Goal: Communication & Community: Share content

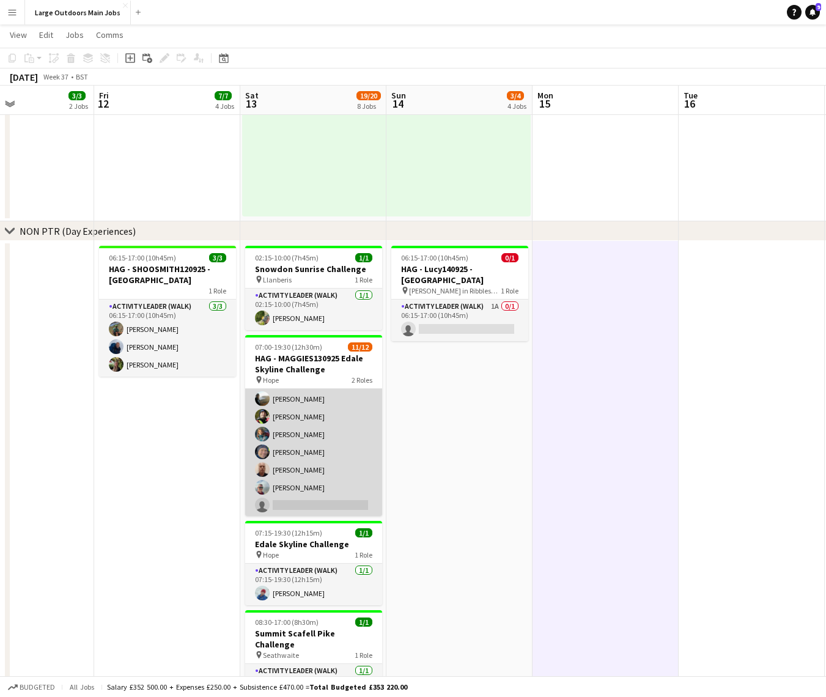
scroll to position [97, 0]
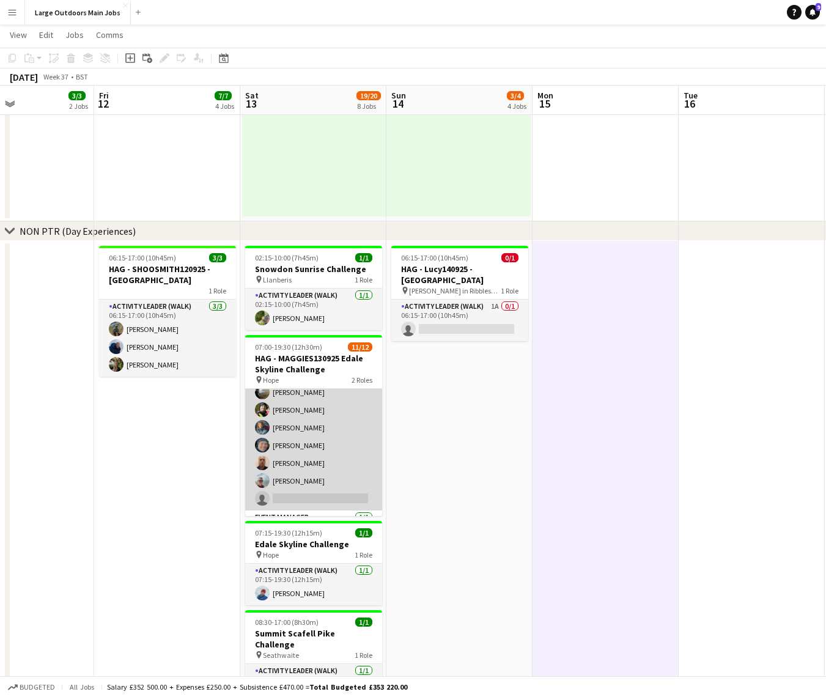
click at [295, 464] on app-card-role "Activity Leader (Walk) 10/11 07:00-19:30 (12h30m) Nick Manasseh Tim Allman Tom …" at bounding box center [313, 401] width 137 height 219
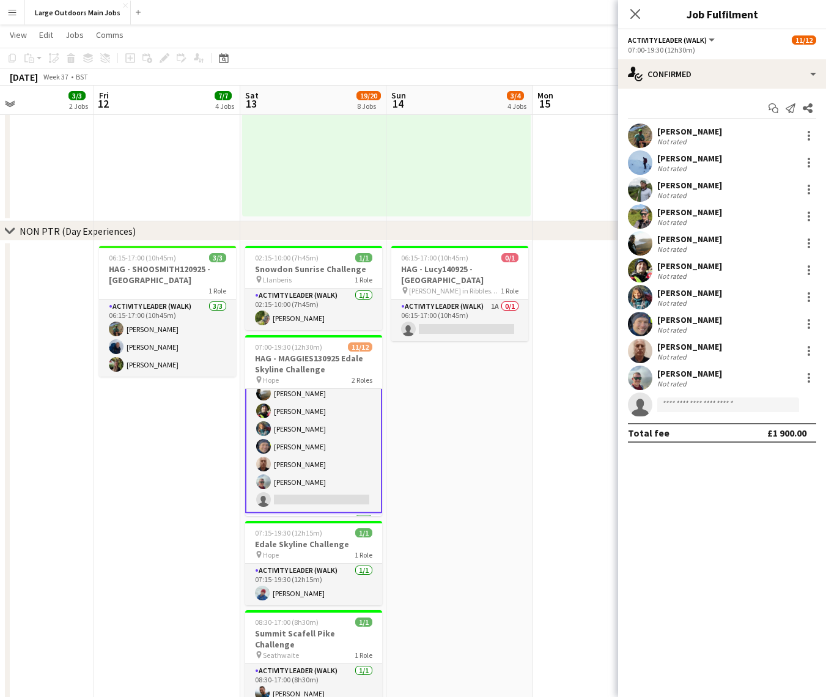
scroll to position [98, 0]
click at [807, 350] on div at bounding box center [808, 351] width 2 height 2
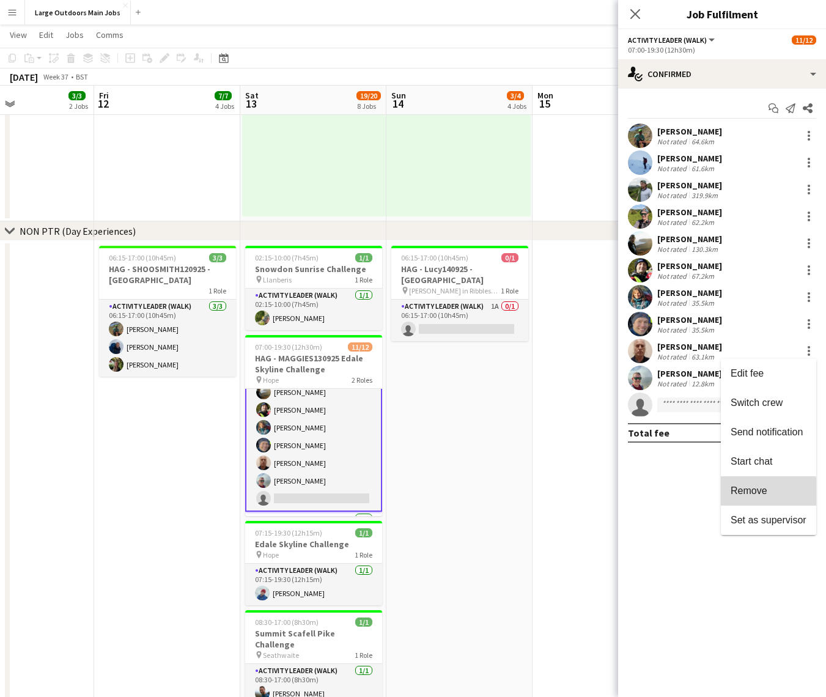
click at [746, 494] on span "Remove" at bounding box center [748, 490] width 37 height 10
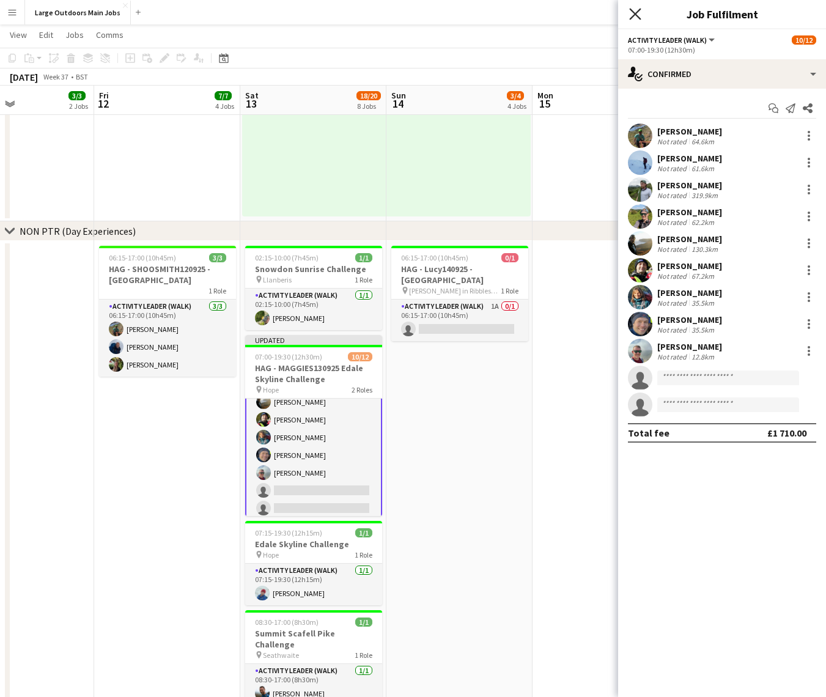
click at [636, 14] on icon at bounding box center [635, 14] width 12 height 12
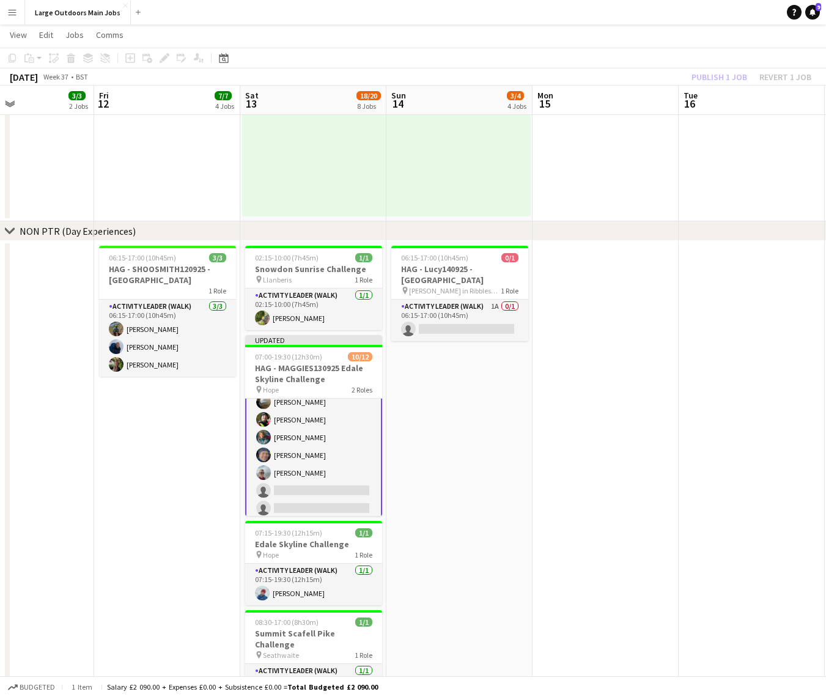
click at [719, 78] on div "Publish 1 job Revert 1 job" at bounding box center [751, 77] width 149 height 16
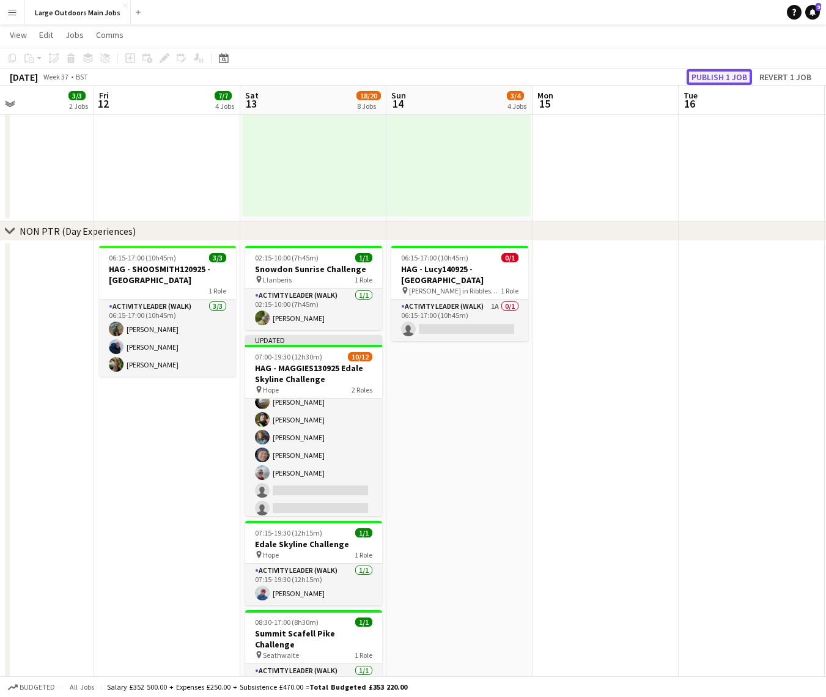
click at [727, 77] on button "Publish 1 job" at bounding box center [718, 77] width 65 height 16
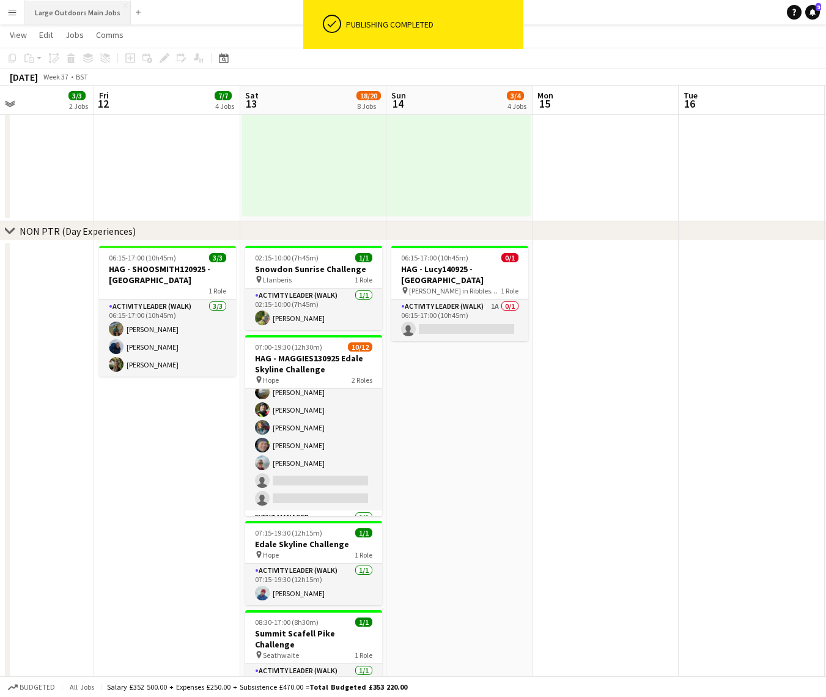
click at [65, 9] on button "Large Outdoors Main Jobs Close" at bounding box center [78, 13] width 106 height 24
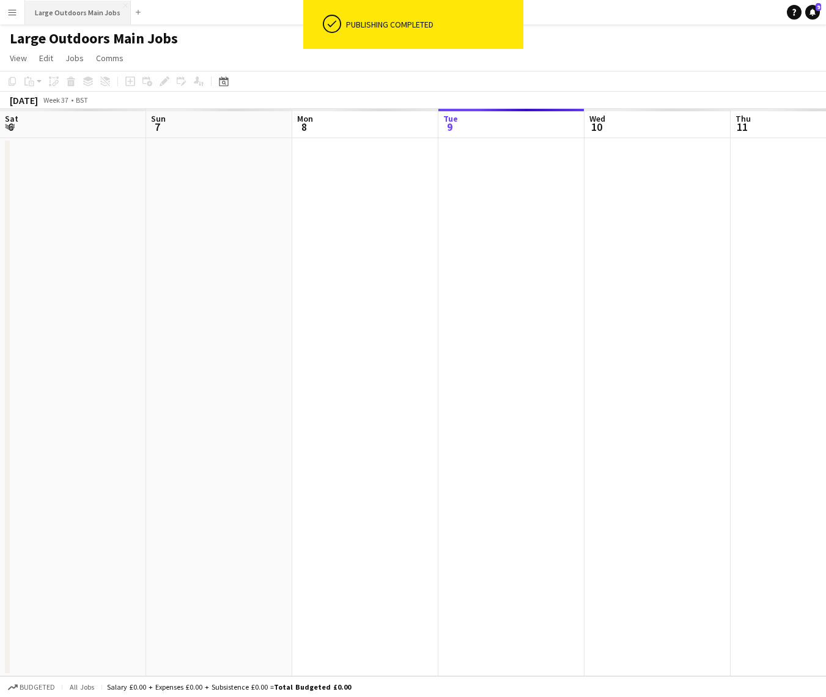
scroll to position [0, 292]
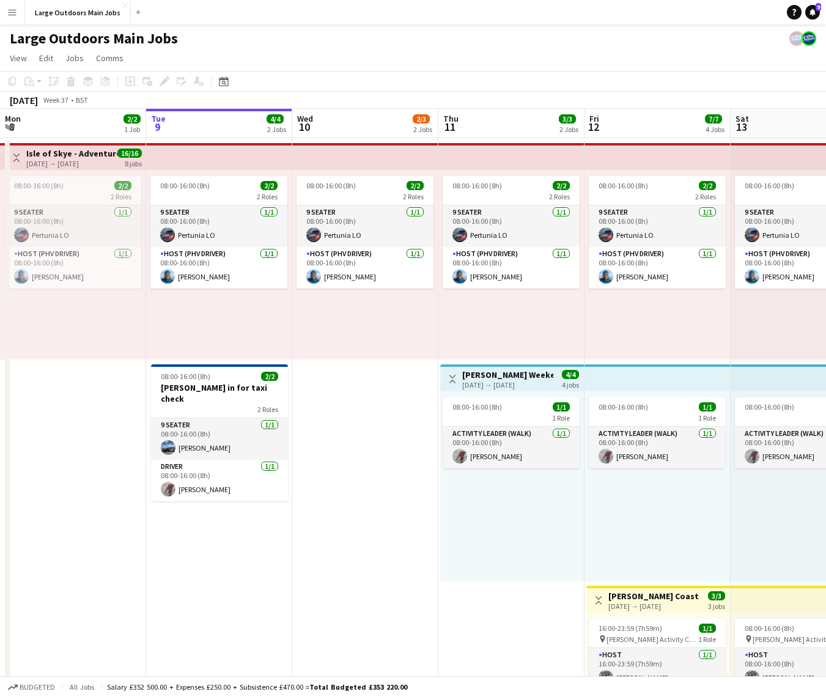
click at [17, 9] on button "Menu" at bounding box center [12, 12] width 24 height 24
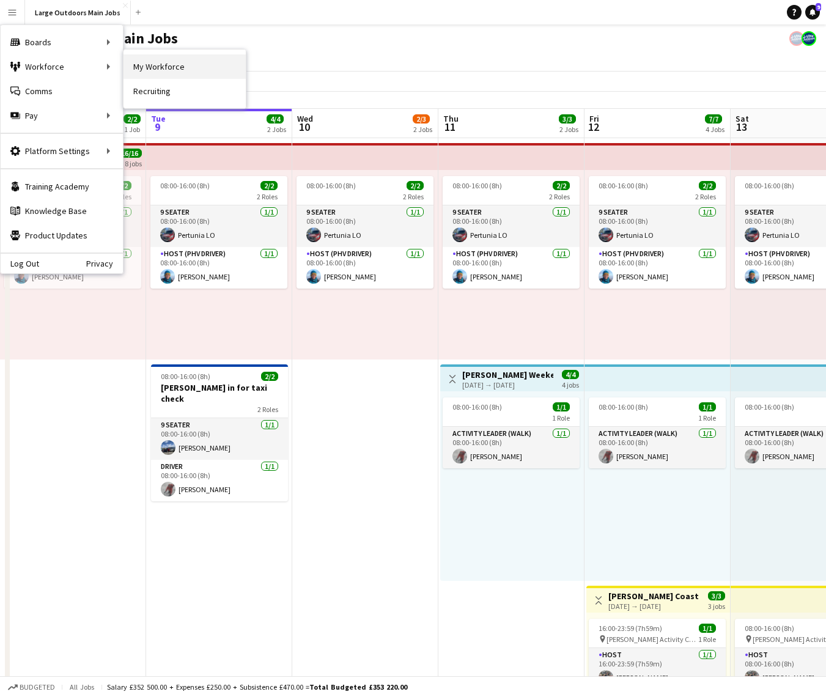
click at [167, 64] on link "My Workforce" at bounding box center [184, 66] width 122 height 24
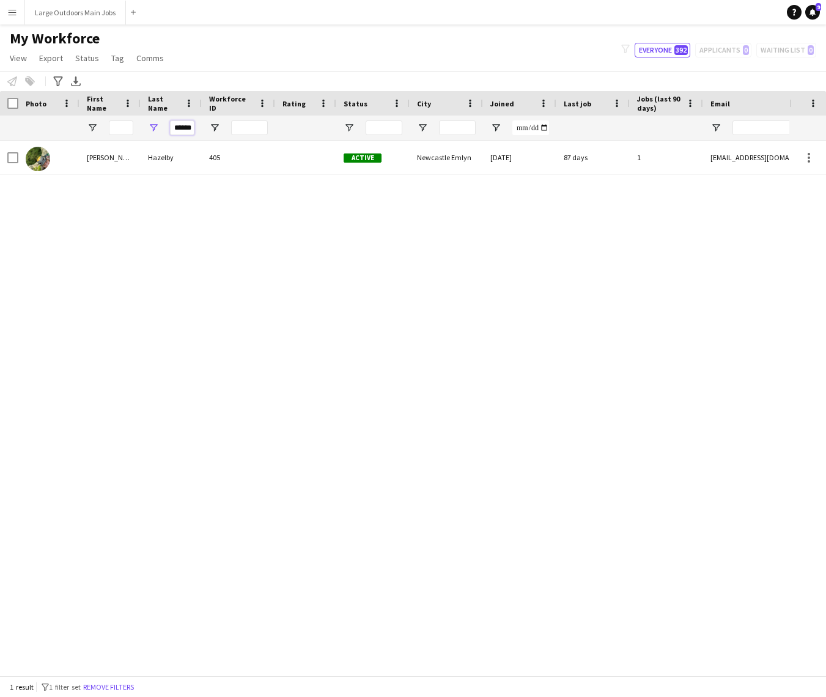
click at [181, 128] on input "******" at bounding box center [182, 127] width 24 height 15
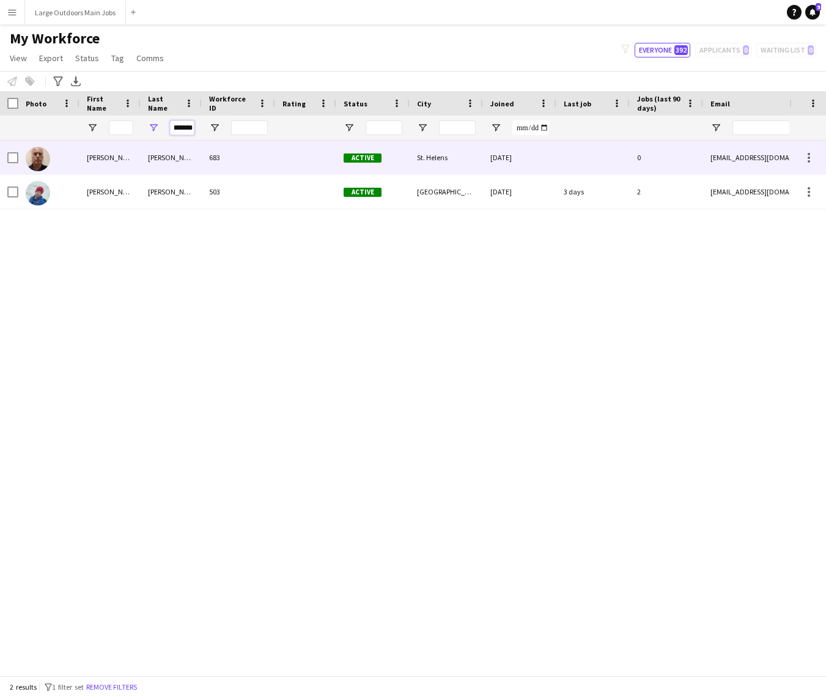
type input "*******"
click at [169, 159] on div "Johnson" at bounding box center [171, 158] width 61 height 34
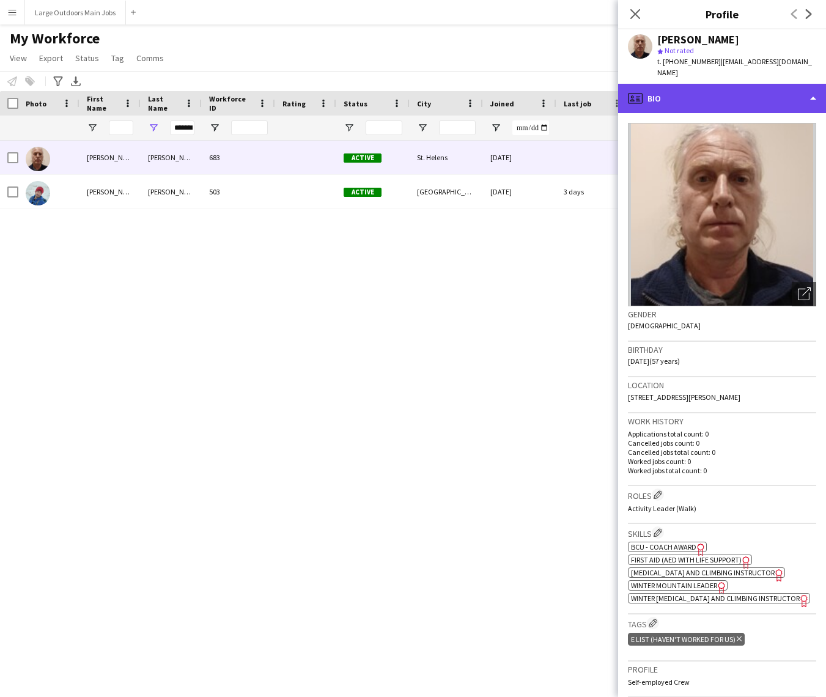
click at [790, 84] on div "profile Bio" at bounding box center [722, 98] width 208 height 29
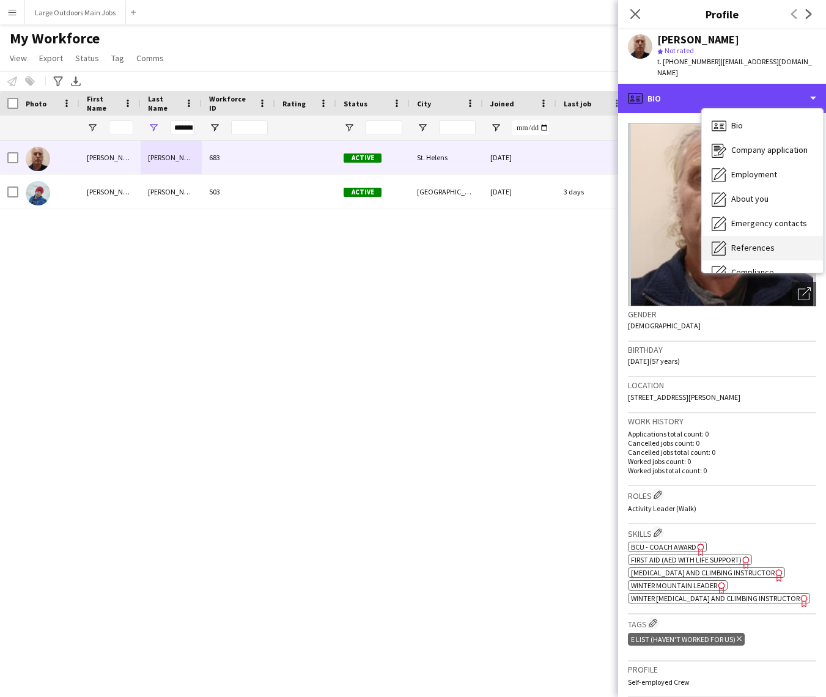
scroll to position [115, 0]
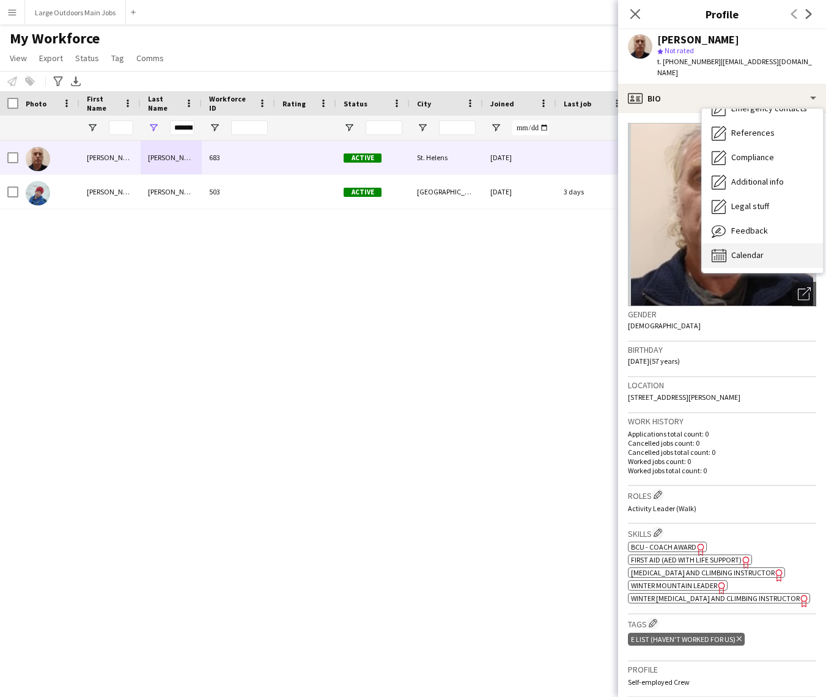
click at [765, 243] on div "Calendar Calendar" at bounding box center [762, 255] width 121 height 24
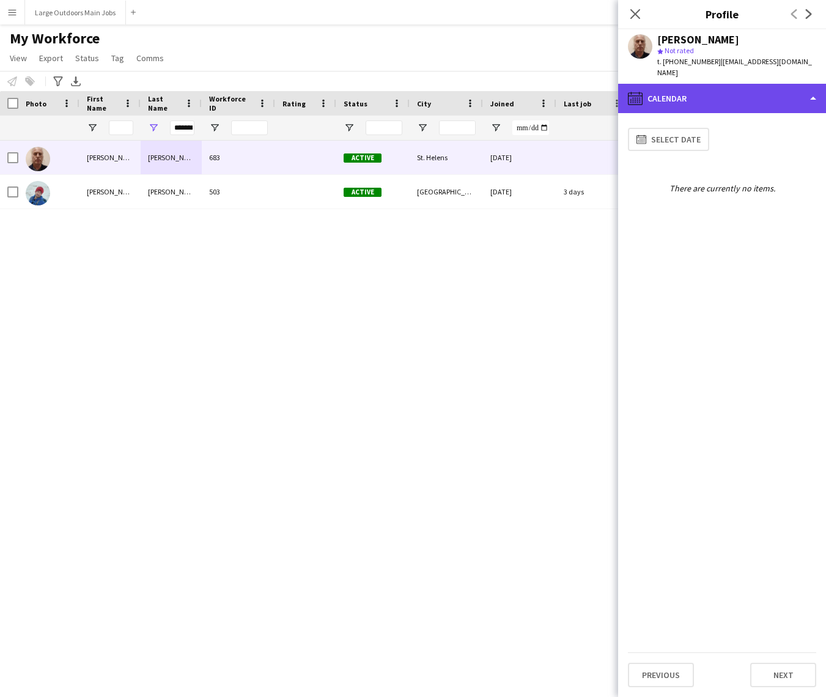
click at [727, 89] on div "calendar-full Calendar" at bounding box center [722, 98] width 208 height 29
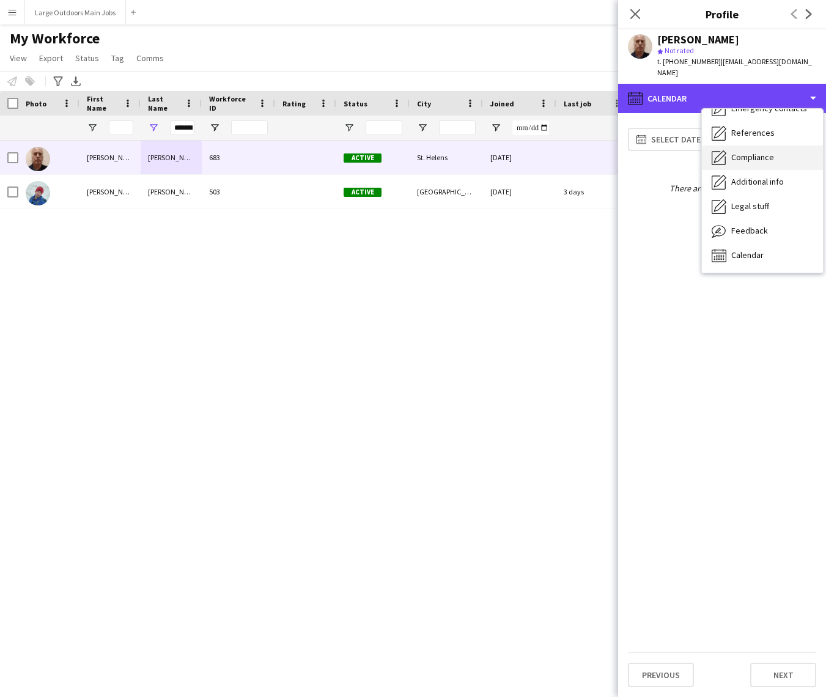
scroll to position [0, 0]
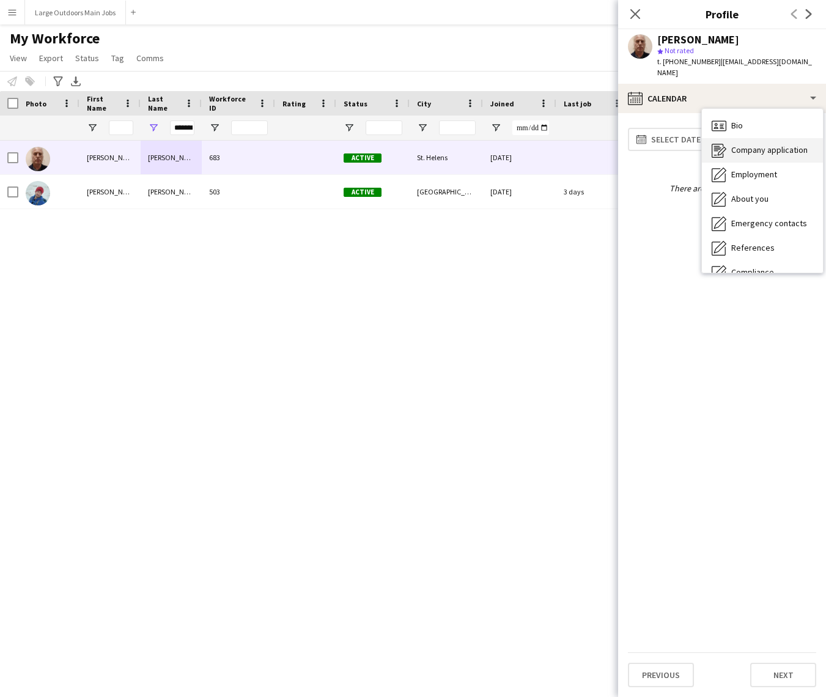
click at [757, 144] on span "Company application" at bounding box center [769, 149] width 76 height 11
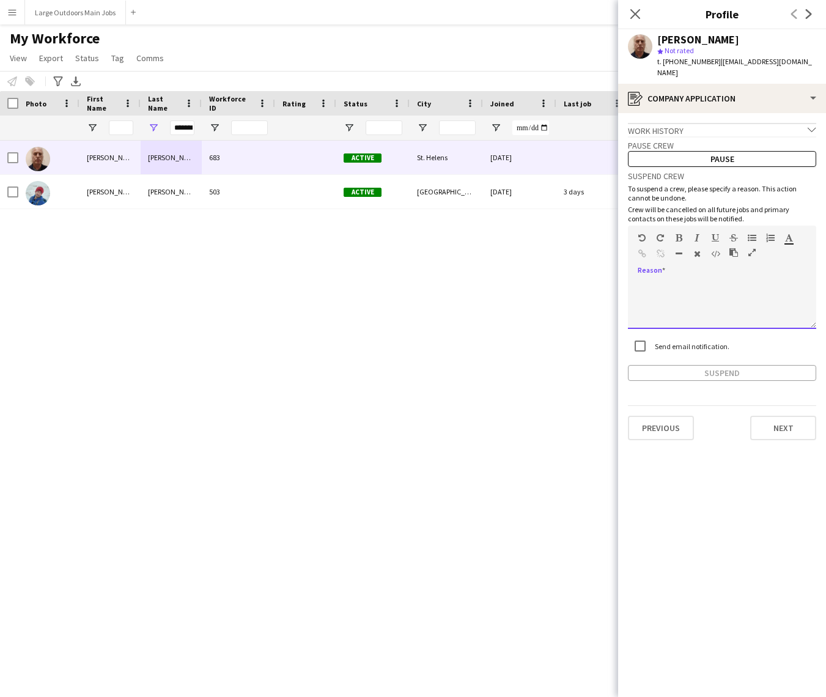
click at [664, 282] on div at bounding box center [722, 304] width 188 height 49
click at [698, 372] on app-crew-profile-application "**********" at bounding box center [722, 405] width 208 height 584
click at [709, 370] on app-crew-profile-application "**********" at bounding box center [722, 405] width 208 height 584
click at [710, 370] on app-crew-profile-application "**********" at bounding box center [722, 405] width 208 height 584
click at [717, 365] on button "Suspend" at bounding box center [722, 373] width 188 height 16
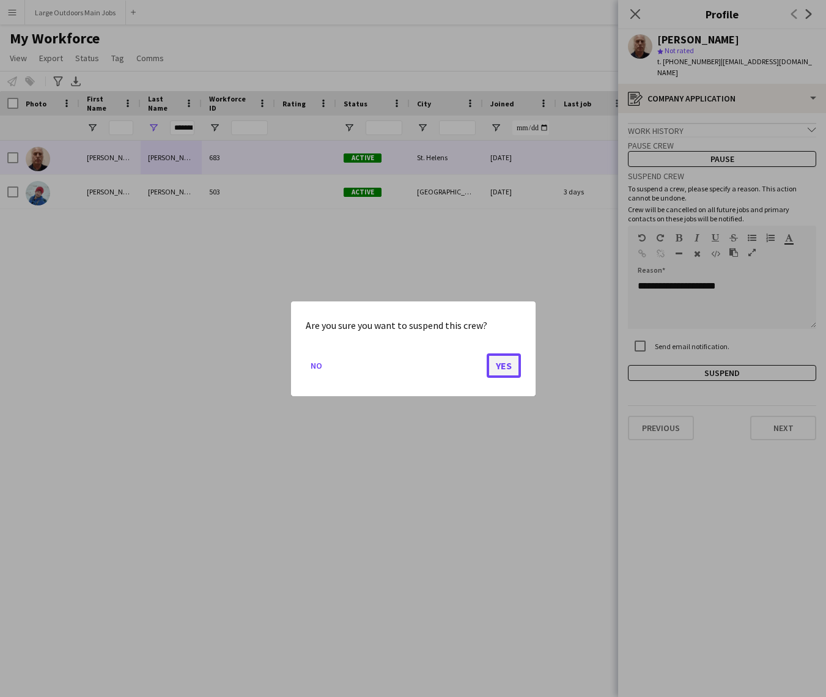
click at [501, 362] on button "Yes" at bounding box center [503, 365] width 34 height 24
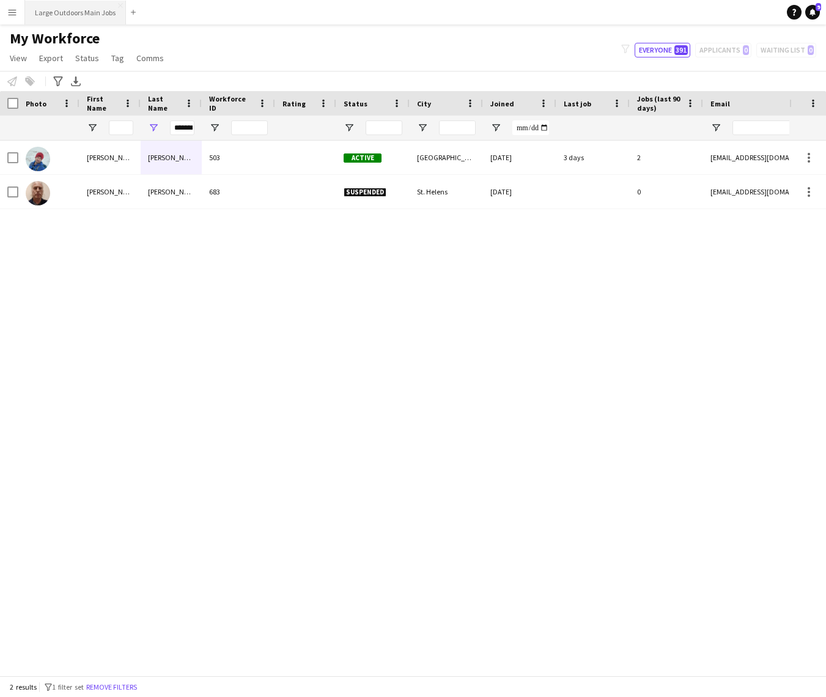
click at [88, 9] on button "Large Outdoors Main Jobs Close" at bounding box center [75, 13] width 101 height 24
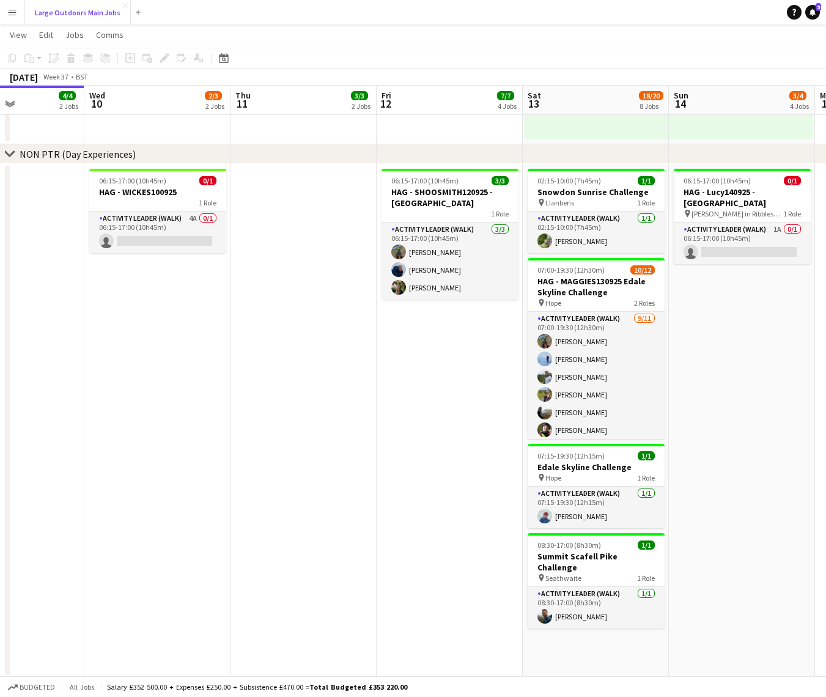
scroll to position [0, 346]
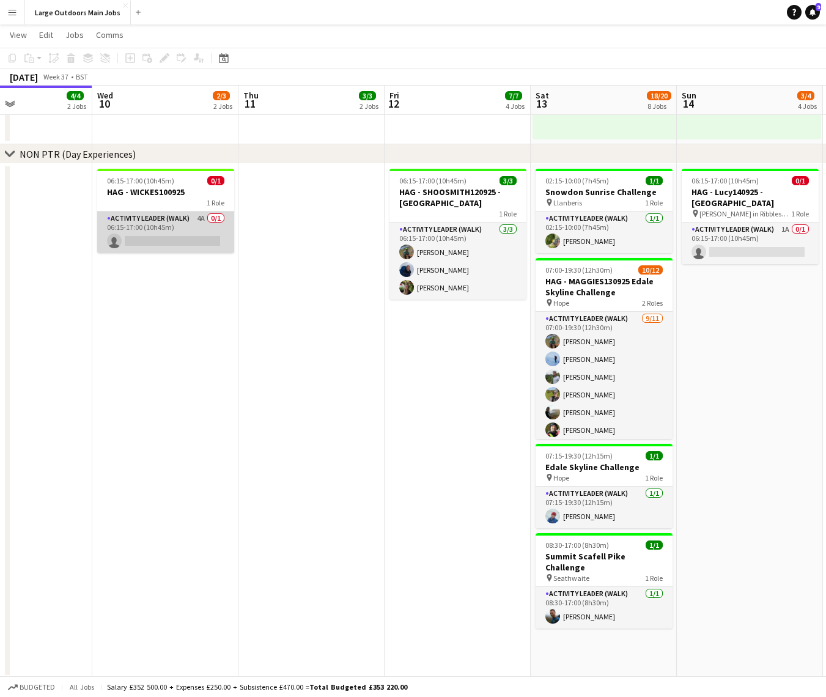
click at [143, 219] on app-card-role "Activity Leader (Walk) 4A 0/1 06:15-17:00 (10h45m) single-neutral-actions" at bounding box center [165, 232] width 137 height 42
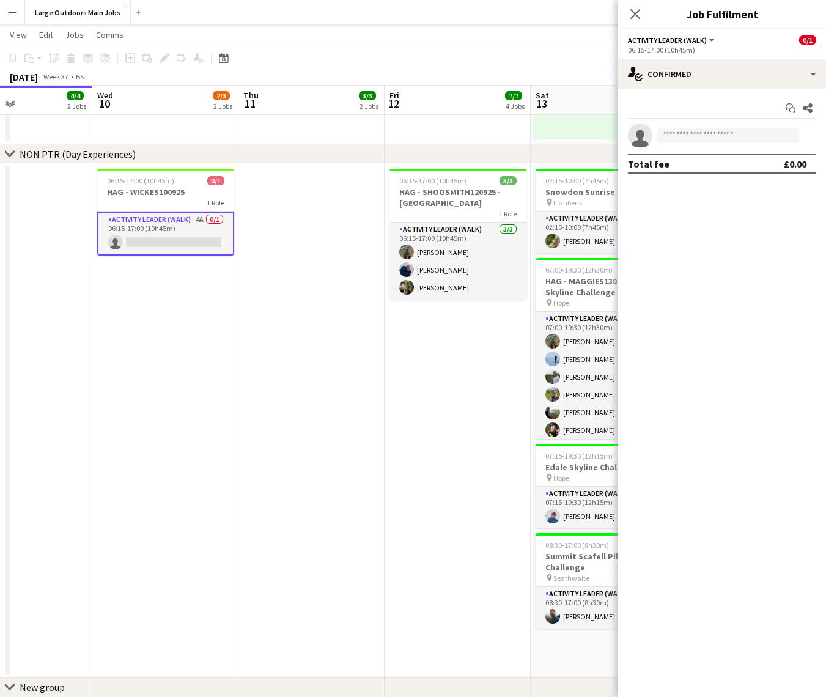
click at [158, 163] on div "chevron-right NON PTR (Day Experiences)" at bounding box center [413, 154] width 826 height 20
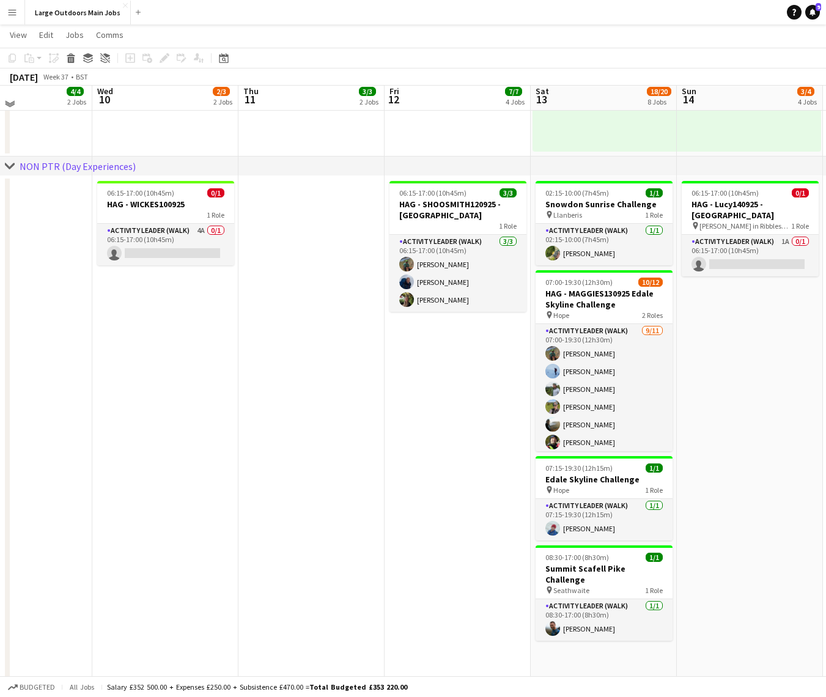
scroll to position [874, 0]
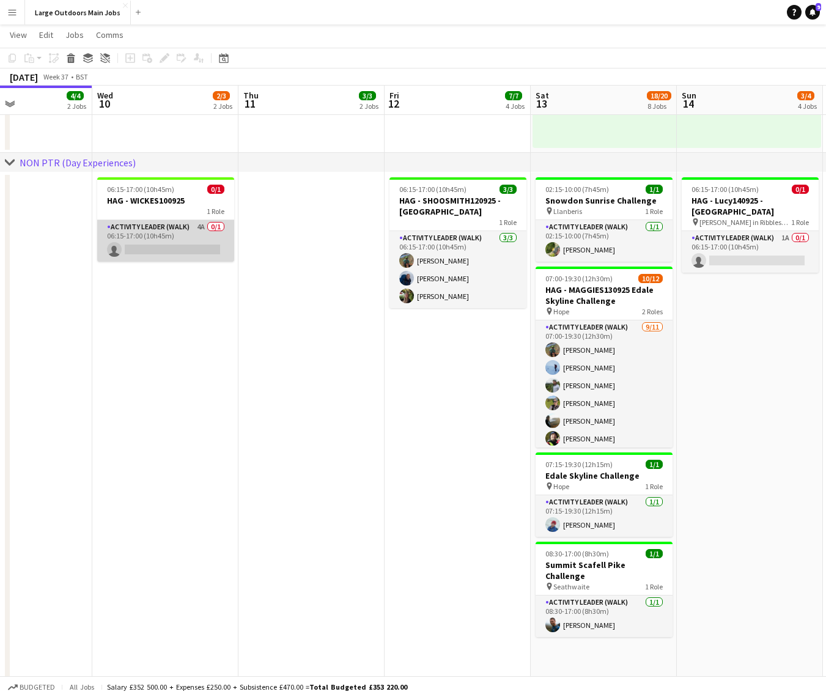
click at [169, 226] on app-card-role "Activity Leader (Walk) 4A 0/1 06:15-17:00 (10h45m) single-neutral-actions" at bounding box center [165, 241] width 137 height 42
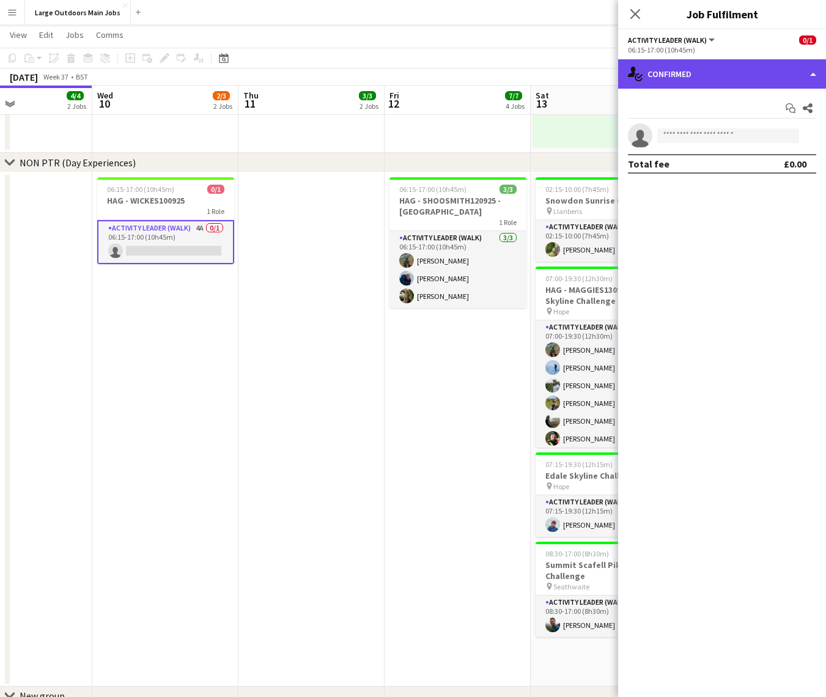
click at [728, 74] on div "single-neutral-actions-check-2 Confirmed" at bounding box center [722, 73] width 208 height 29
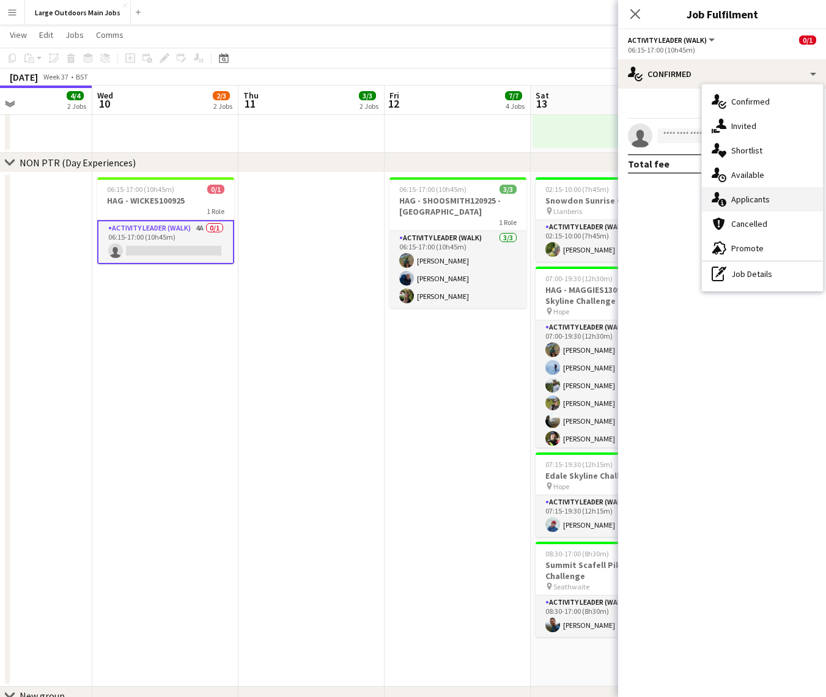
click at [755, 198] on span "Applicants" at bounding box center [750, 199] width 39 height 11
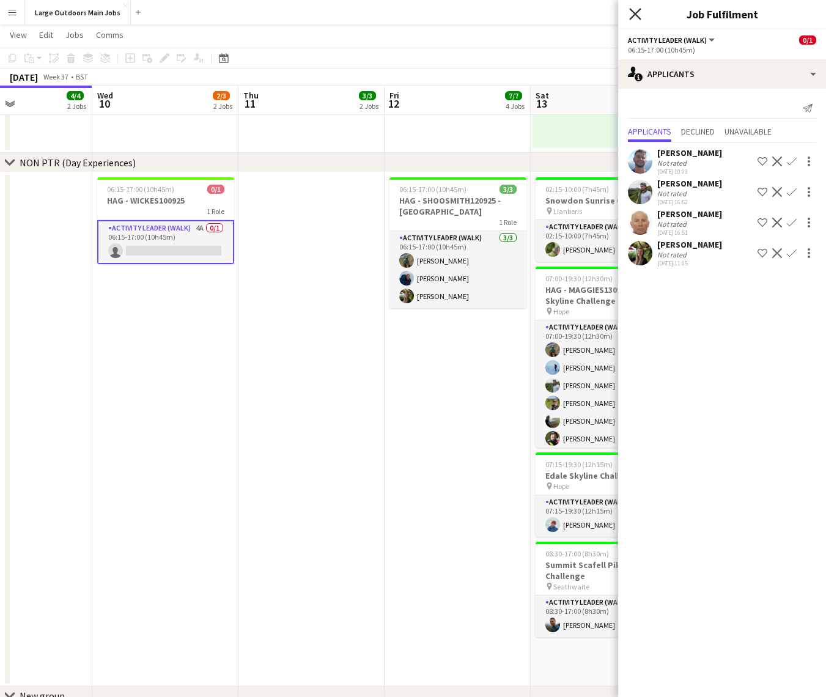
click at [633, 15] on icon at bounding box center [635, 14] width 12 height 12
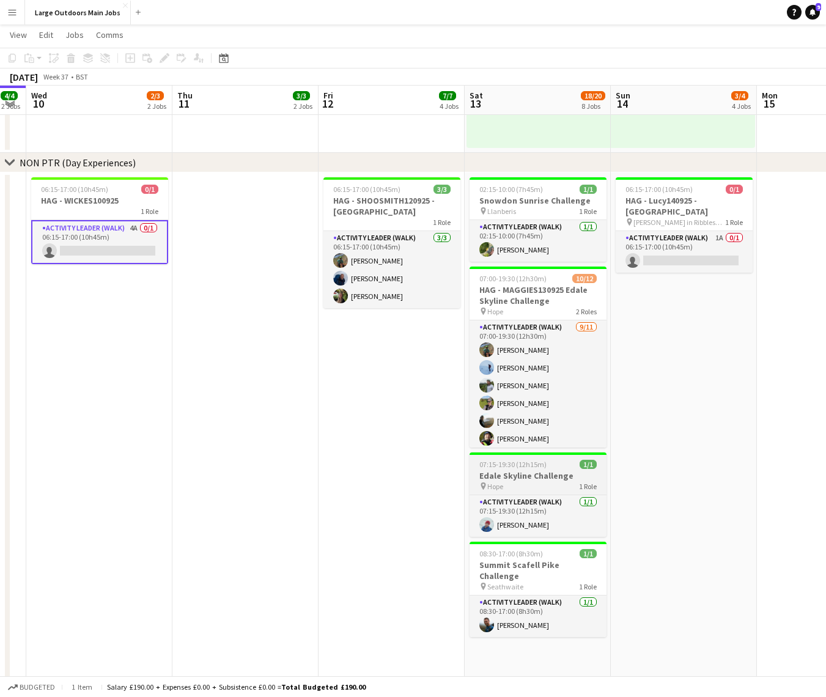
scroll to position [0, 413]
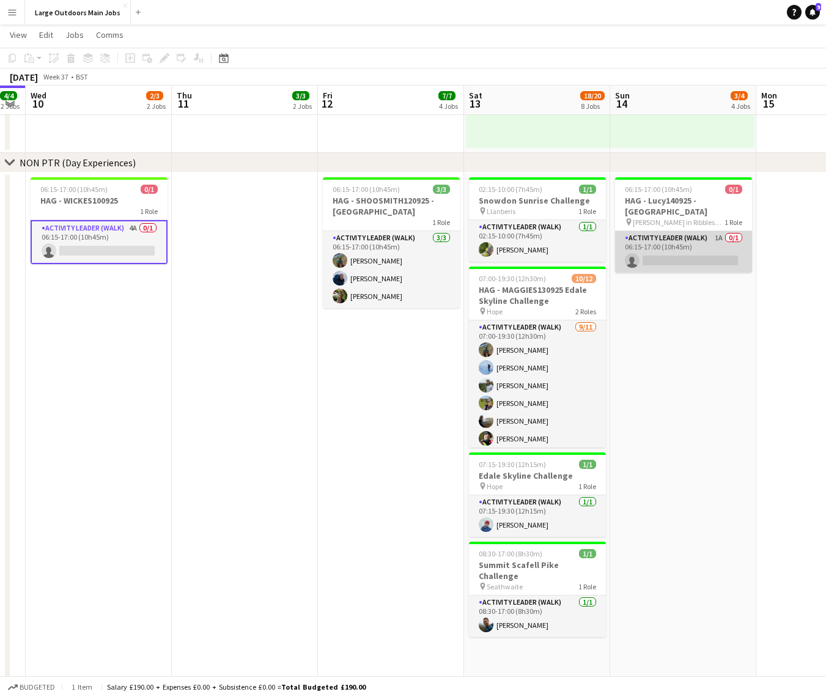
click at [678, 239] on app-card-role "Activity Leader (Walk) 1A 0/1 06:15-17:00 (10h45m) single-neutral-actions" at bounding box center [683, 252] width 137 height 42
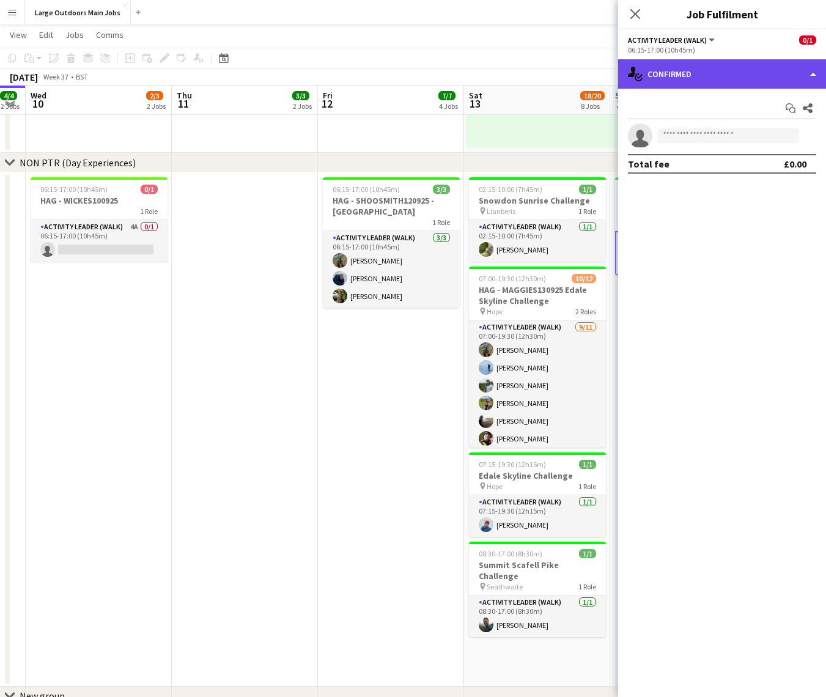
click at [706, 83] on div "single-neutral-actions-check-2 Confirmed" at bounding box center [722, 73] width 208 height 29
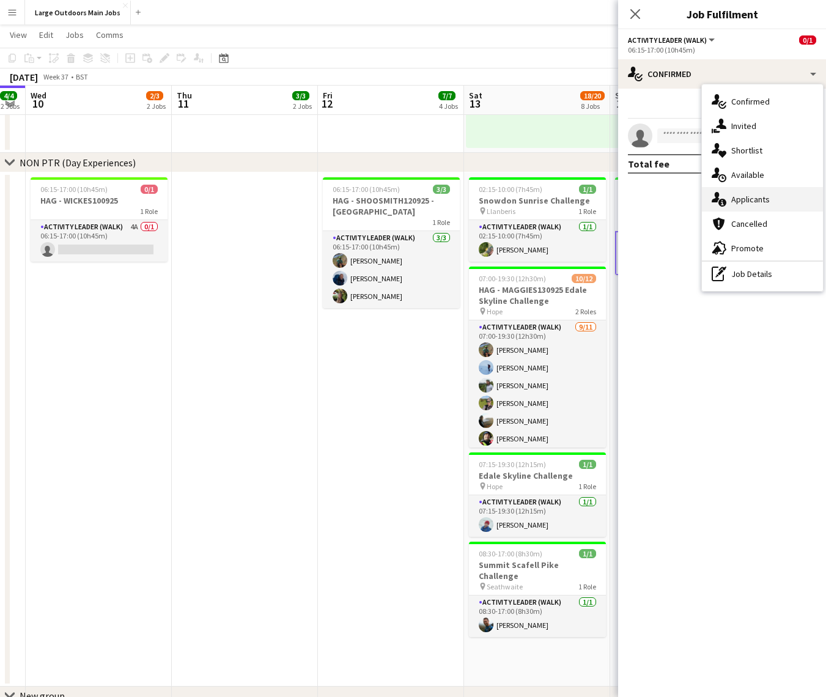
click at [743, 205] on div "single-neutral-actions-information Applicants" at bounding box center [762, 199] width 121 height 24
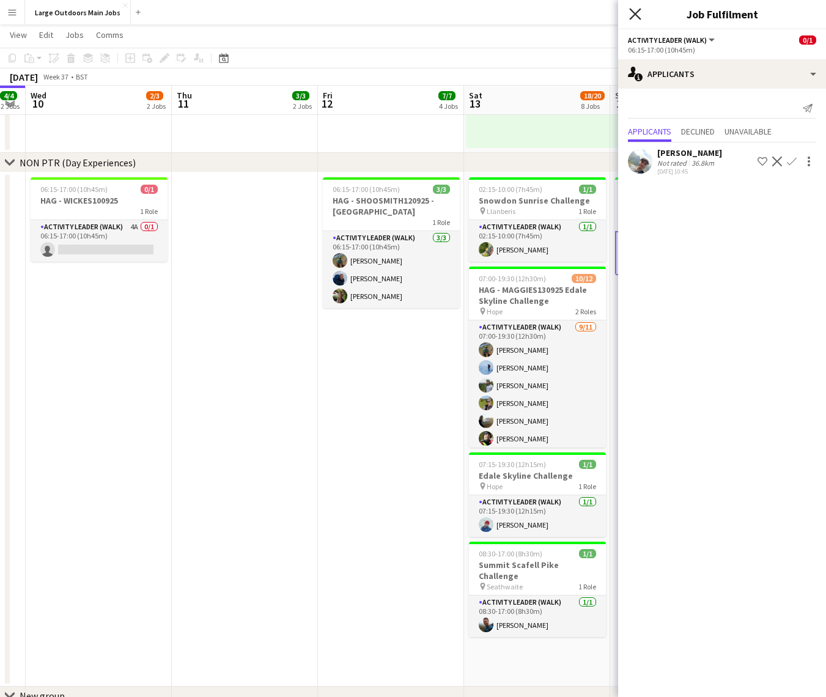
click at [636, 9] on icon "Close pop-in" at bounding box center [635, 14] width 12 height 12
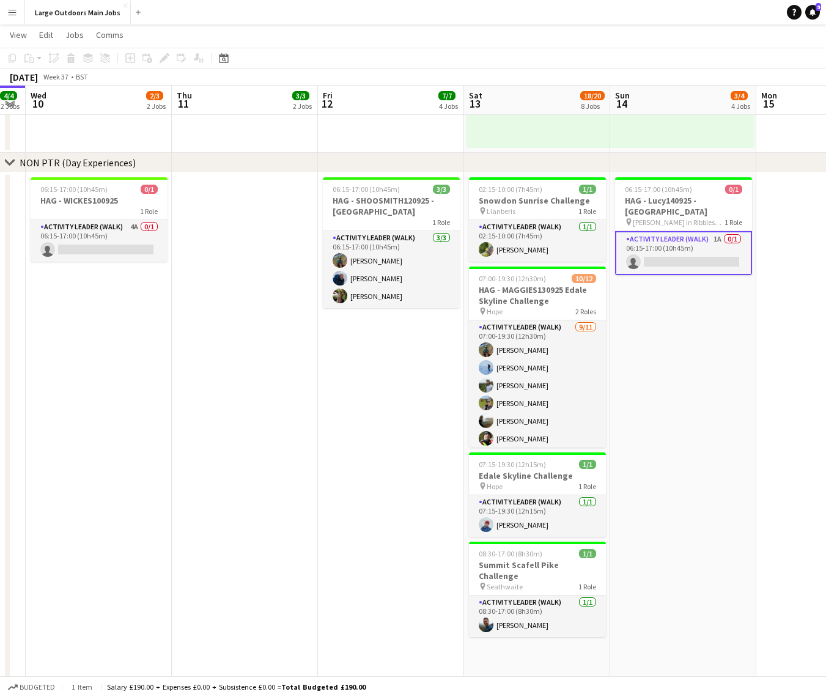
click at [728, 374] on app-date-cell "06:15-17:00 (10h45m) 0/1 HAG - Lucy140925 - Yorkshire Three Peaks pin Horton in…" at bounding box center [683, 429] width 146 height 514
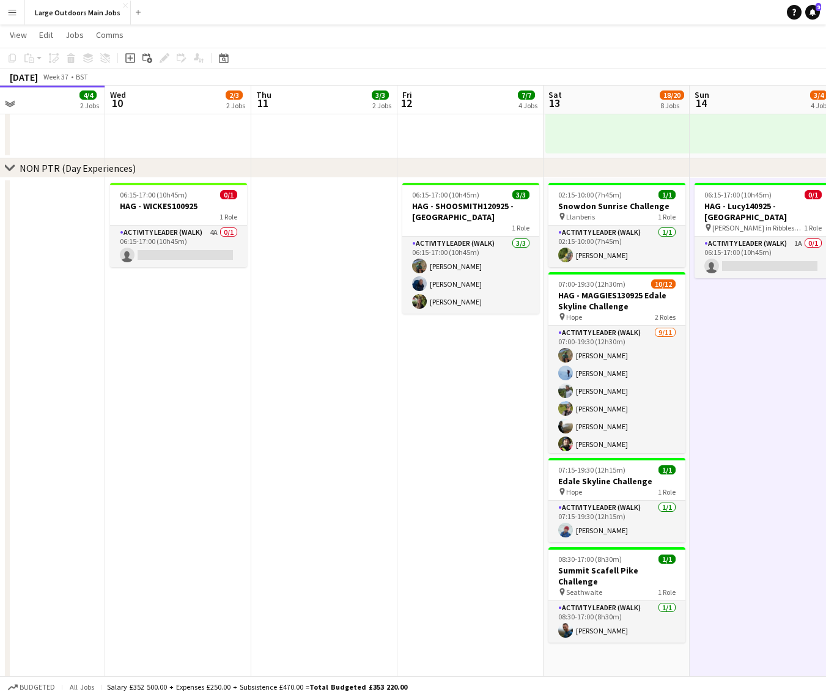
scroll to position [868, 0]
click at [178, 246] on app-card-role "Activity Leader (Walk) 4A 0/1 06:15-17:00 (10h45m) single-neutral-actions" at bounding box center [178, 247] width 137 height 42
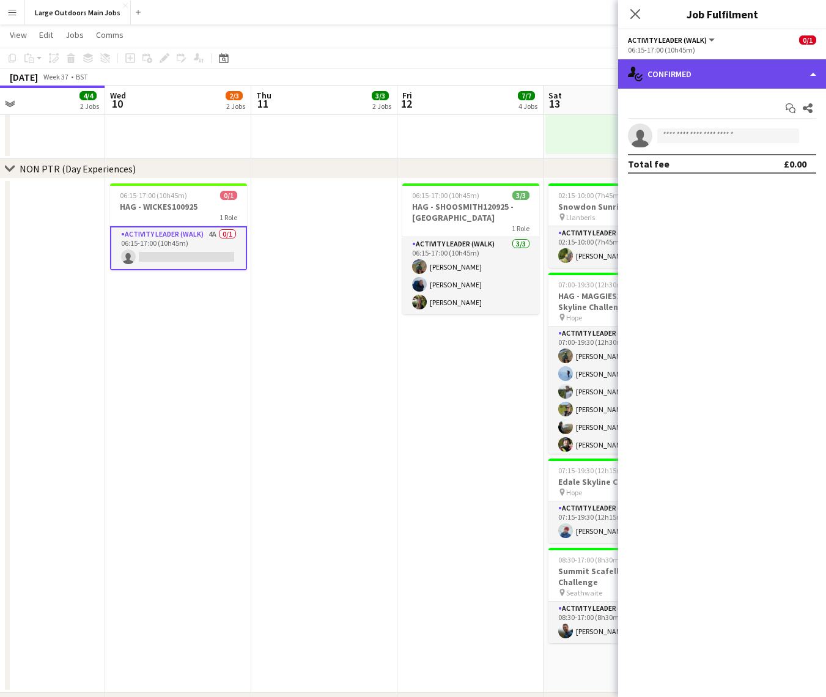
click at [719, 84] on div "single-neutral-actions-check-2 Confirmed" at bounding box center [722, 73] width 208 height 29
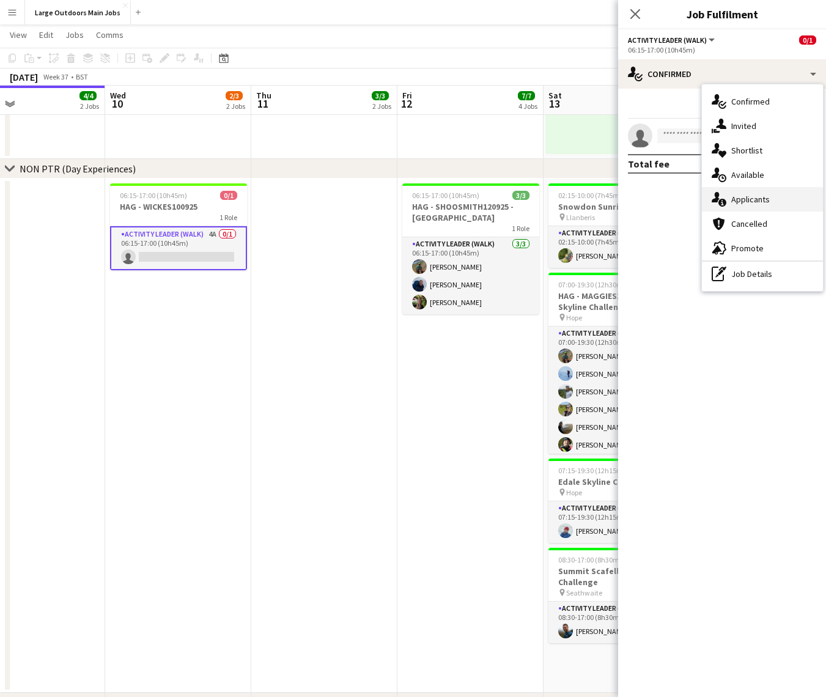
click at [739, 199] on span "Applicants" at bounding box center [750, 199] width 39 height 11
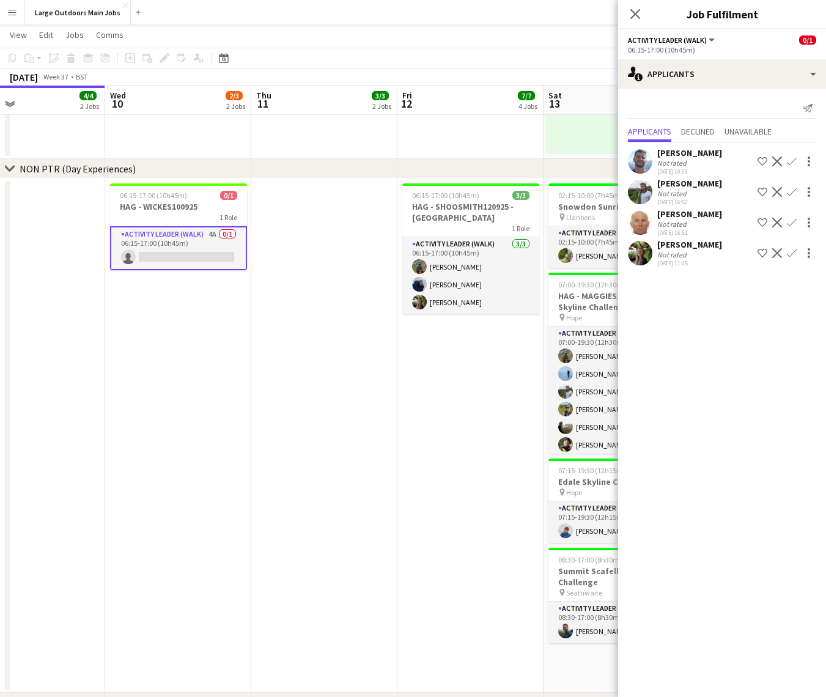
click at [447, 460] on app-date-cell "06:15-17:00 (10h45m) 3/3 HAG - SHOOSMITH120925 - Yorkshire Three Peaks 1 Role A…" at bounding box center [470, 435] width 146 height 514
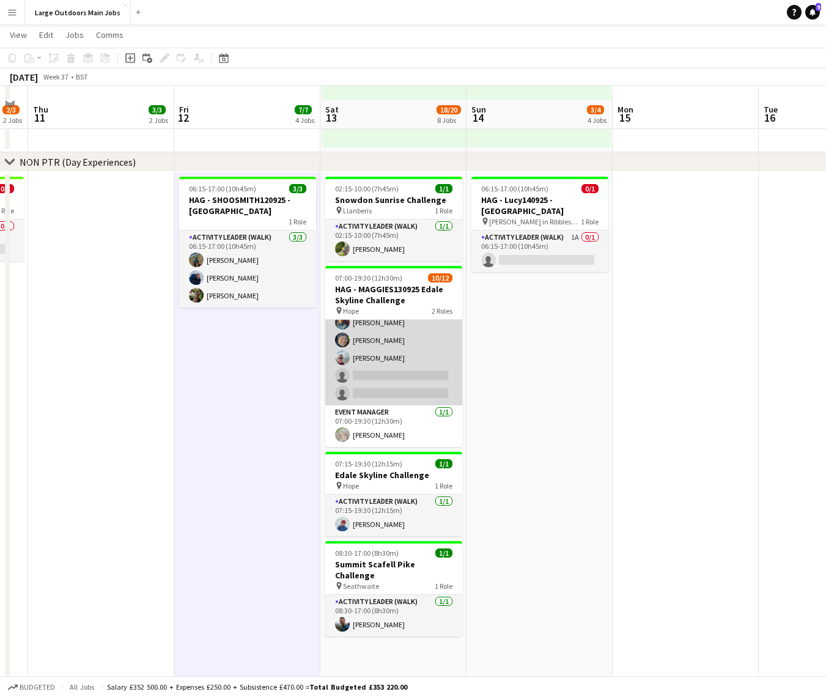
scroll to position [893, 0]
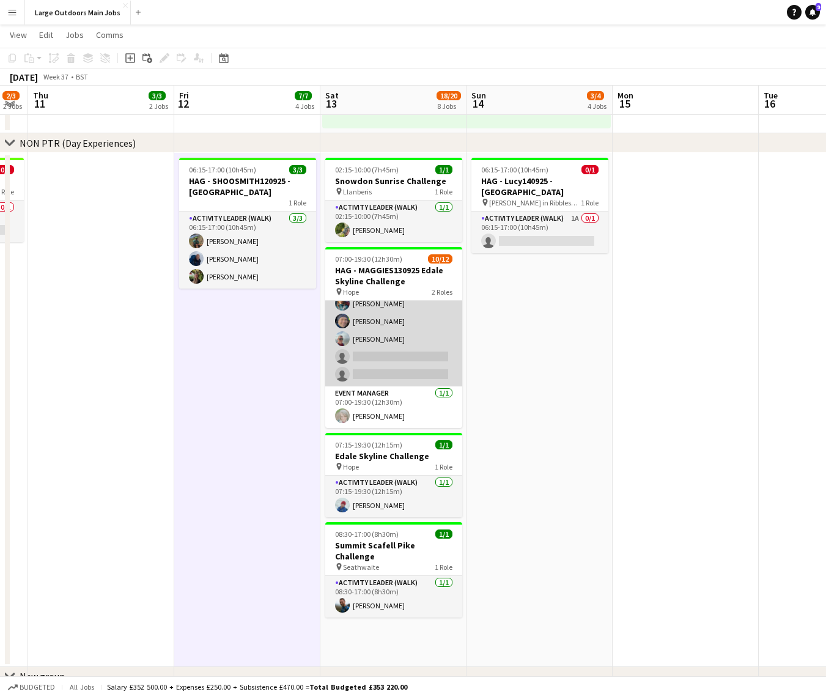
click at [367, 326] on app-card-role "Activity Leader (Walk) [DATE] 07:00-19:30 (12h30m) [PERSON_NAME] [PERSON_NAME] …" at bounding box center [393, 276] width 137 height 219
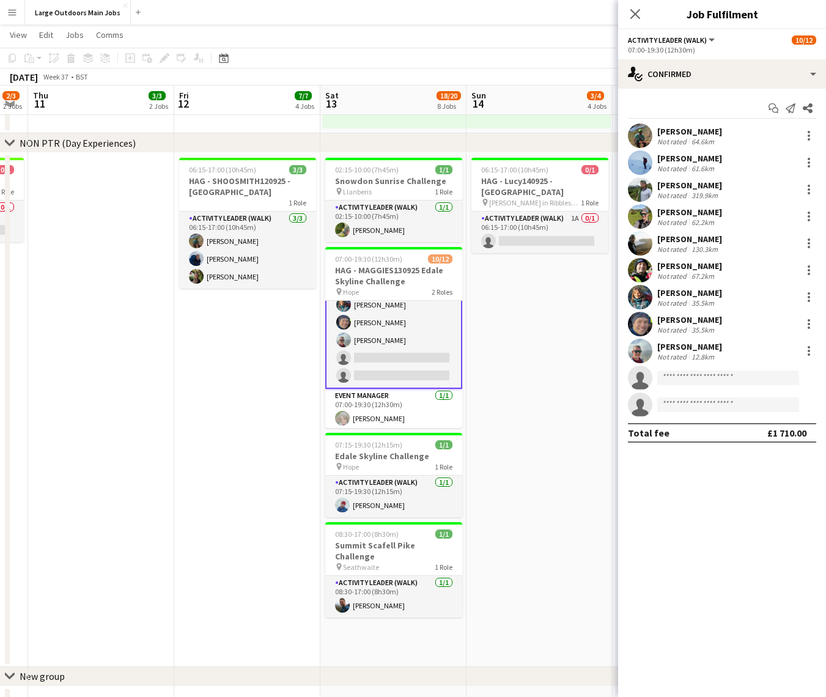
scroll to position [134, 0]
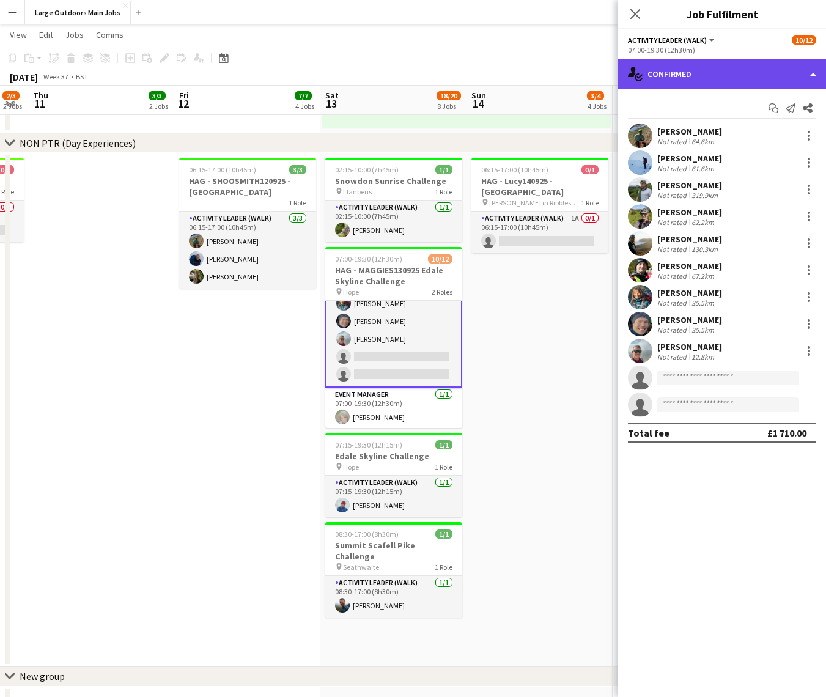
click at [749, 67] on div "single-neutral-actions-check-2 Confirmed" at bounding box center [722, 73] width 208 height 29
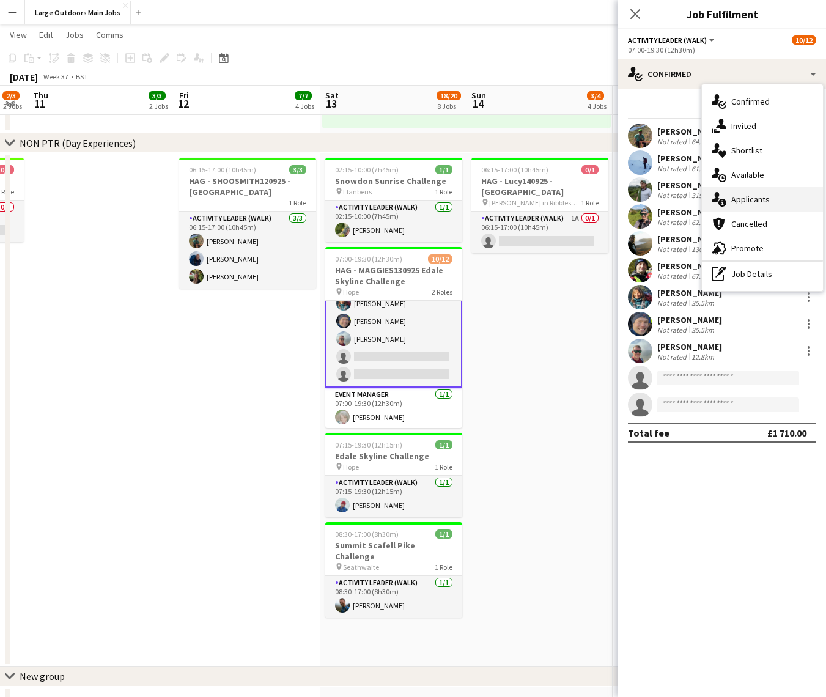
click at [747, 195] on span "Applicants" at bounding box center [750, 199] width 39 height 11
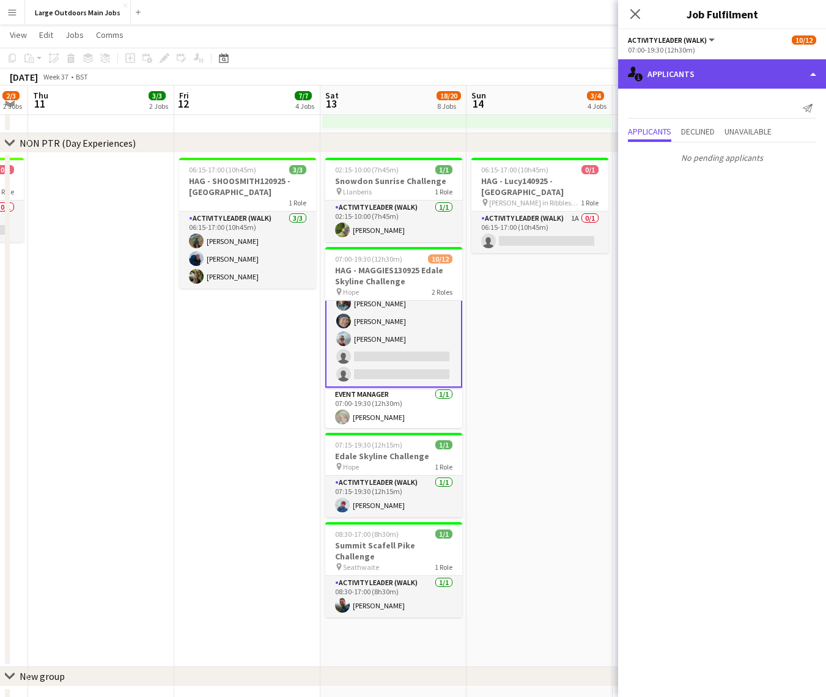
click at [724, 73] on div "single-neutral-actions-information Applicants" at bounding box center [722, 73] width 208 height 29
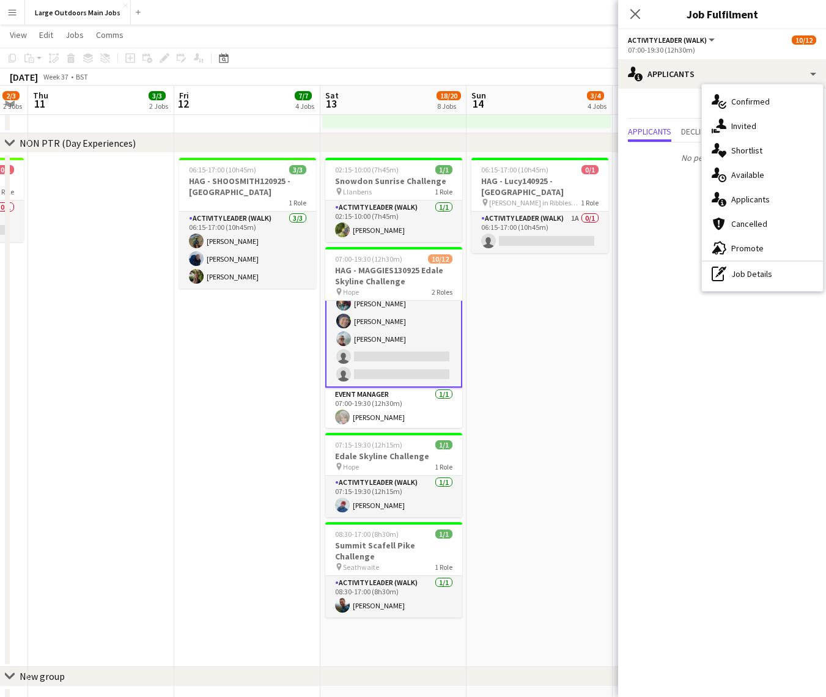
click at [246, 360] on app-date-cell "06:15-17:00 (10h45m) 3/3 HAG - SHOOSMITH120925 - Yorkshire Three Peaks 1 Role A…" at bounding box center [247, 410] width 146 height 514
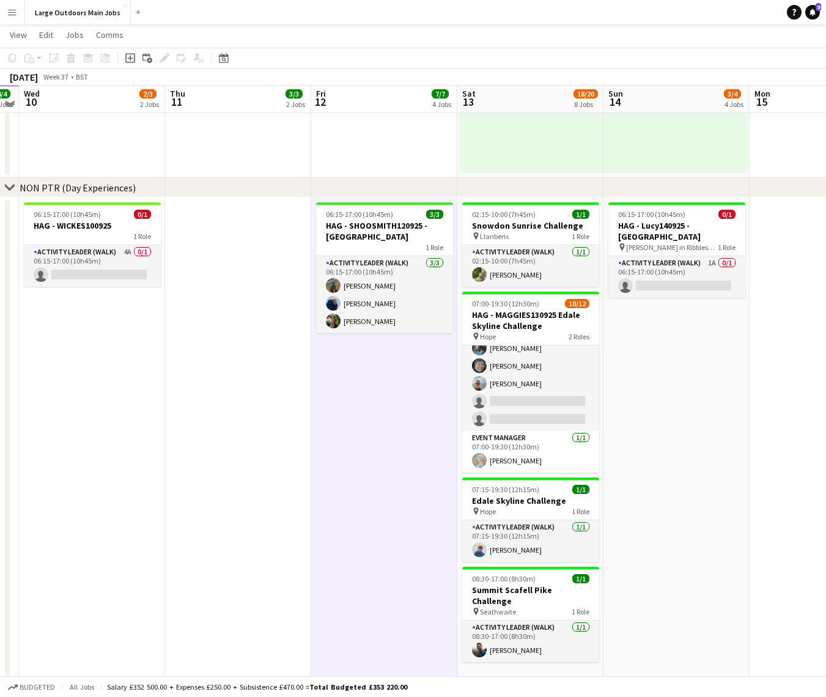
scroll to position [842, 0]
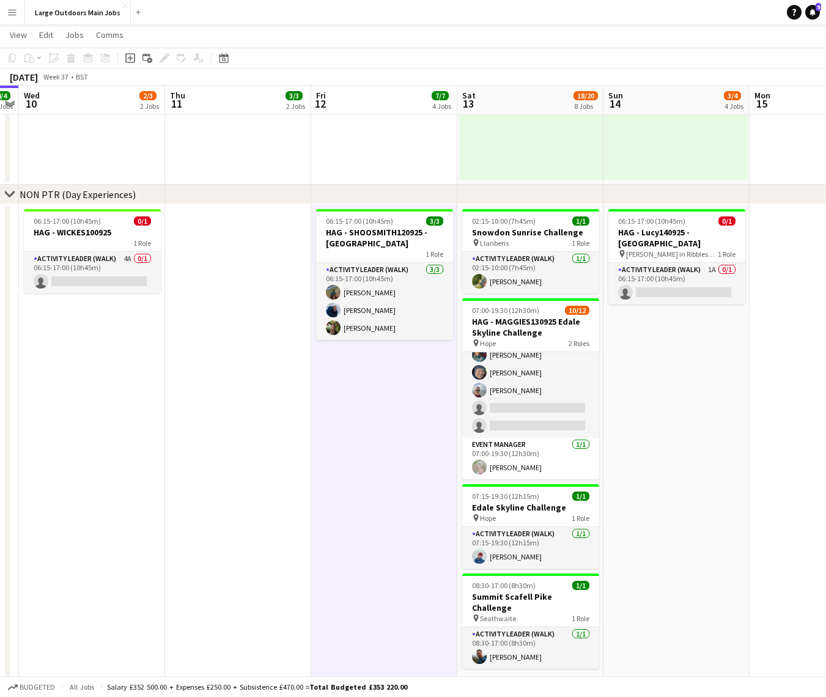
click at [14, 12] on app-icon "Menu" at bounding box center [12, 12] width 10 height 10
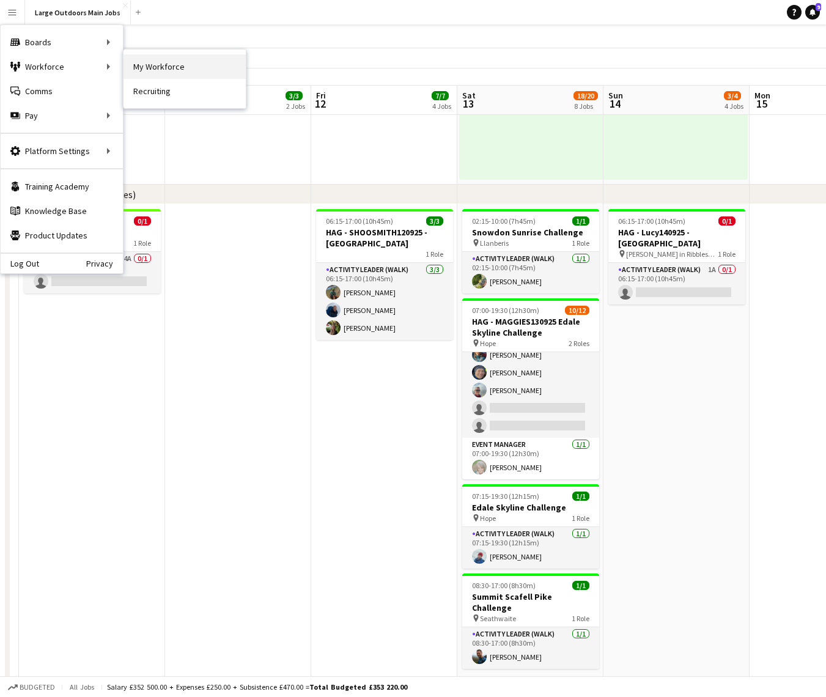
click at [150, 65] on link "My Workforce" at bounding box center [184, 66] width 122 height 24
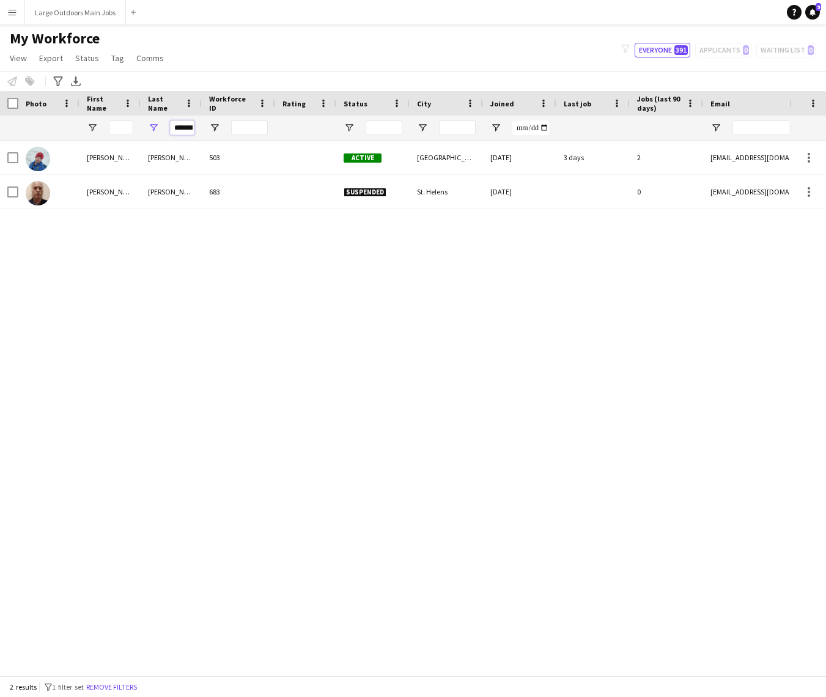
click at [185, 125] on input "*******" at bounding box center [182, 127] width 24 height 15
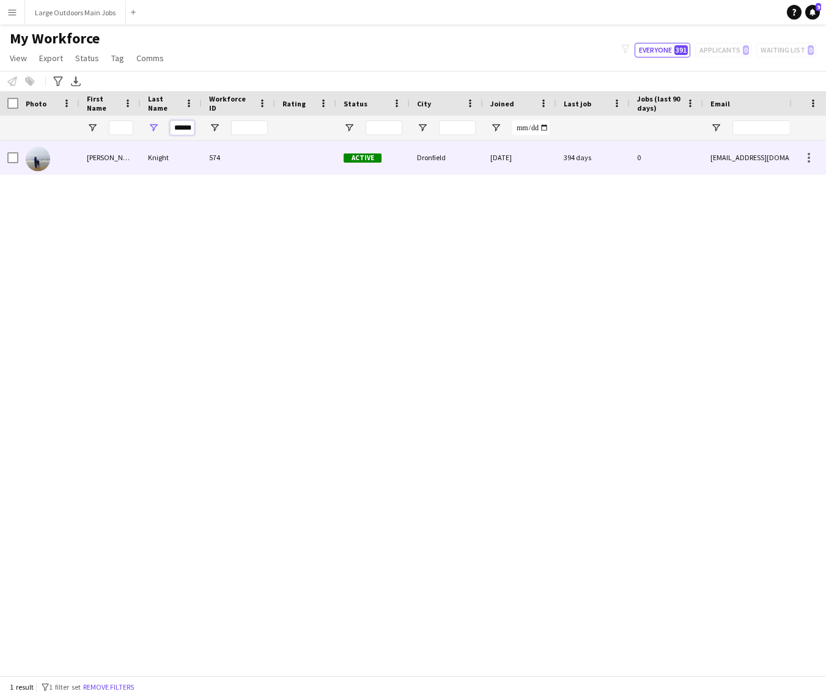
type input "******"
click at [152, 152] on div "Knight" at bounding box center [171, 158] width 61 height 34
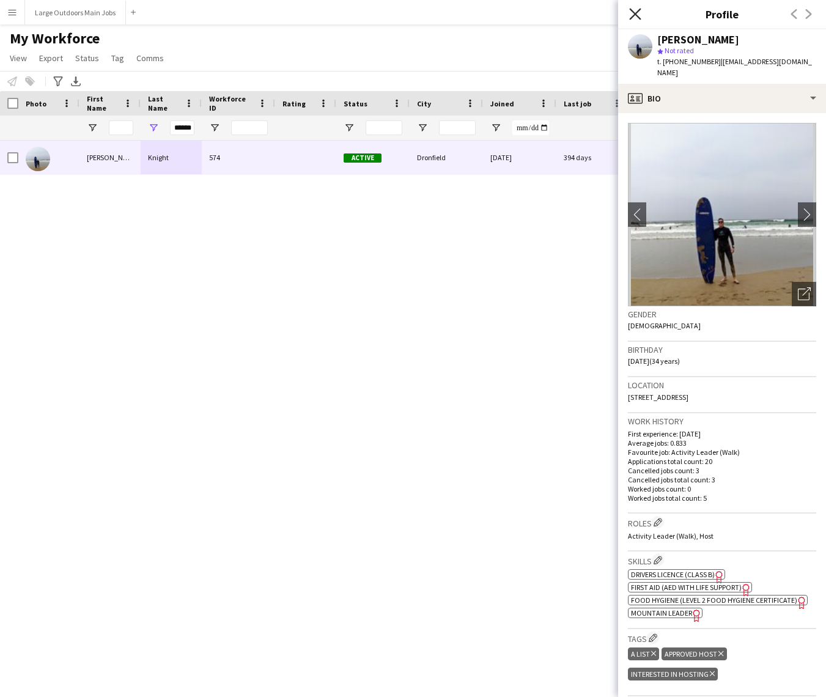
click at [634, 13] on icon at bounding box center [635, 14] width 12 height 12
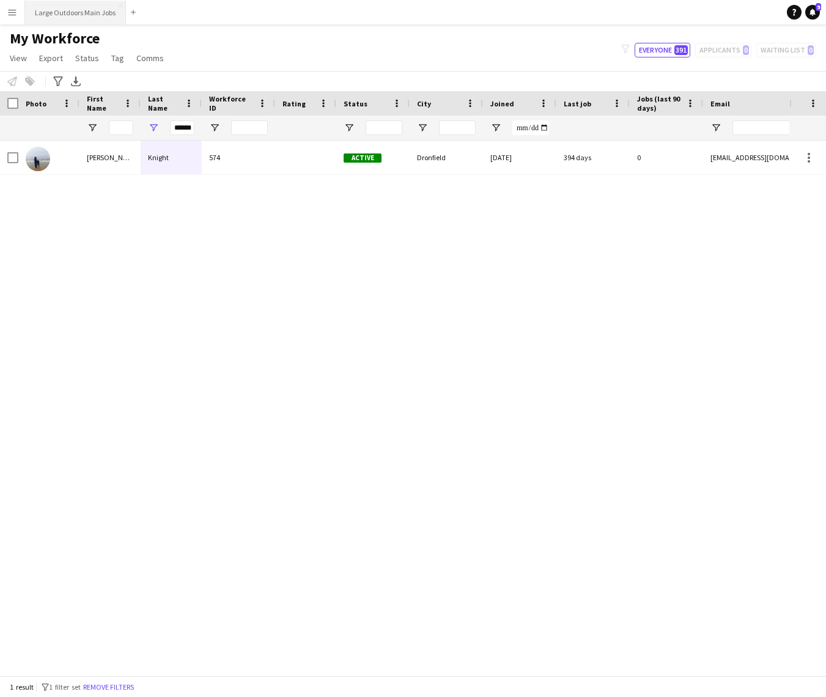
click at [74, 12] on button "Large Outdoors Main Jobs Close" at bounding box center [75, 13] width 101 height 24
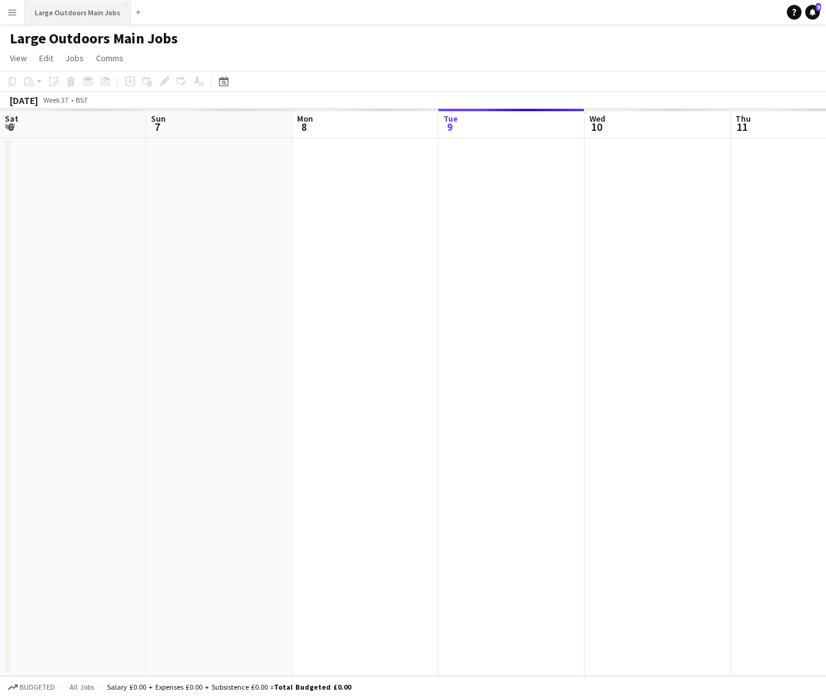
scroll to position [0, 292]
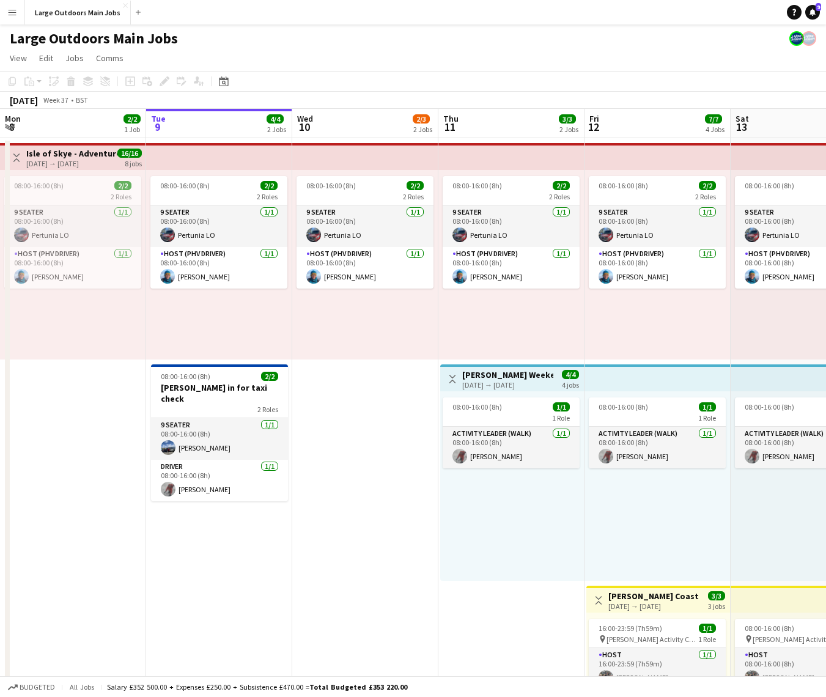
click at [16, 17] on app-icon "Menu" at bounding box center [12, 12] width 10 height 10
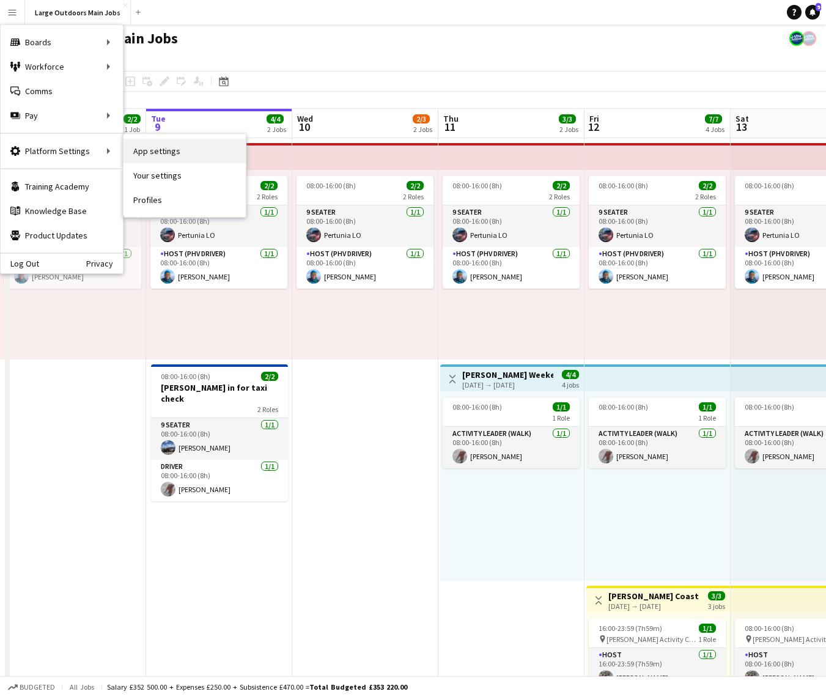
click at [153, 151] on link "App settings" at bounding box center [184, 151] width 122 height 24
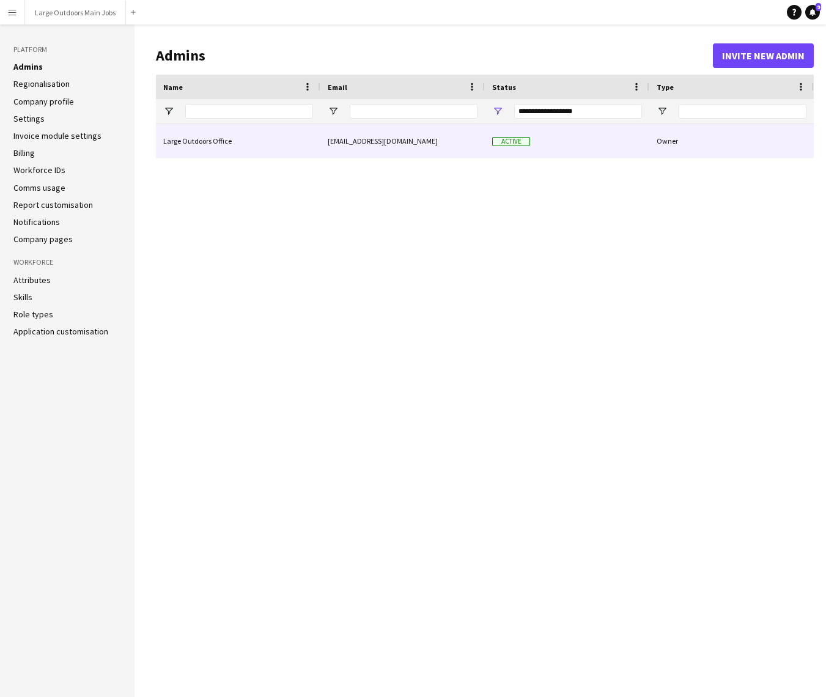
click at [329, 140] on div "[EMAIL_ADDRESS][DOMAIN_NAME]" at bounding box center [402, 141] width 164 height 34
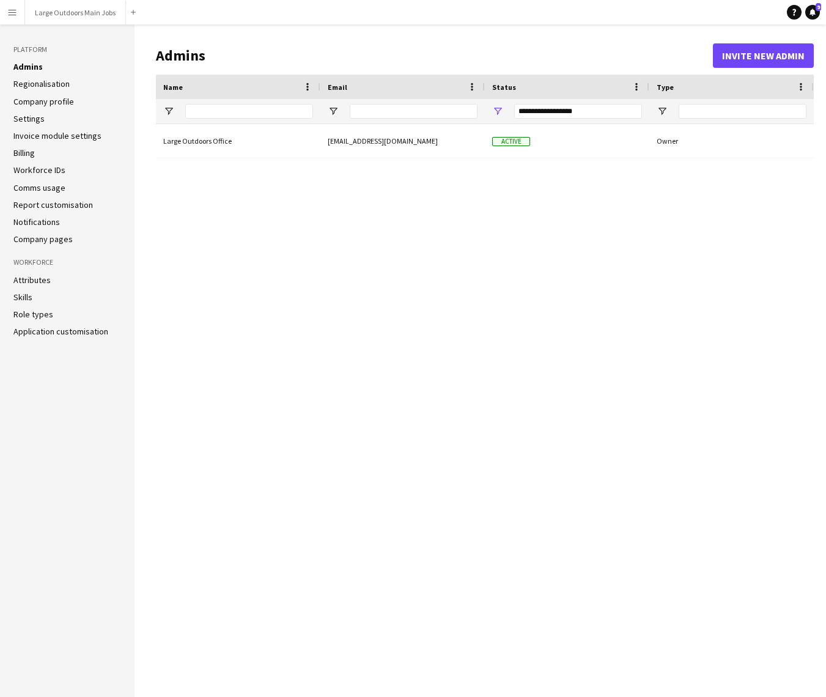
click at [27, 118] on link "Settings" at bounding box center [28, 118] width 31 height 11
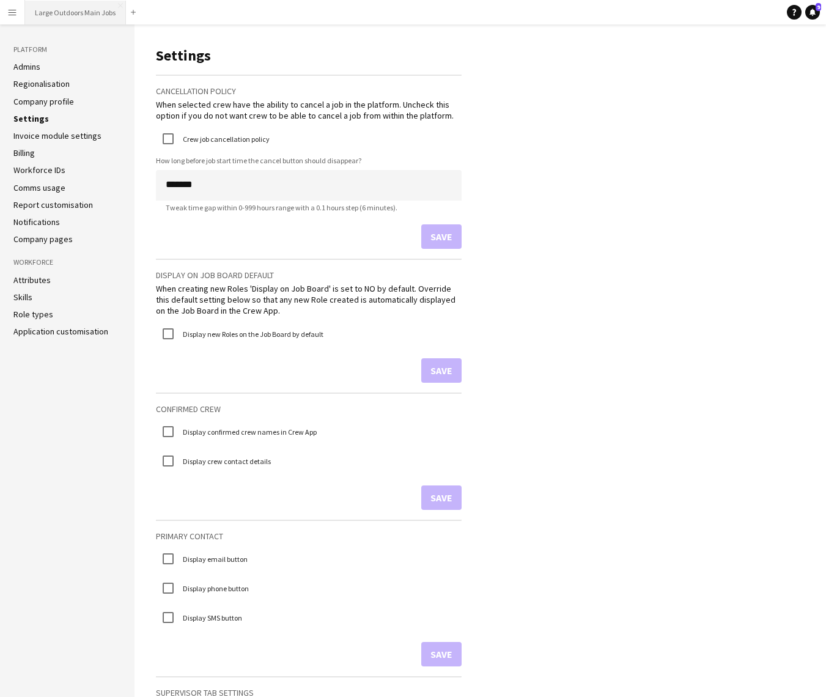
click at [70, 9] on button "Large Outdoors Main Jobs Close" at bounding box center [75, 13] width 101 height 24
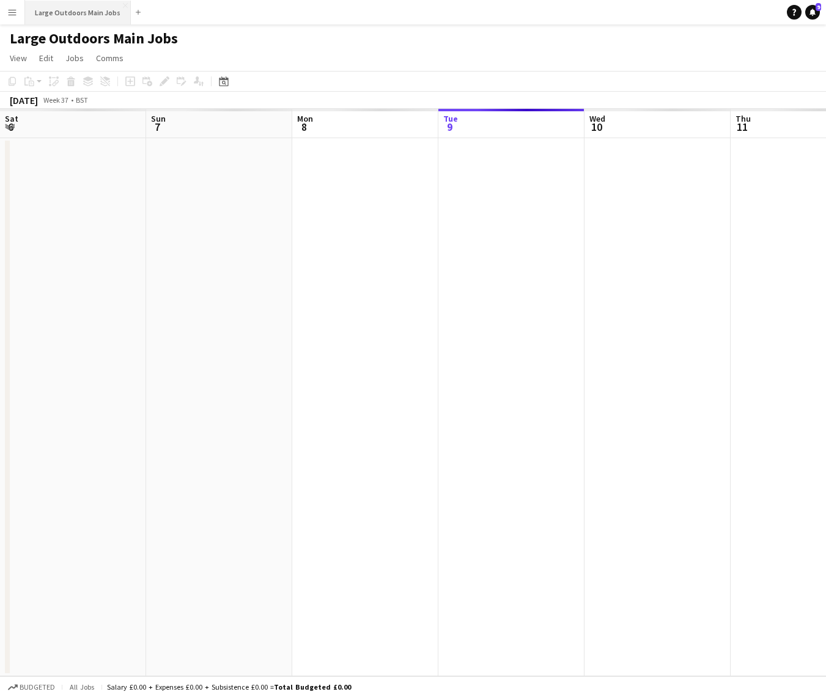
scroll to position [0, 292]
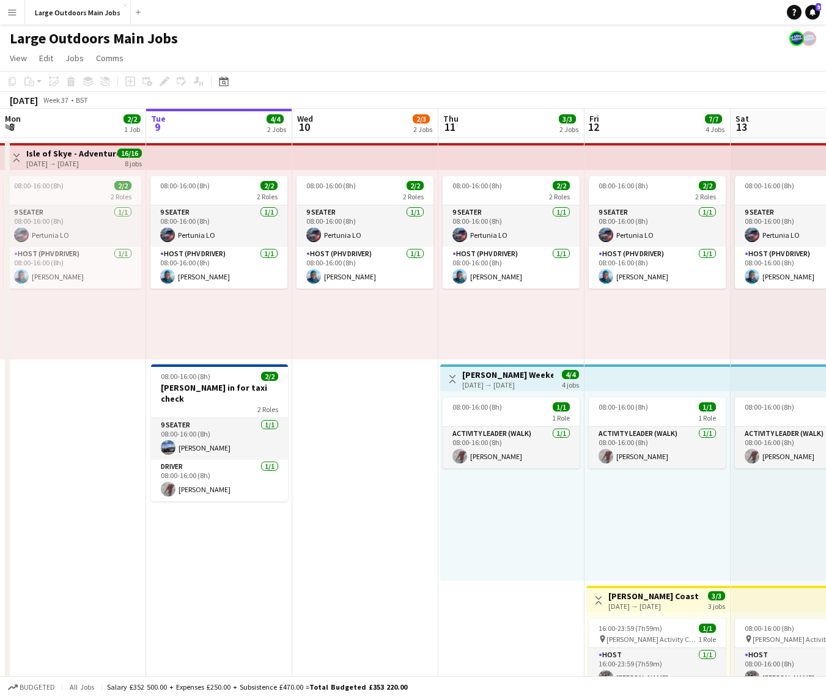
click at [12, 12] on app-icon "Menu" at bounding box center [12, 12] width 10 height 10
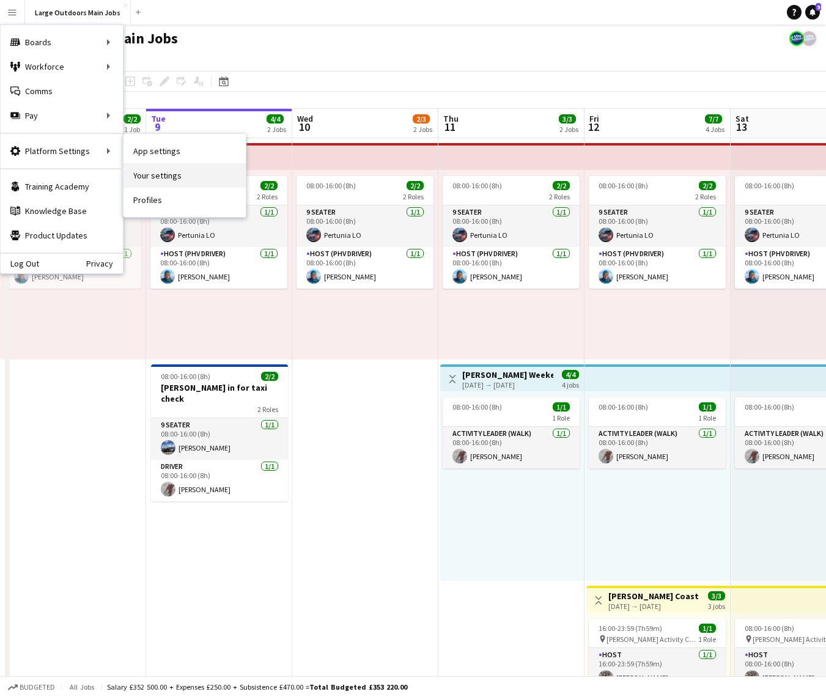
click at [155, 174] on link "Your settings" at bounding box center [184, 175] width 122 height 24
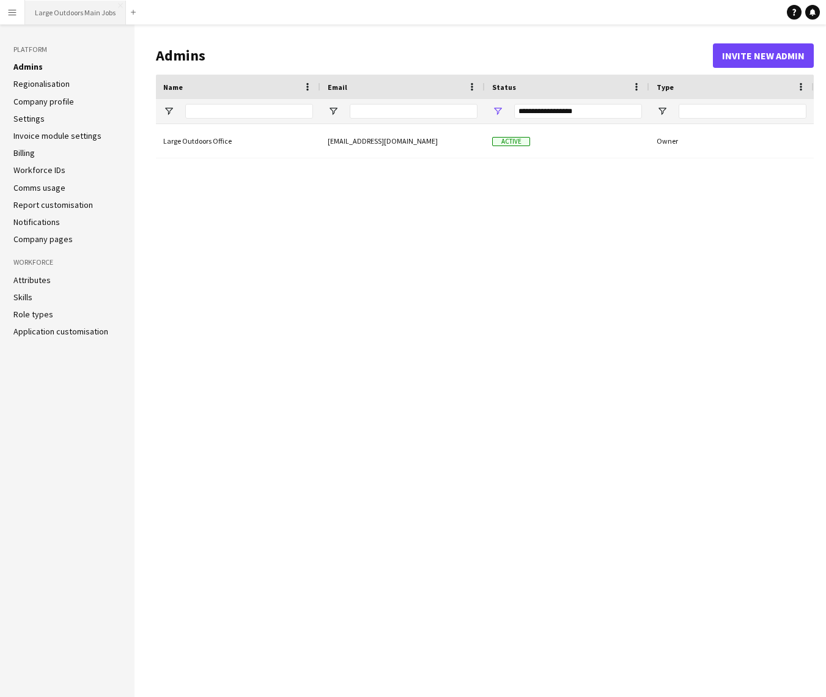
click at [65, 9] on button "Large Outdoors Main Jobs Close" at bounding box center [75, 13] width 101 height 24
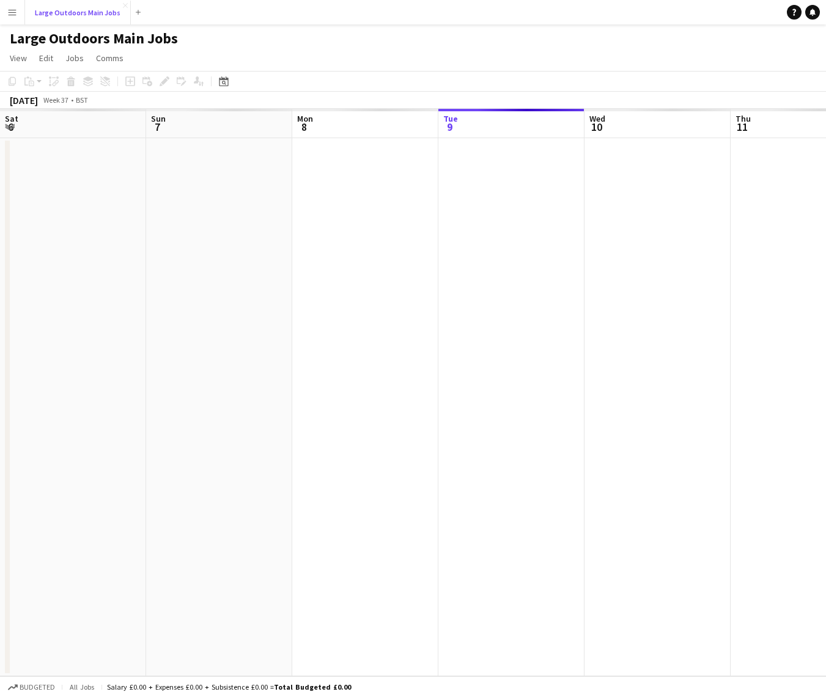
scroll to position [0, 292]
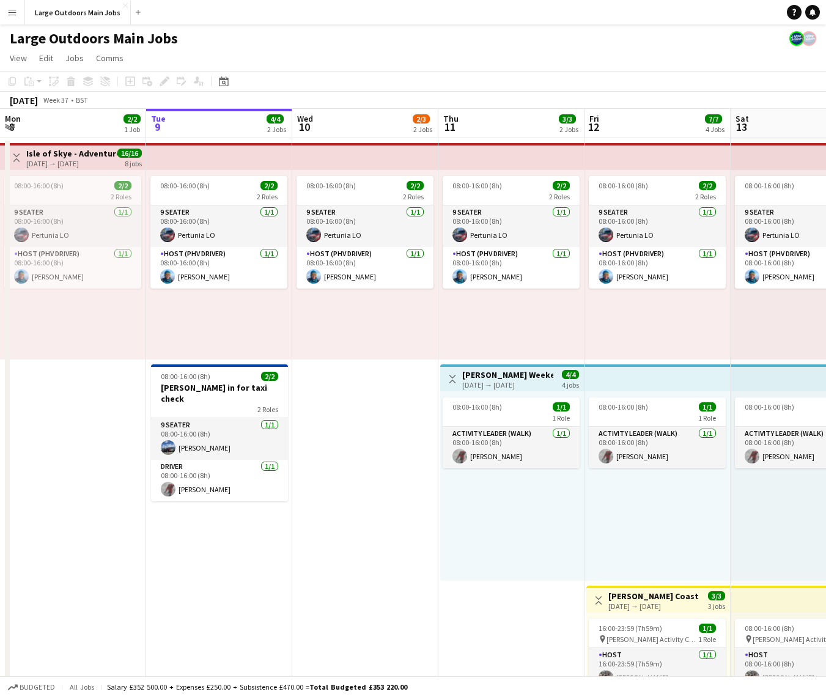
click at [7, 10] on app-icon "Menu" at bounding box center [12, 12] width 10 height 10
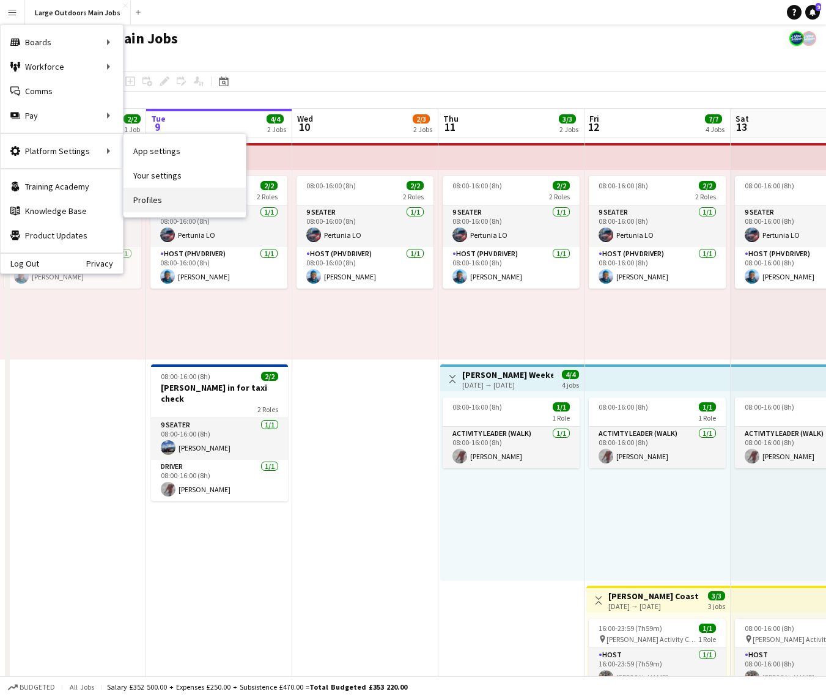
click at [145, 196] on link "Profiles" at bounding box center [184, 200] width 122 height 24
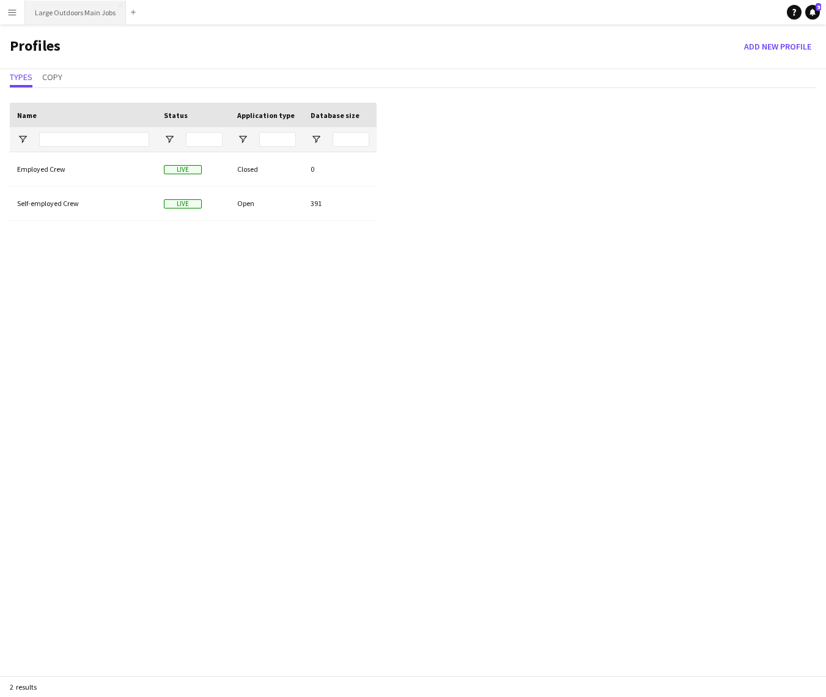
click at [67, 17] on button "Large Outdoors Main Jobs Close" at bounding box center [75, 13] width 101 height 24
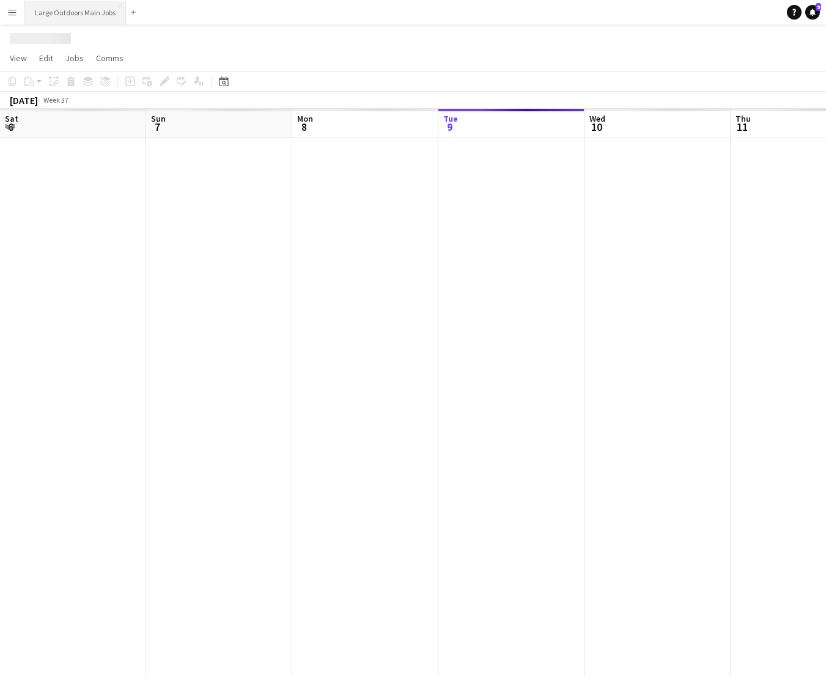
scroll to position [0, 292]
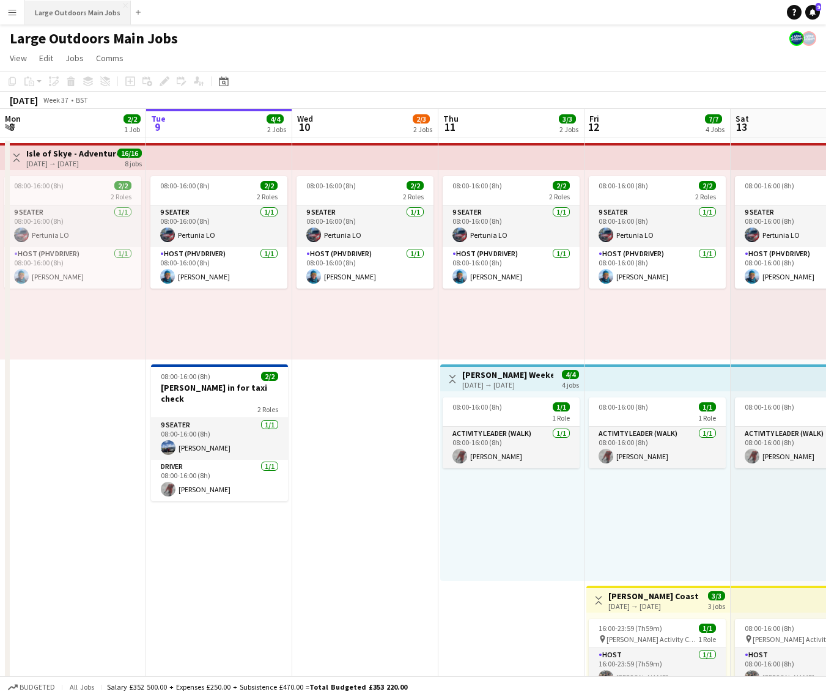
click at [91, 10] on button "Large Outdoors Main Jobs Close" at bounding box center [78, 13] width 106 height 24
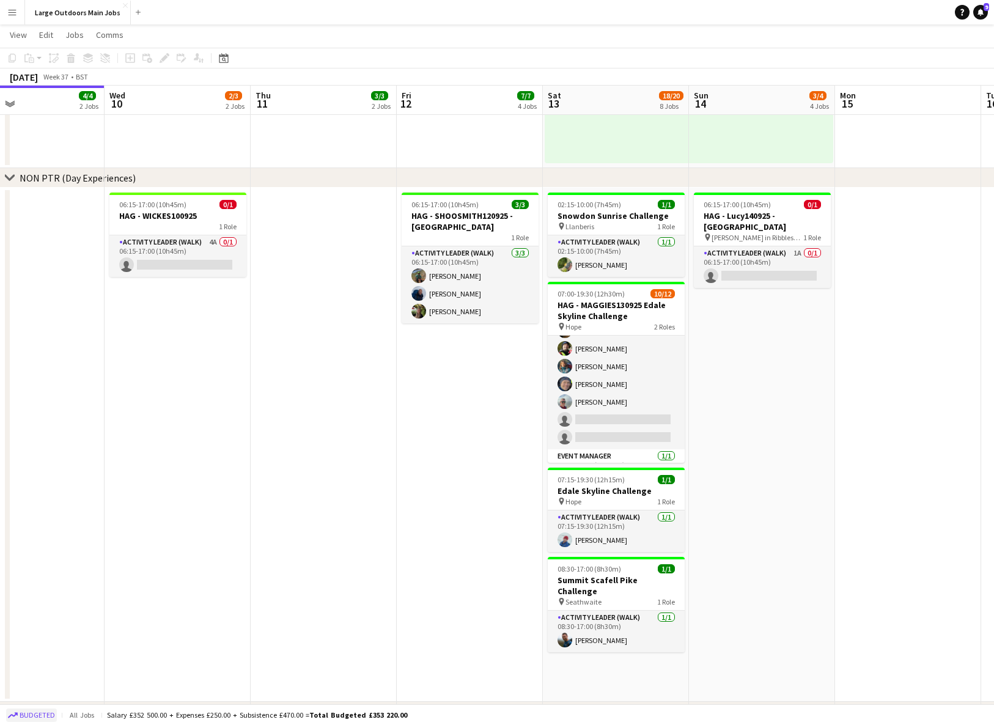
scroll to position [93, 0]
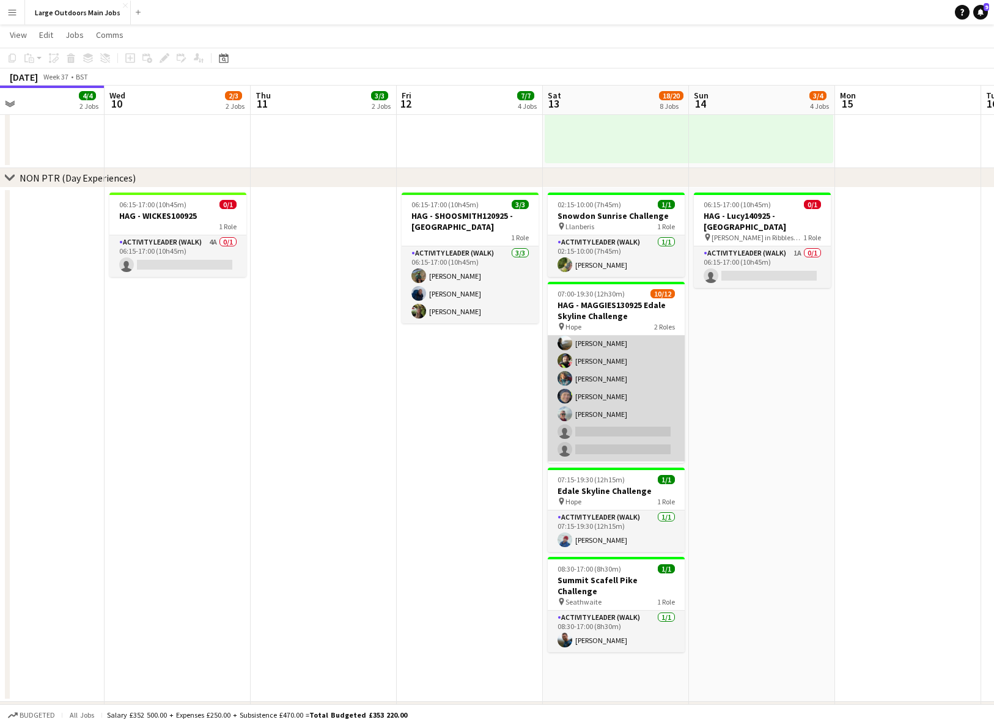
click at [617, 396] on app-card-role "Activity Leader (Walk) [DATE] 07:00-19:30 (12h30m) [PERSON_NAME] [PERSON_NAME] …" at bounding box center [616, 352] width 137 height 219
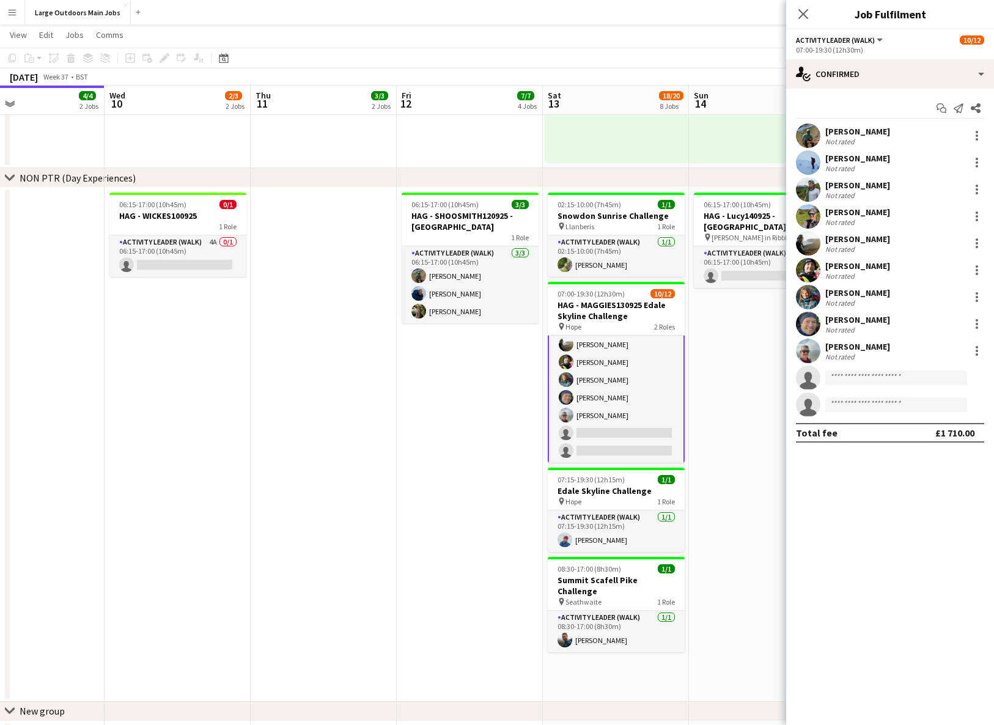
scroll to position [94, 0]
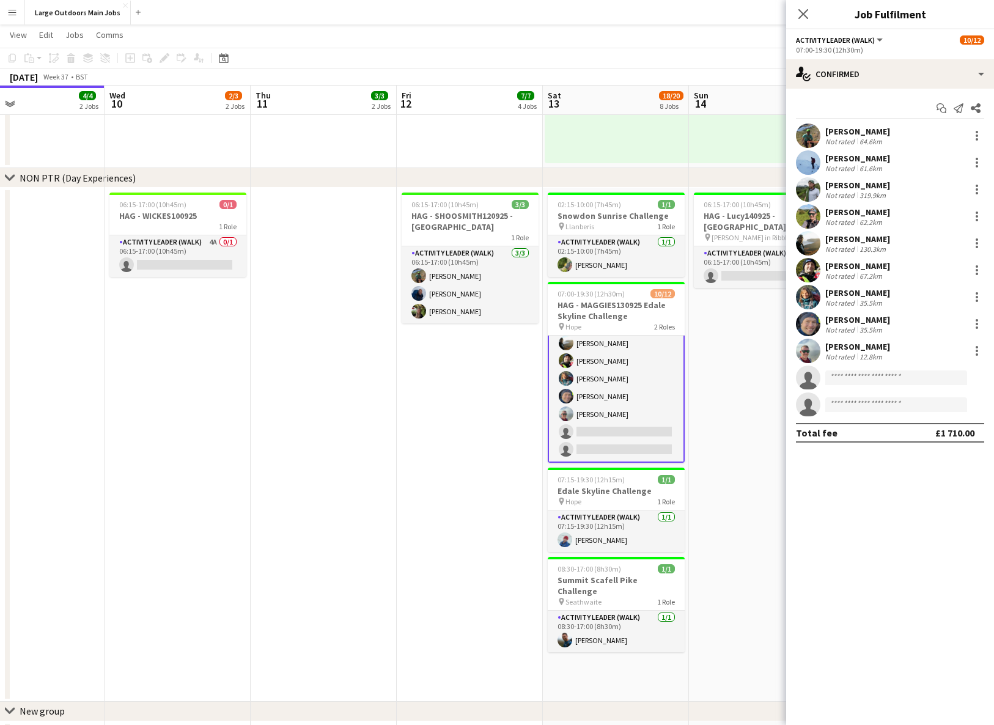
click at [825, 291] on div "[PERSON_NAME]" at bounding box center [857, 292] width 65 height 11
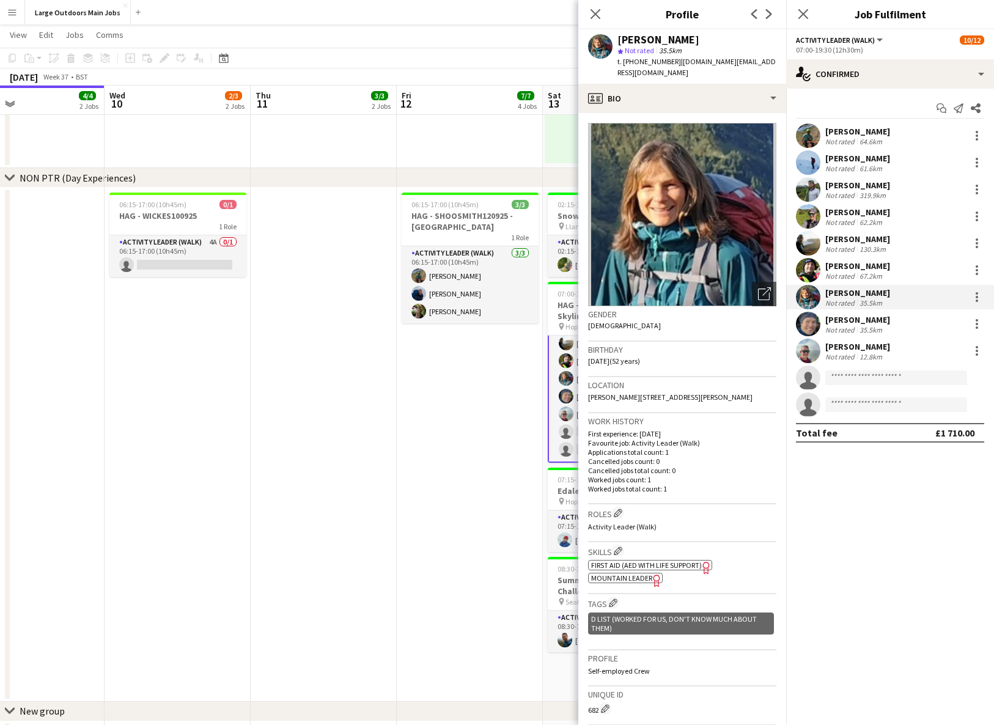
click at [825, 325] on div "35.5km" at bounding box center [871, 329] width 28 height 9
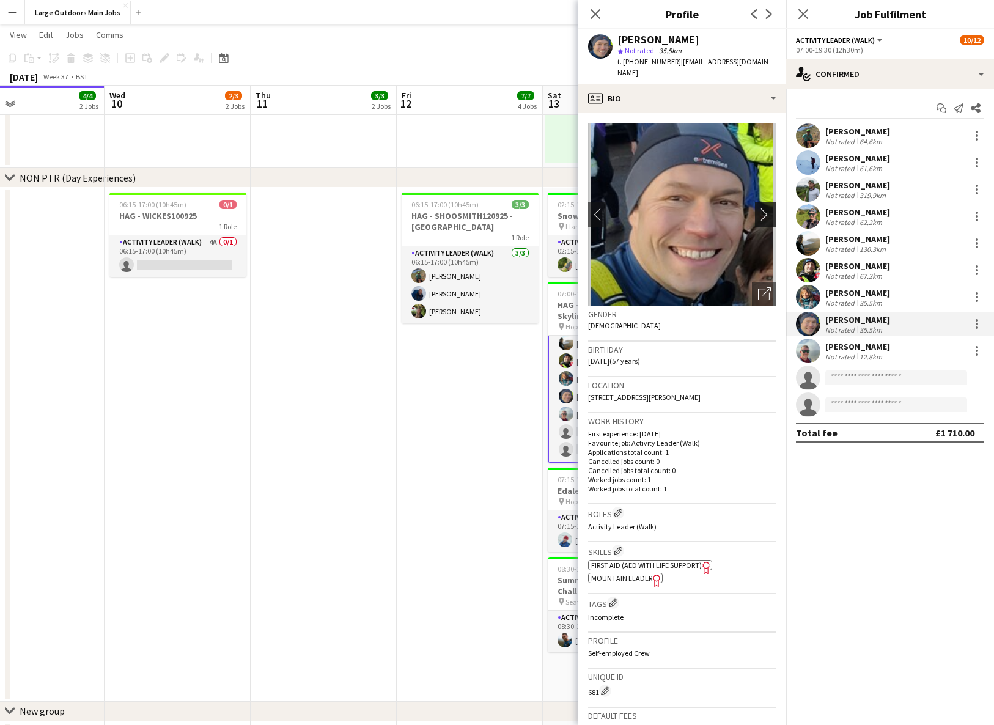
click at [764, 208] on app-icon "chevron-right" at bounding box center [767, 214] width 19 height 13
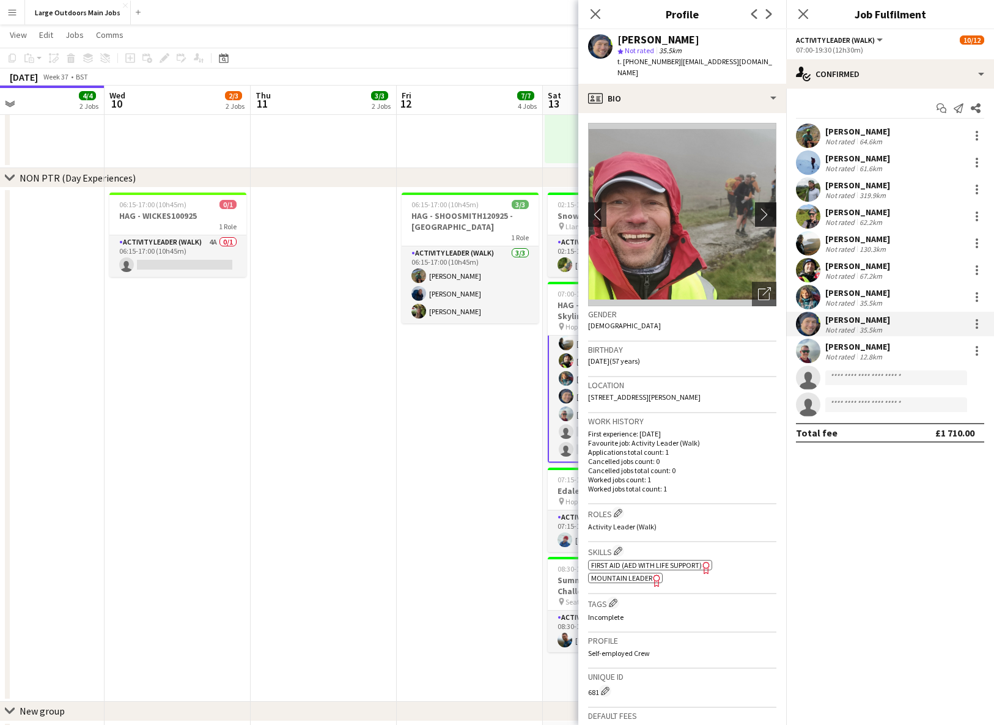
click at [764, 208] on app-icon "chevron-right" at bounding box center [767, 214] width 19 height 13
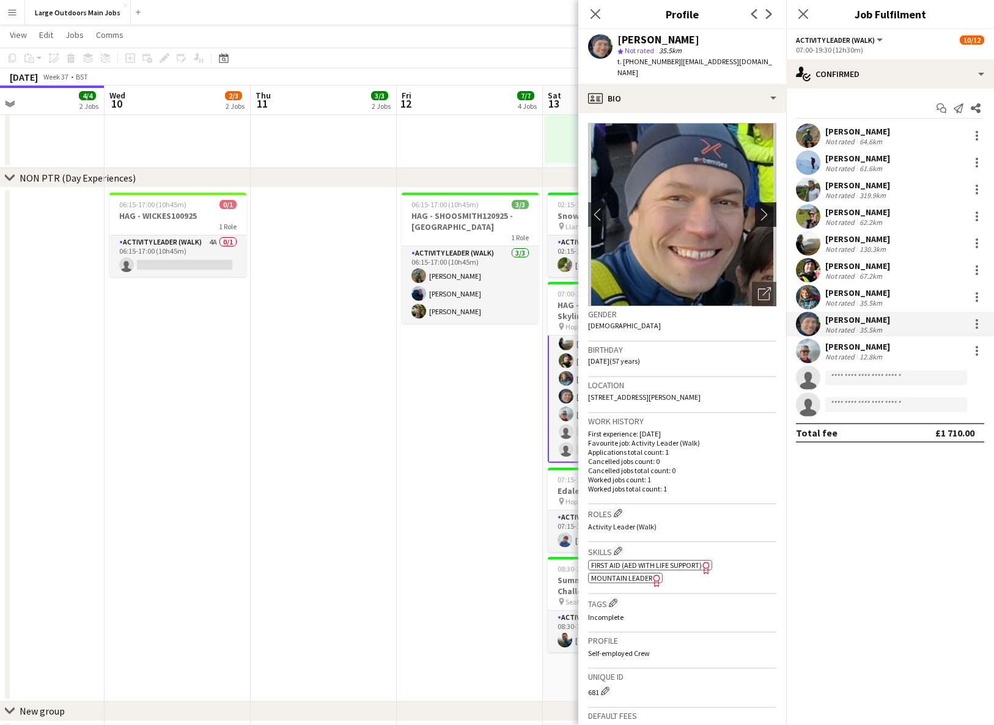
click at [764, 208] on app-icon "chevron-right" at bounding box center [767, 214] width 19 height 13
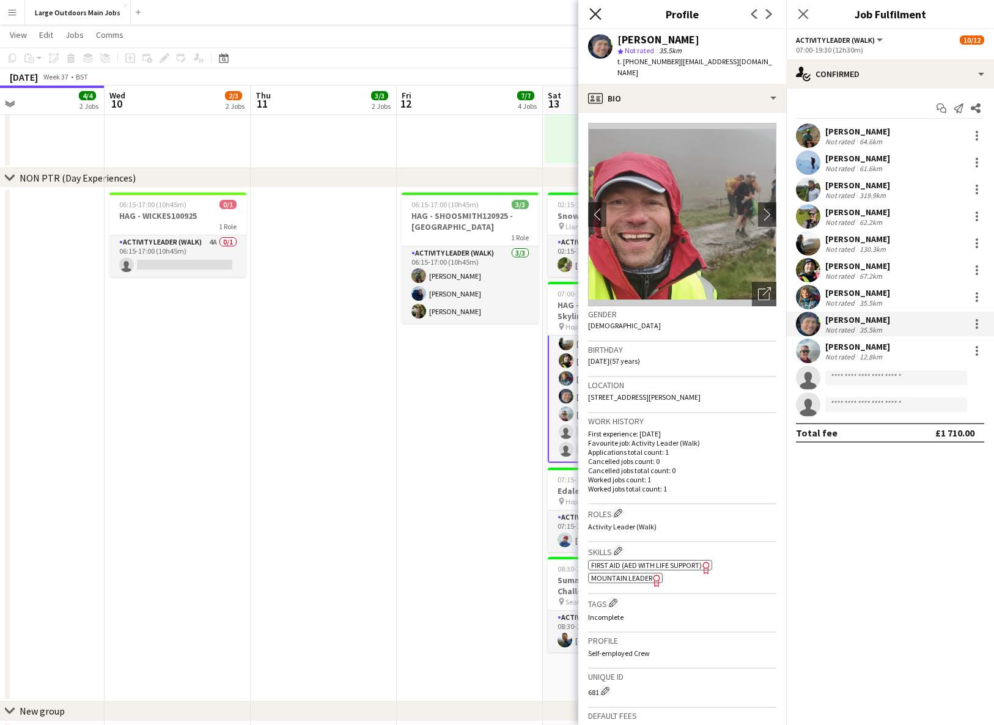
click at [593, 12] on icon at bounding box center [595, 14] width 12 height 12
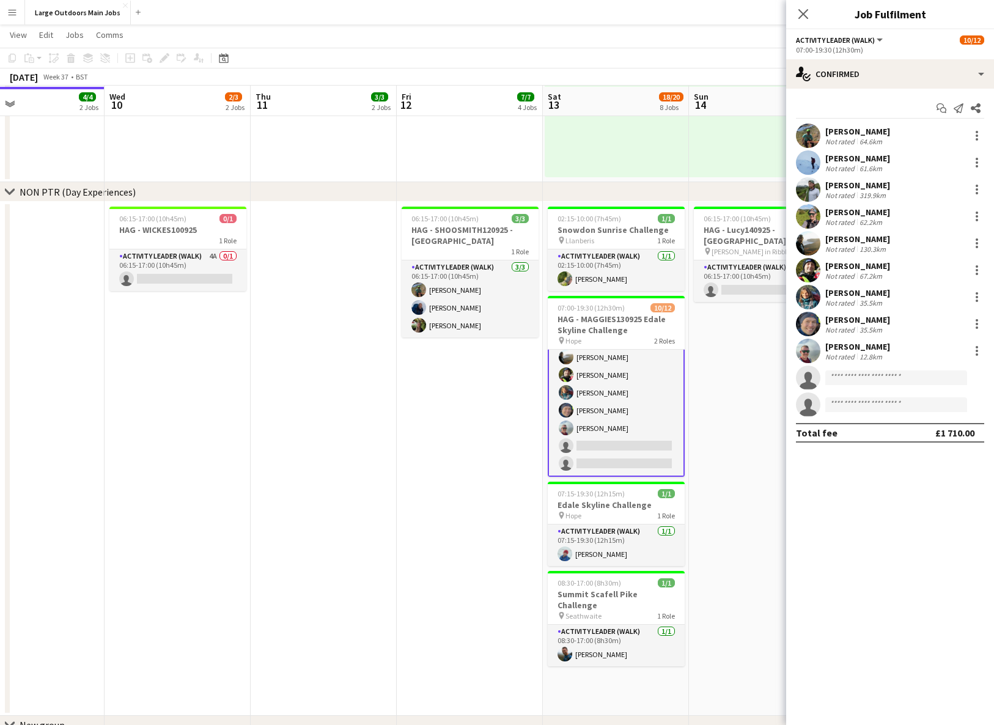
scroll to position [831, 0]
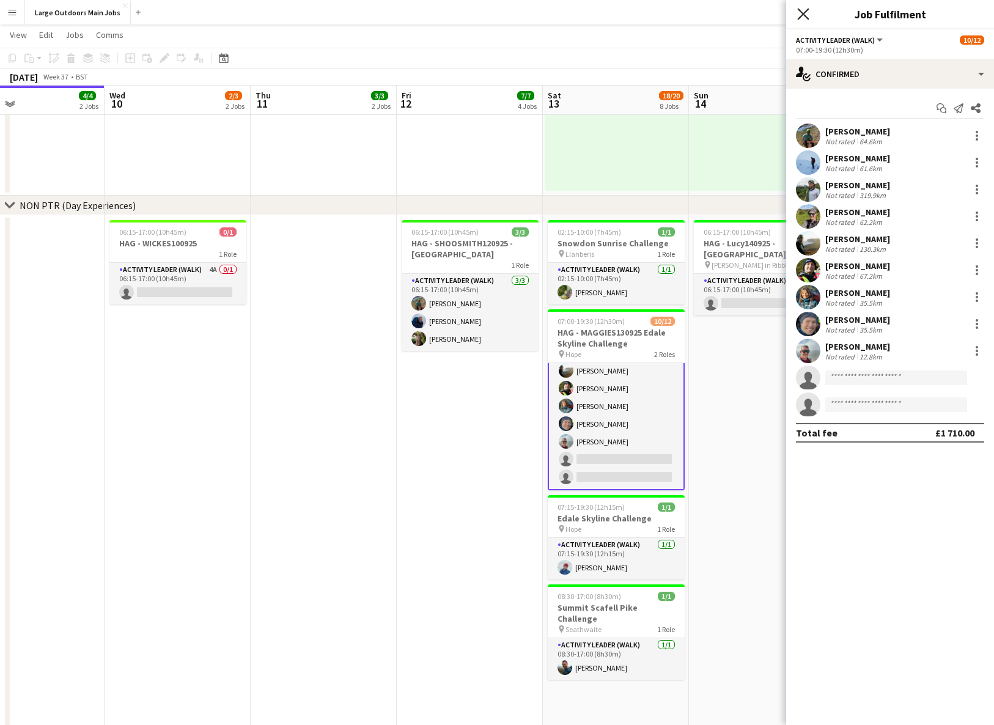
click at [801, 13] on icon "Close pop-in" at bounding box center [803, 14] width 12 height 12
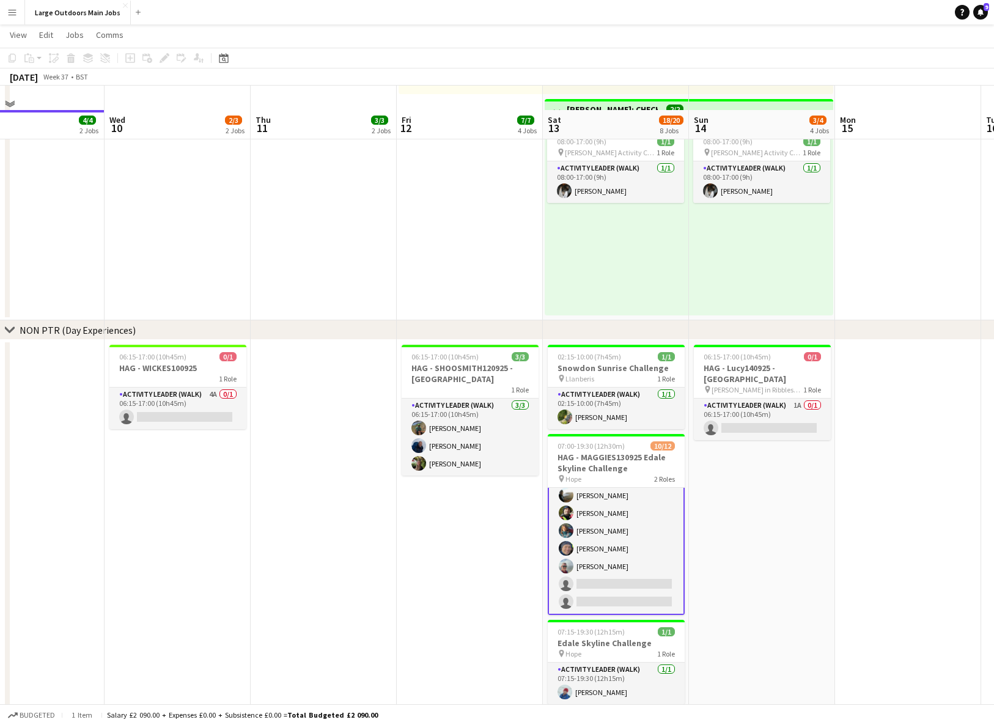
scroll to position [731, 0]
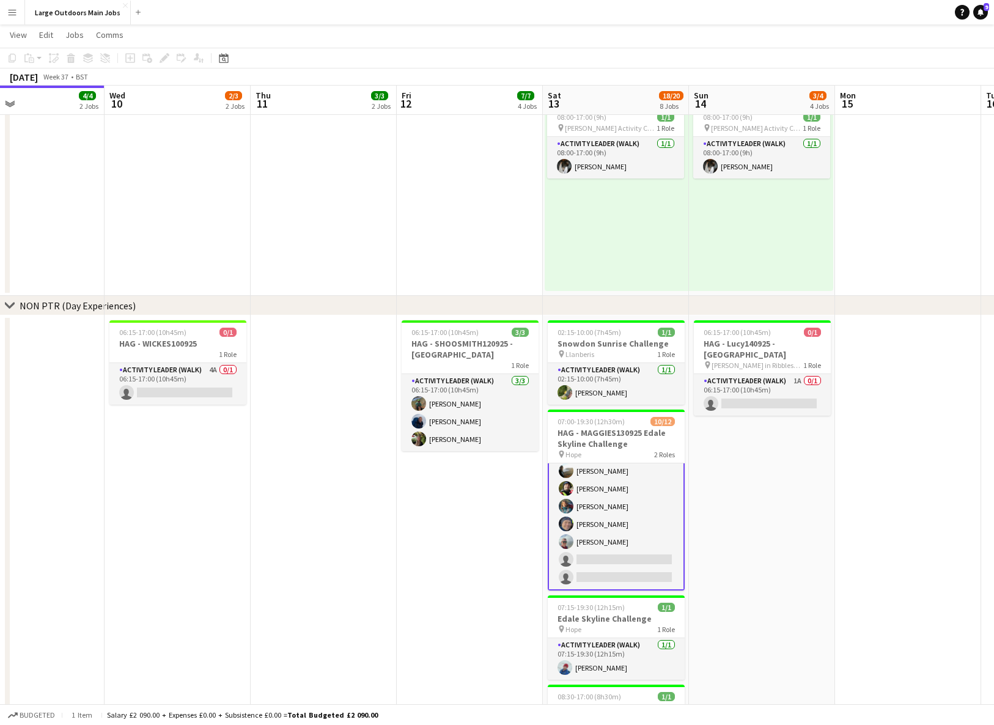
click at [394, 529] on app-date-cell at bounding box center [324, 572] width 146 height 514
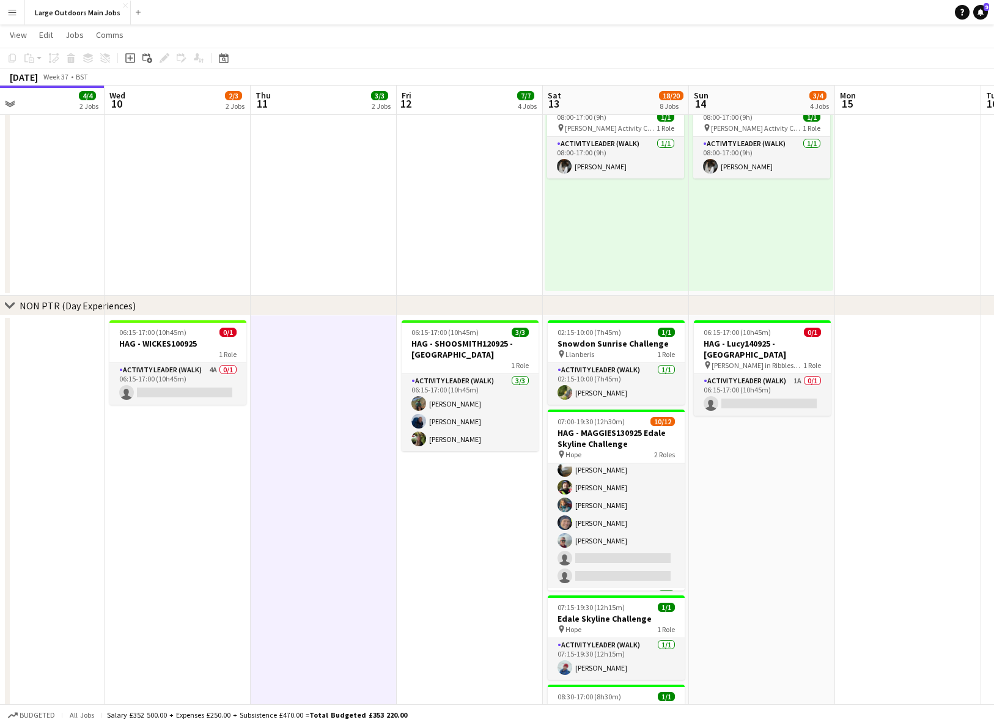
scroll to position [93, 0]
click at [181, 384] on app-card-role "Activity Leader (Walk) 4A 0/1 06:15-17:00 (10h45m) single-neutral-actions" at bounding box center [177, 384] width 137 height 42
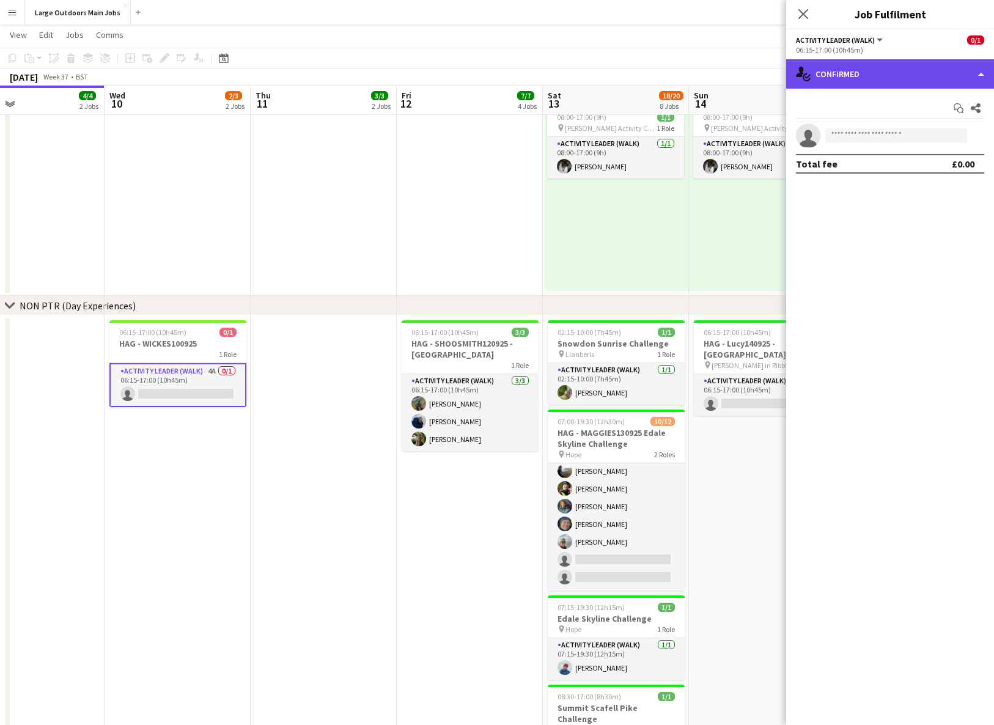
click at [825, 81] on div "single-neutral-actions-check-2 Confirmed" at bounding box center [890, 73] width 208 height 29
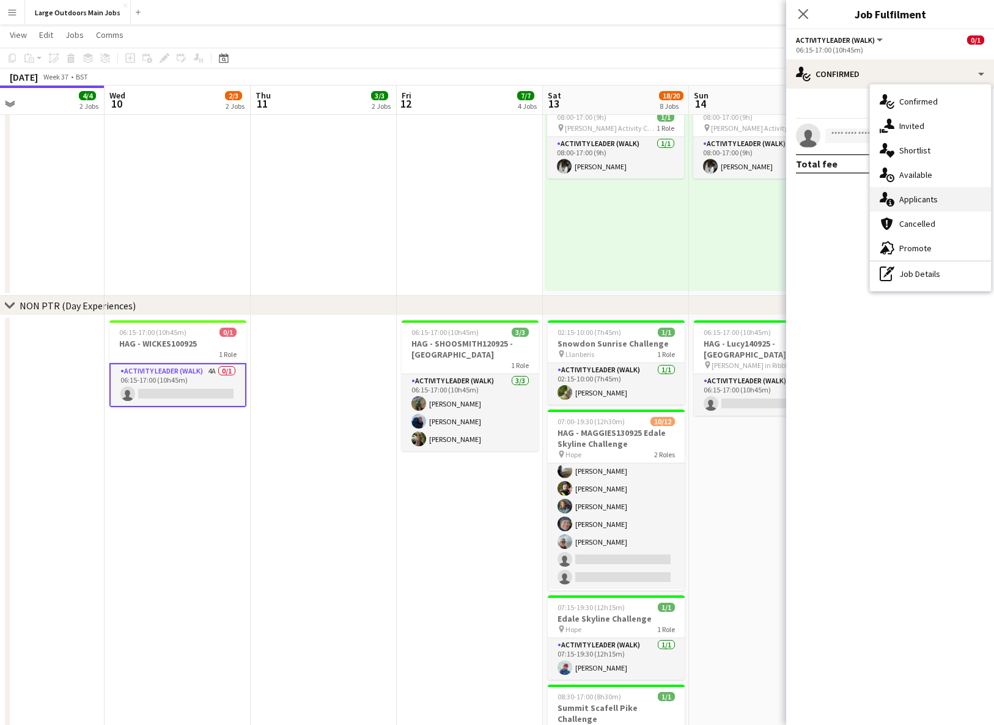
click at [825, 196] on span "Applicants" at bounding box center [918, 199] width 39 height 11
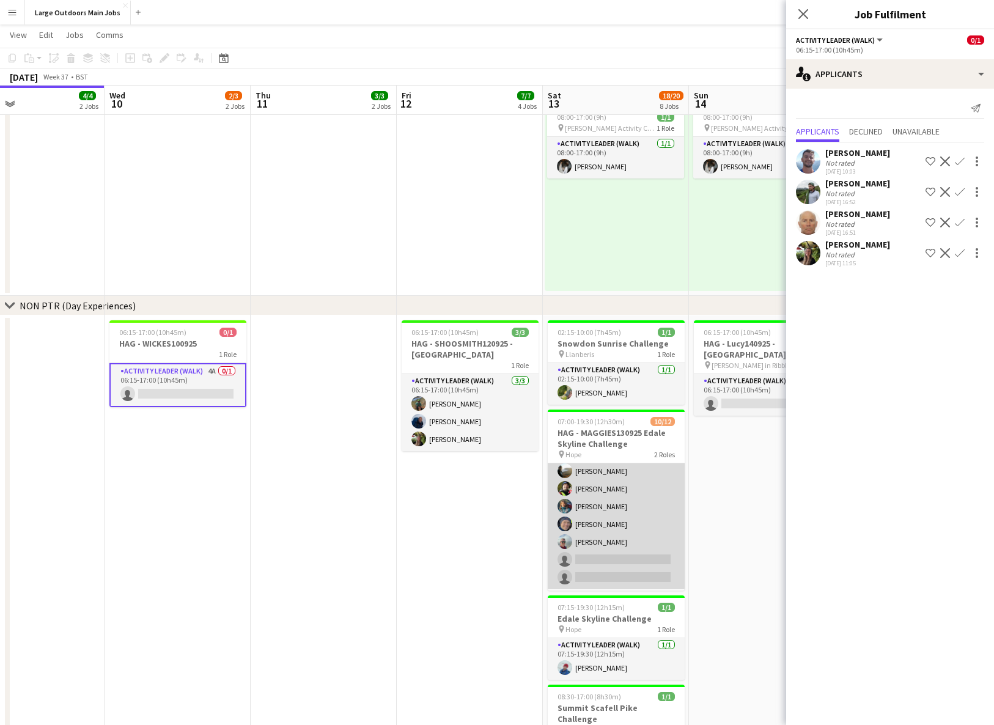
click at [563, 537] on app-user-avatar at bounding box center [564, 541] width 15 height 15
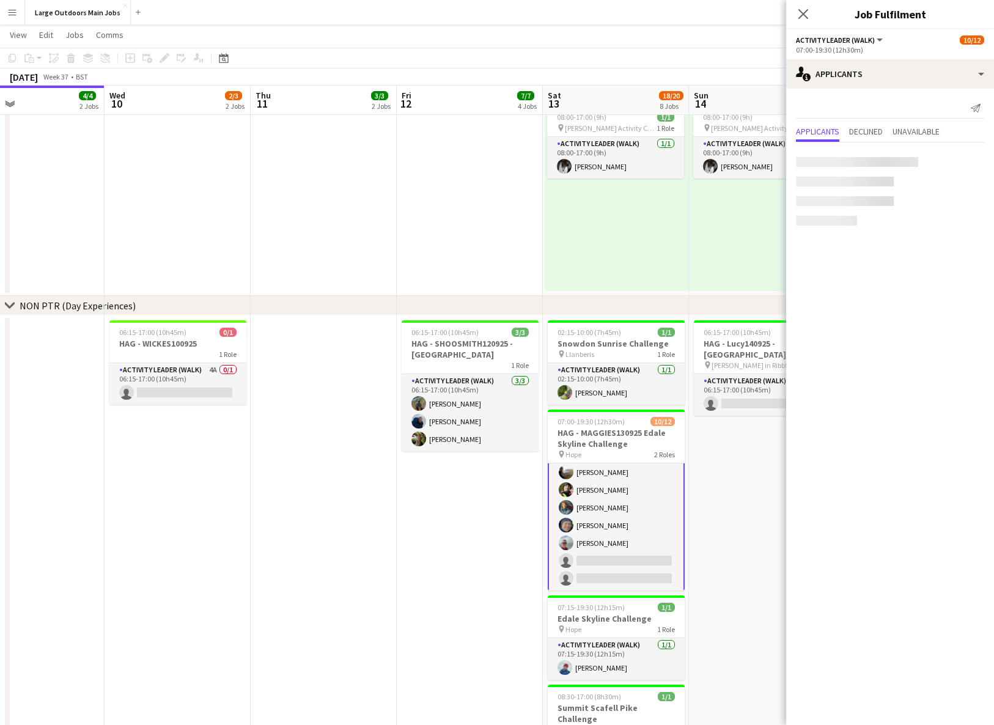
scroll to position [94, 0]
click at [803, 14] on icon at bounding box center [803, 14] width 12 height 12
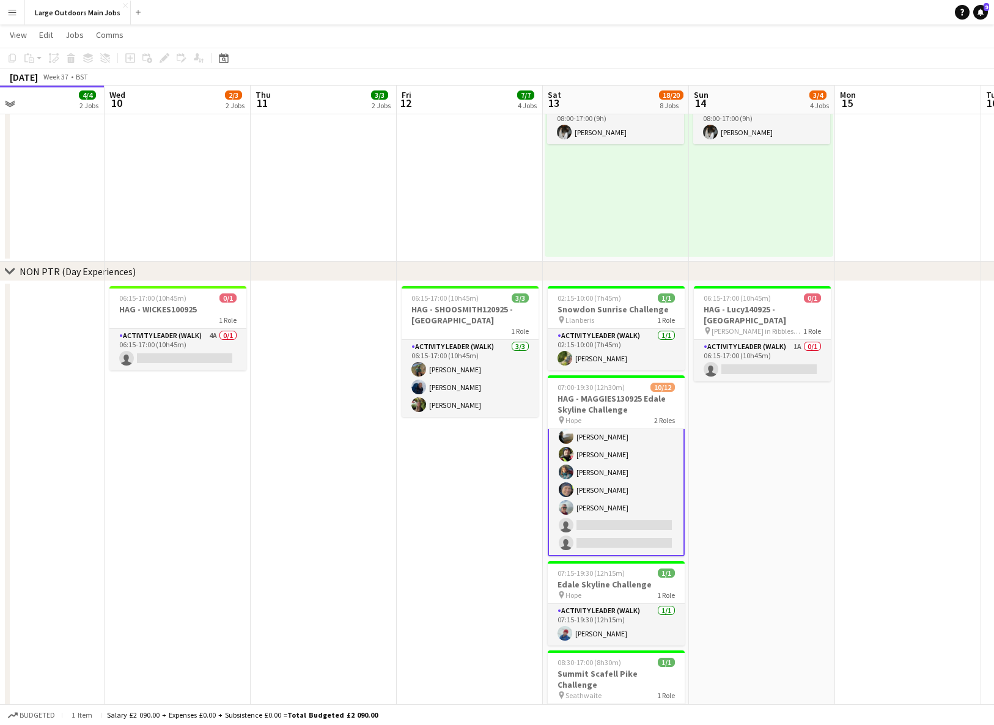
scroll to position [765, 0]
click at [164, 302] on span "06:15-17:00 (10h45m)" at bounding box center [152, 298] width 67 height 9
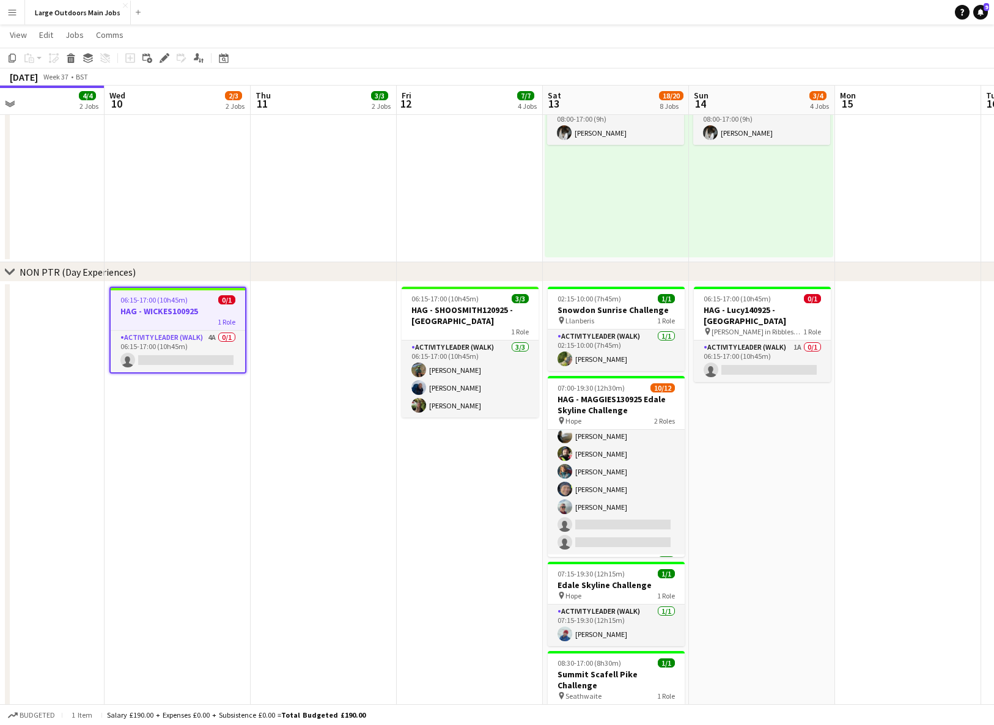
scroll to position [93, 0]
click at [55, 13] on button "Large Outdoors Main Jobs Close" at bounding box center [78, 13] width 106 height 24
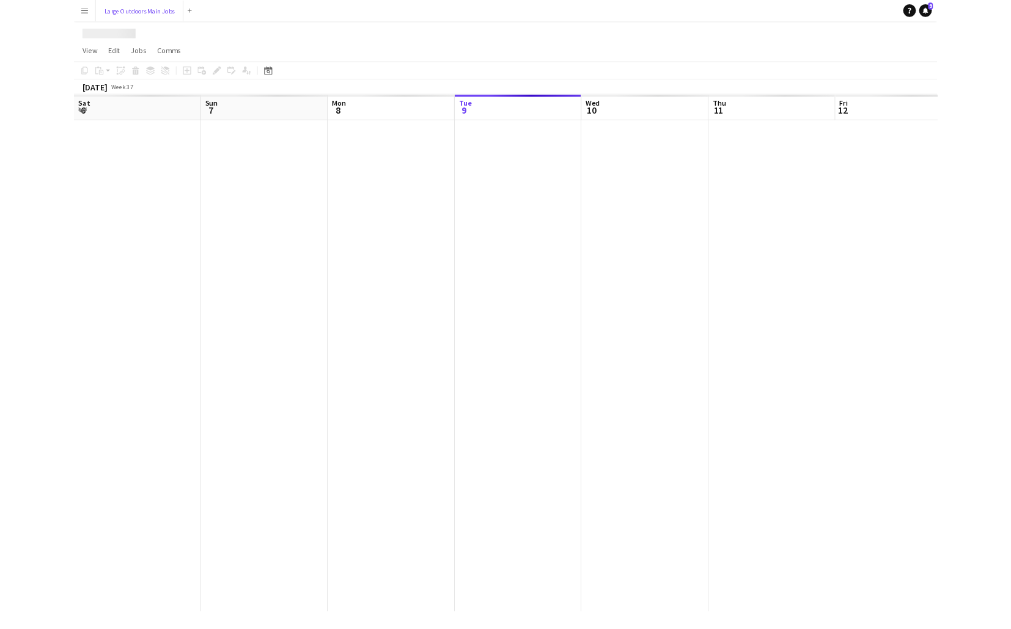
scroll to position [0, 292]
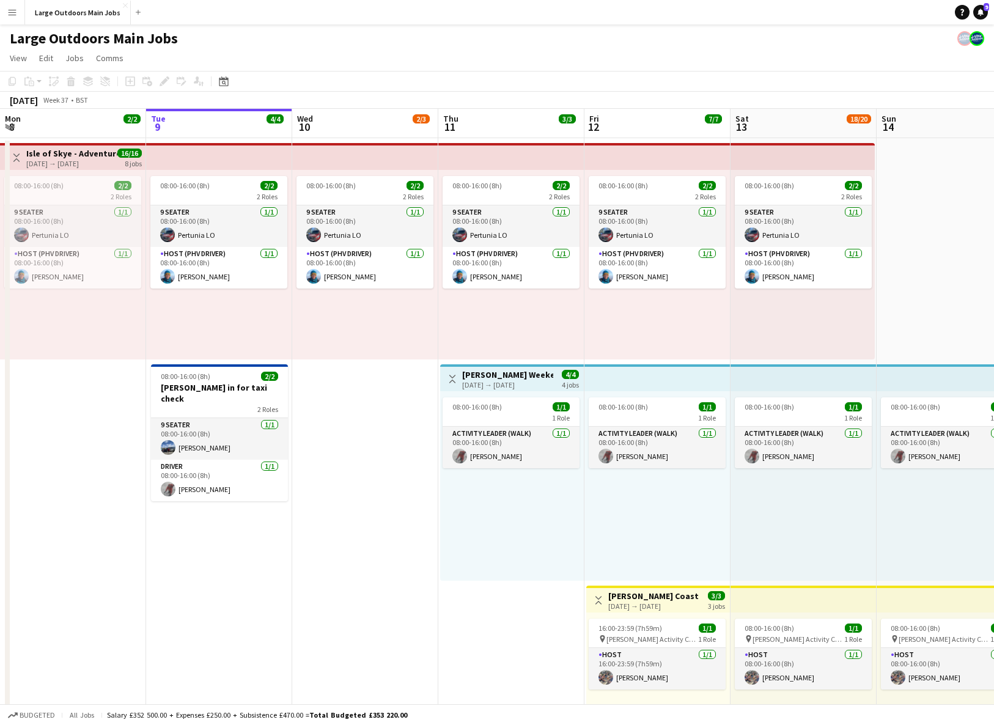
click at [10, 17] on app-icon "Menu" at bounding box center [12, 12] width 10 height 10
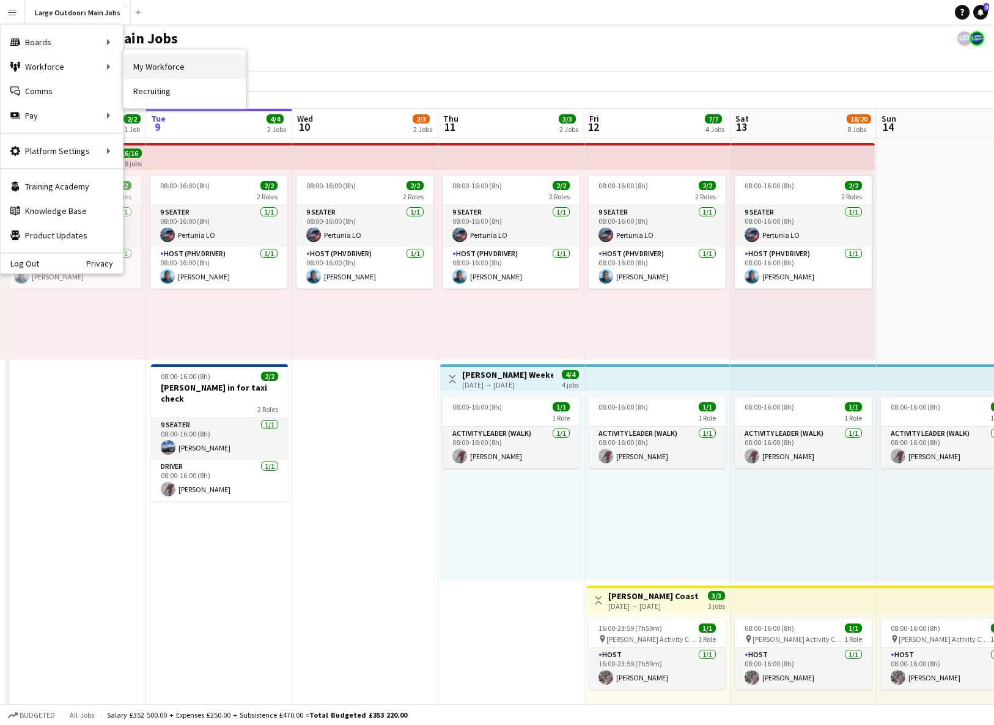
click at [169, 62] on link "My Workforce" at bounding box center [184, 66] width 122 height 24
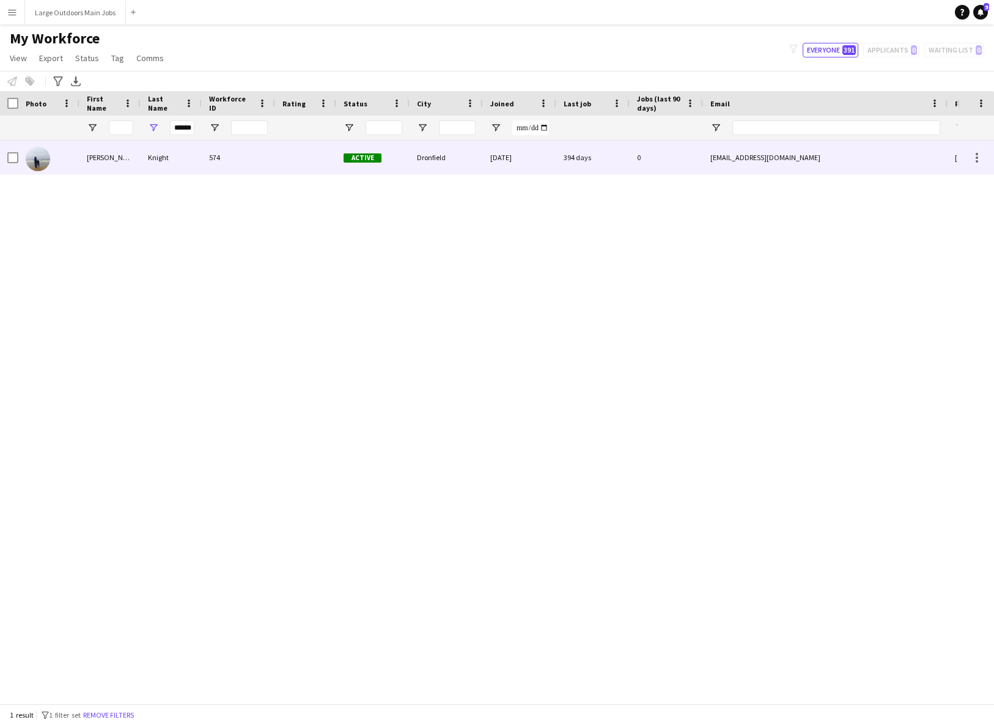
click at [282, 164] on div at bounding box center [305, 158] width 61 height 34
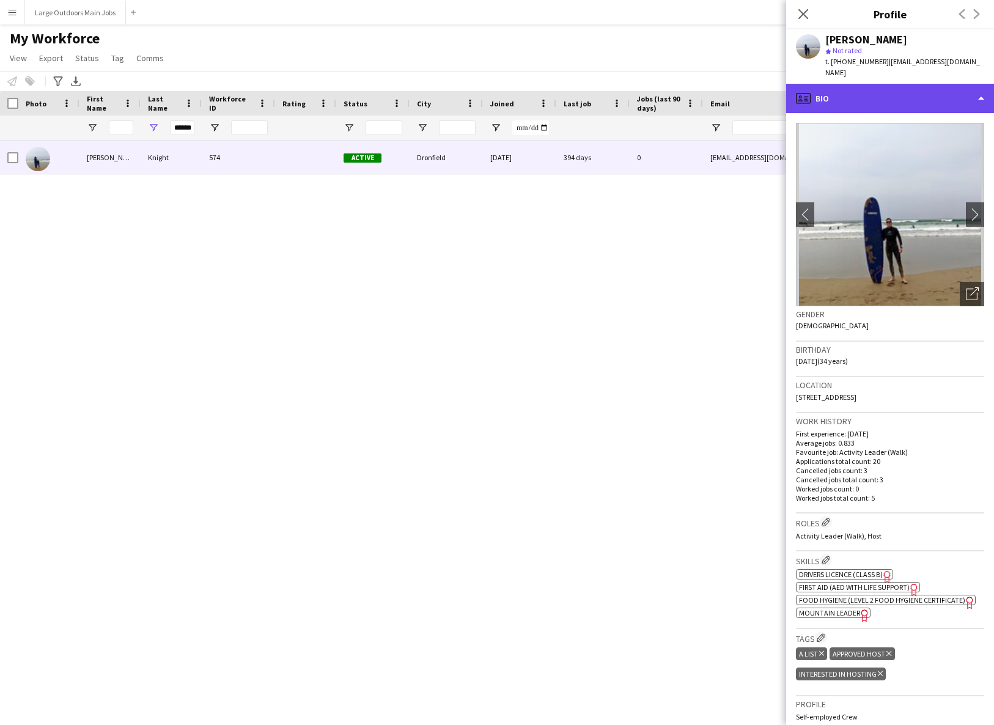
click at [825, 94] on div "profile Bio" at bounding box center [890, 98] width 208 height 29
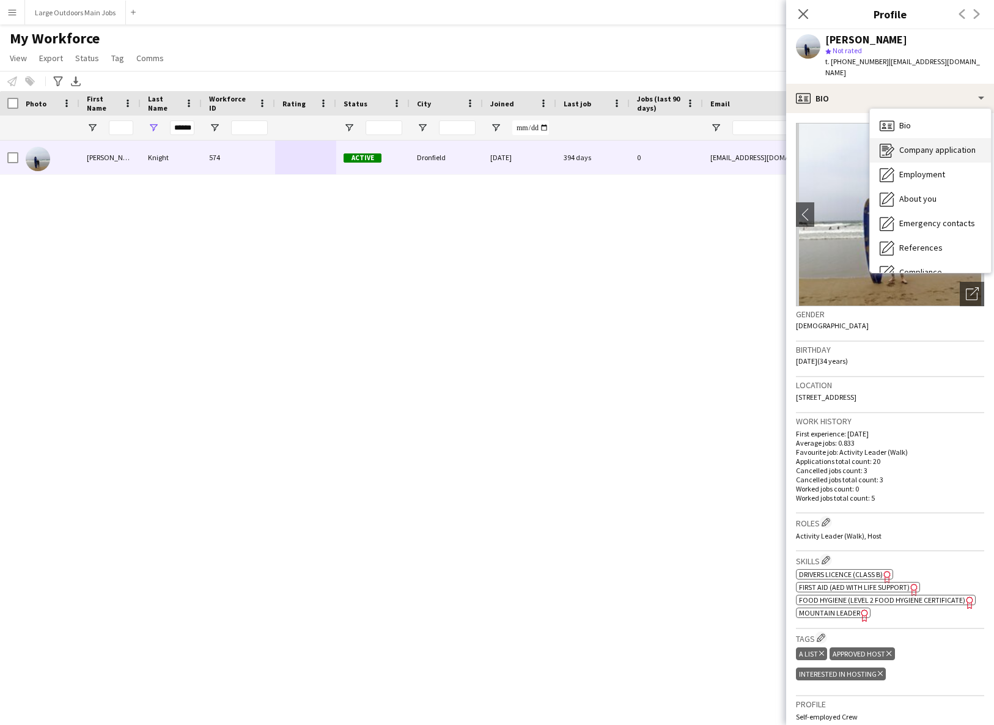
click at [825, 144] on span "Company application" at bounding box center [937, 149] width 76 height 11
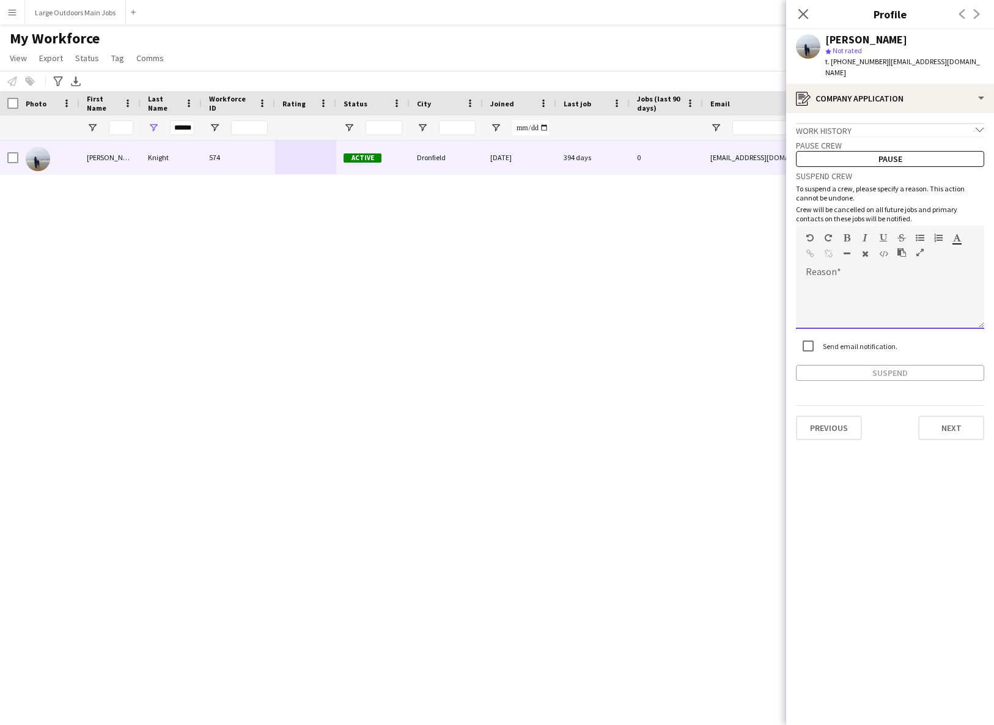
click at [825, 280] on div at bounding box center [890, 304] width 188 height 49
click at [825, 365] on button "Suspend" at bounding box center [890, 373] width 188 height 16
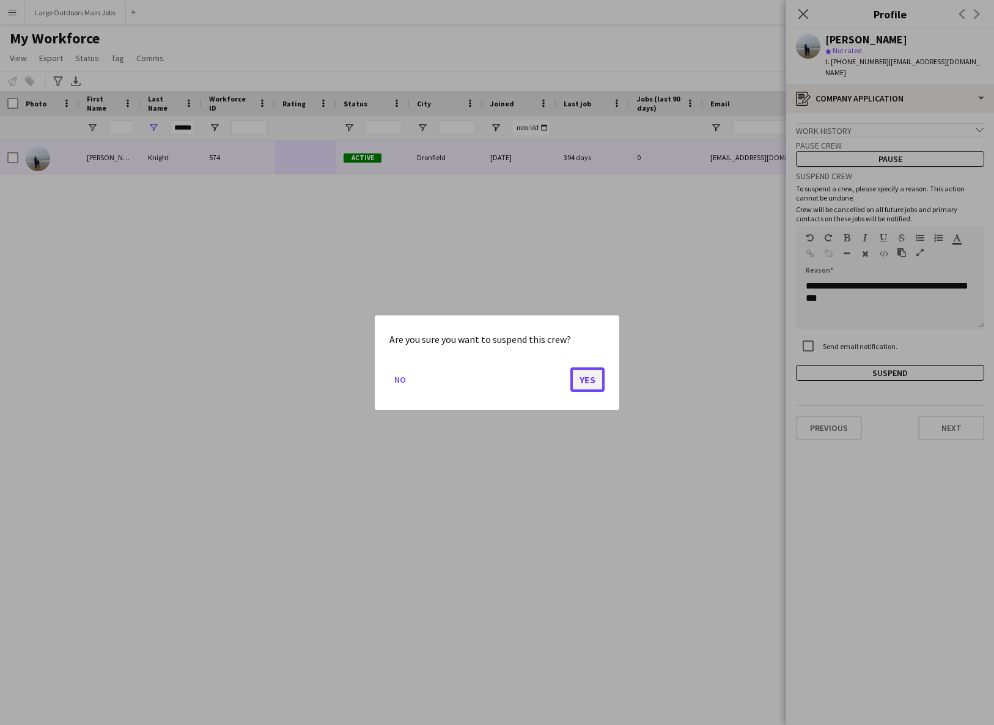
click at [585, 379] on button "Yes" at bounding box center [587, 379] width 34 height 24
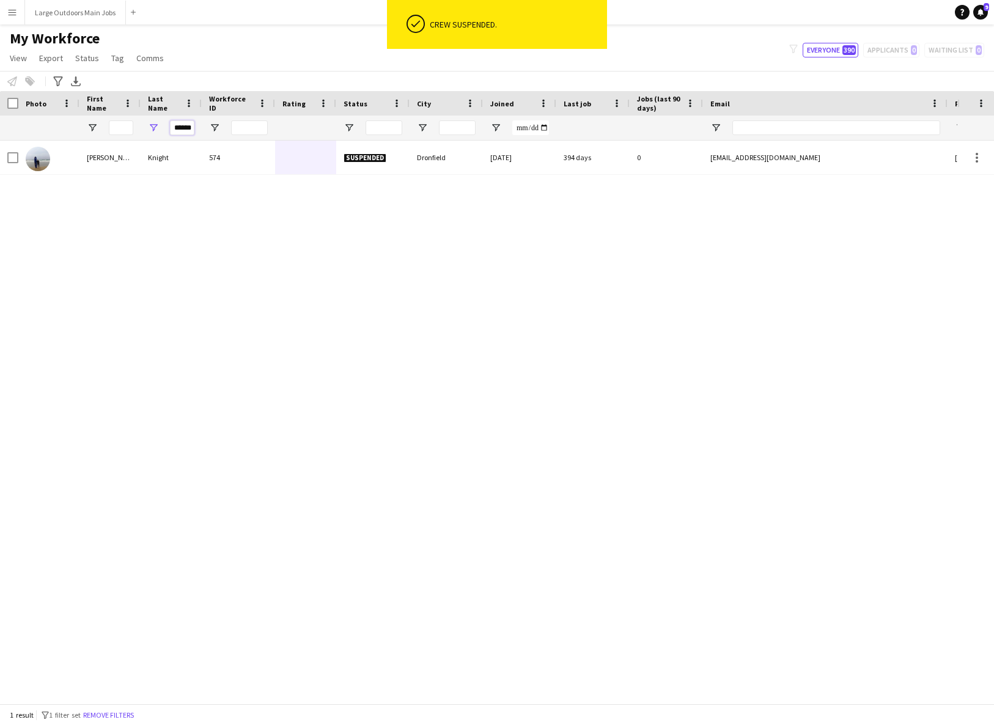
click at [179, 130] on input "******" at bounding box center [182, 127] width 24 height 15
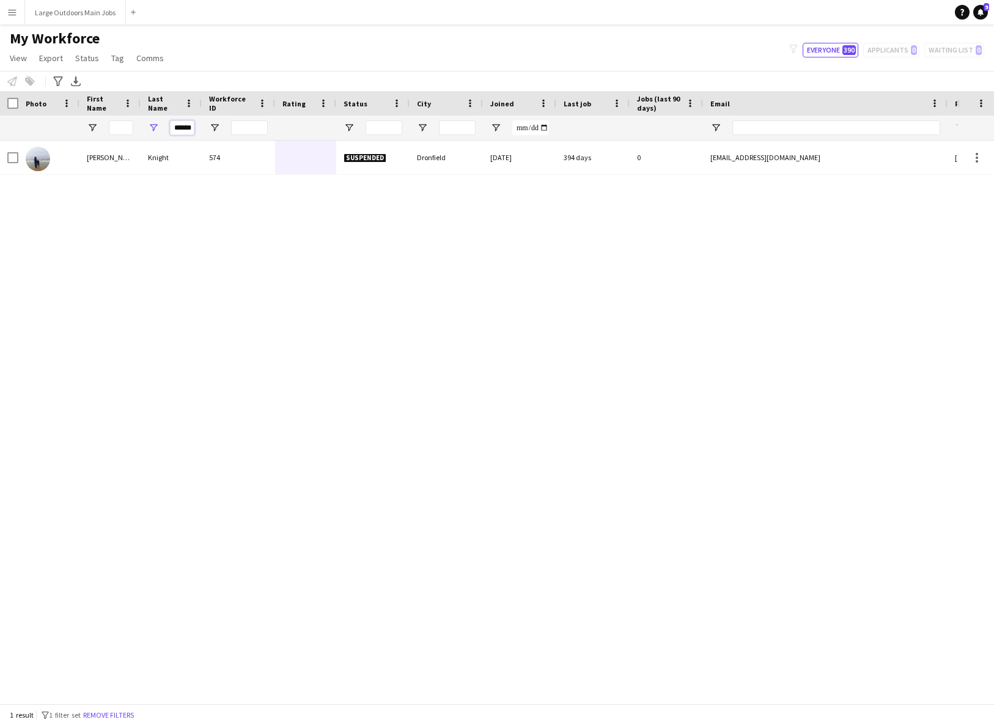
click at [179, 130] on input "******" at bounding box center [182, 127] width 24 height 15
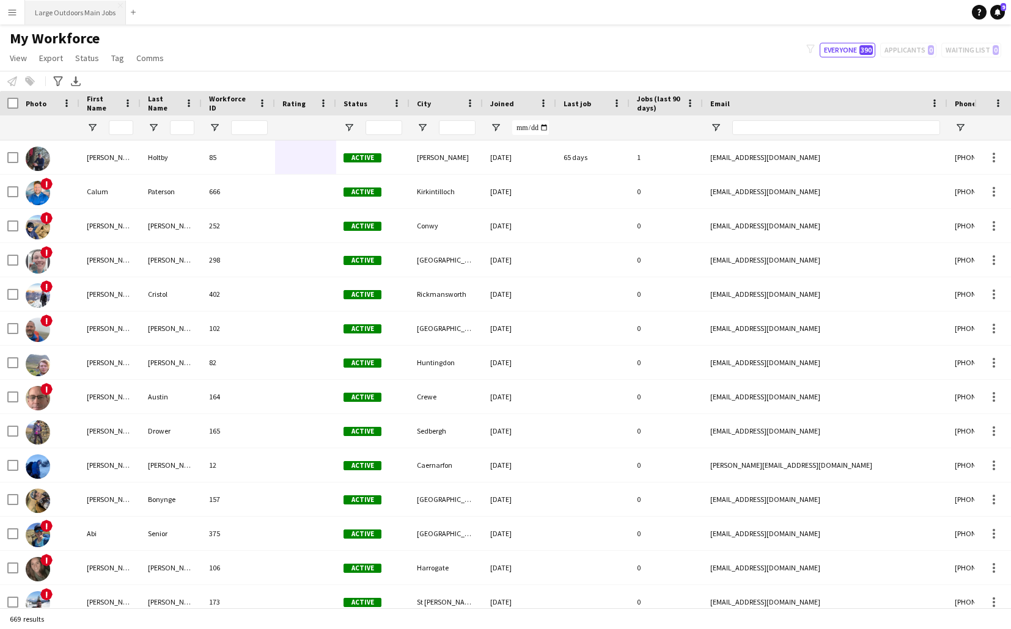
click at [88, 16] on button "Large Outdoors Main Jobs Close" at bounding box center [75, 13] width 101 height 24
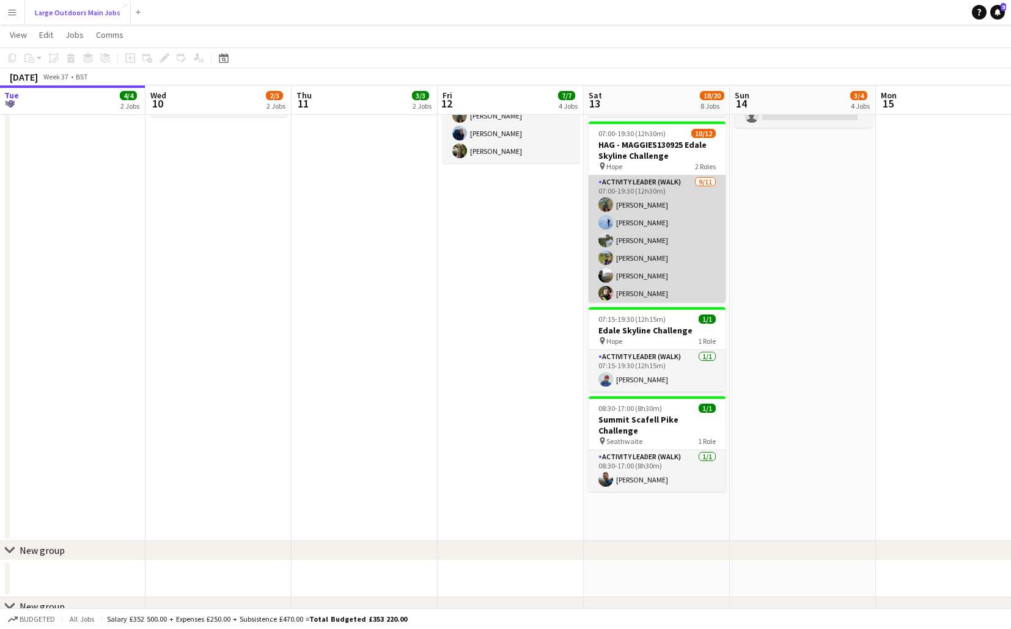
scroll to position [133, 0]
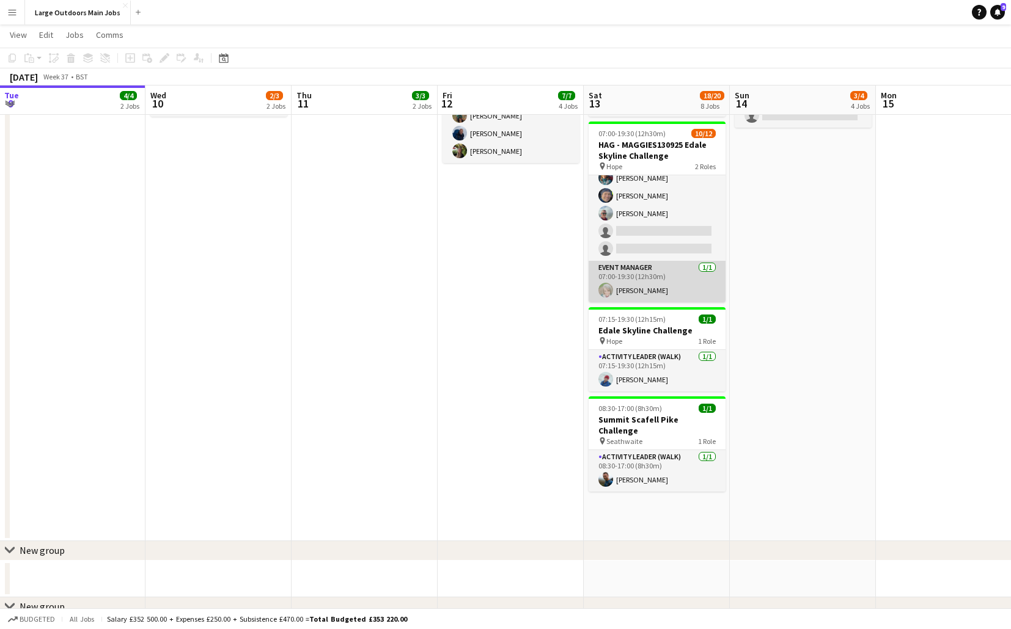
click at [651, 285] on app-card-role "Event Manager [DATE] 07:00-19:30 (12h30m) [PERSON_NAME]" at bounding box center [657, 282] width 137 height 42
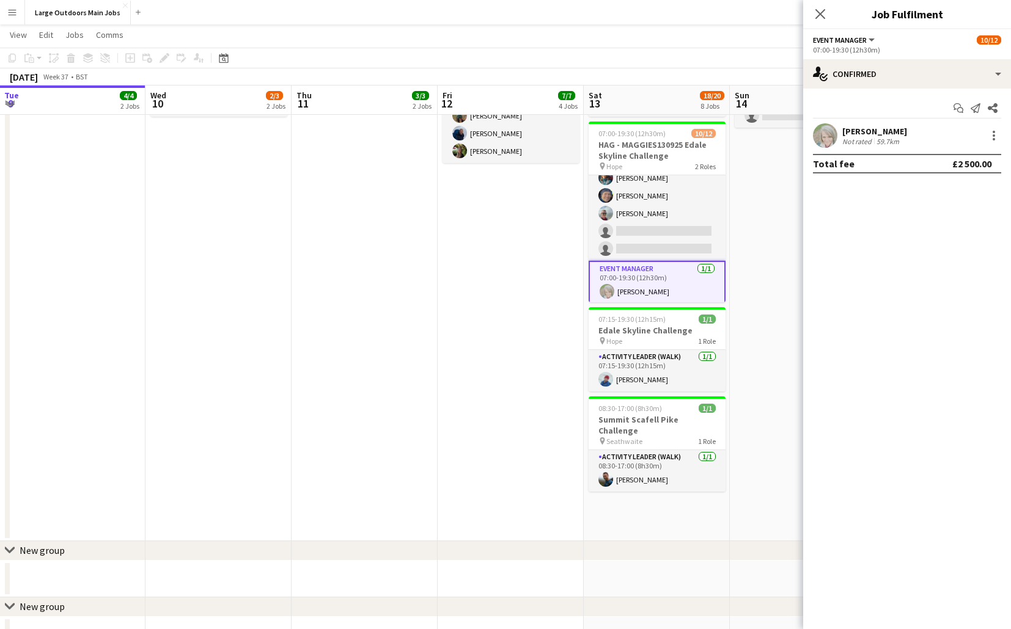
click at [825, 134] on div "[PERSON_NAME]" at bounding box center [874, 131] width 65 height 11
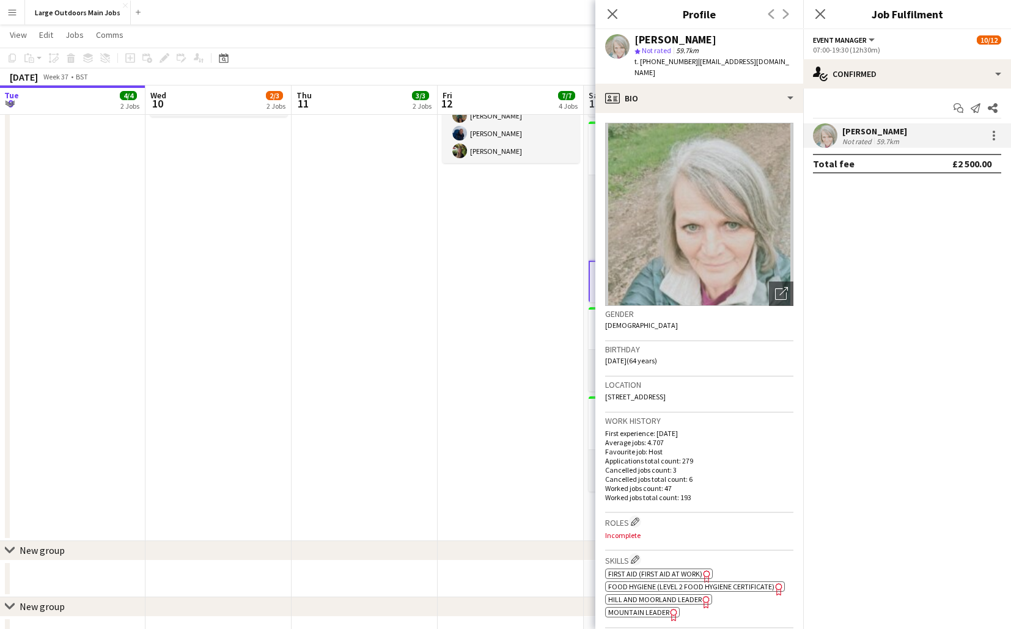
drag, startPoint x: 692, startPoint y: 62, endPoint x: 784, endPoint y: 64, distance: 91.7
click at [784, 64] on span "| [EMAIL_ADDRESS][DOMAIN_NAME]" at bounding box center [711, 67] width 155 height 20
copy span "[EMAIL_ADDRESS][DOMAIN_NAME]"
click at [612, 14] on icon at bounding box center [612, 14] width 12 height 12
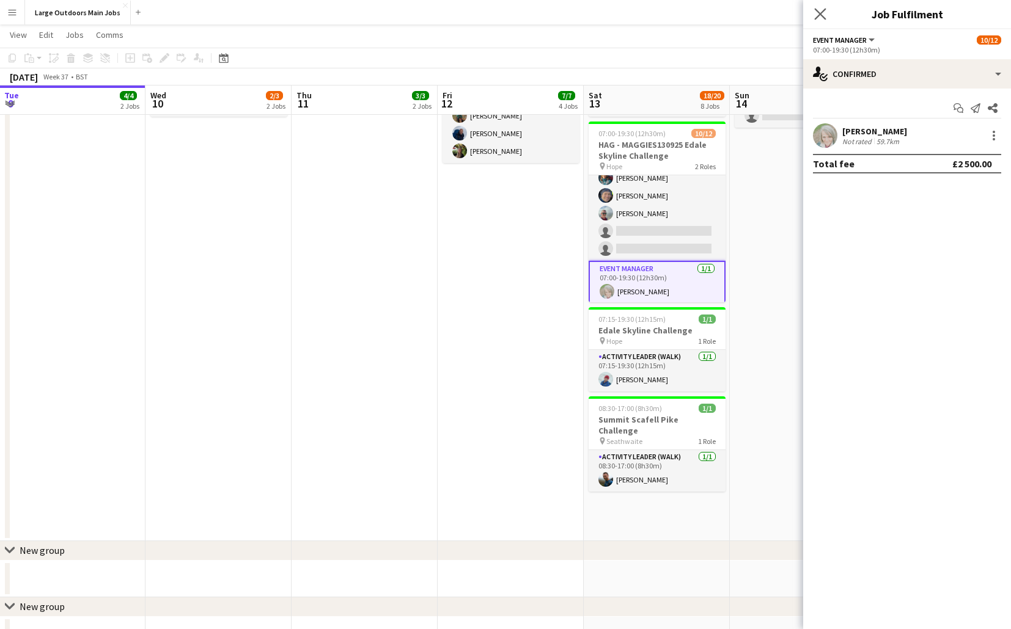
click at [825, 13] on app-icon "Close pop-in" at bounding box center [821, 15] width 18 height 18
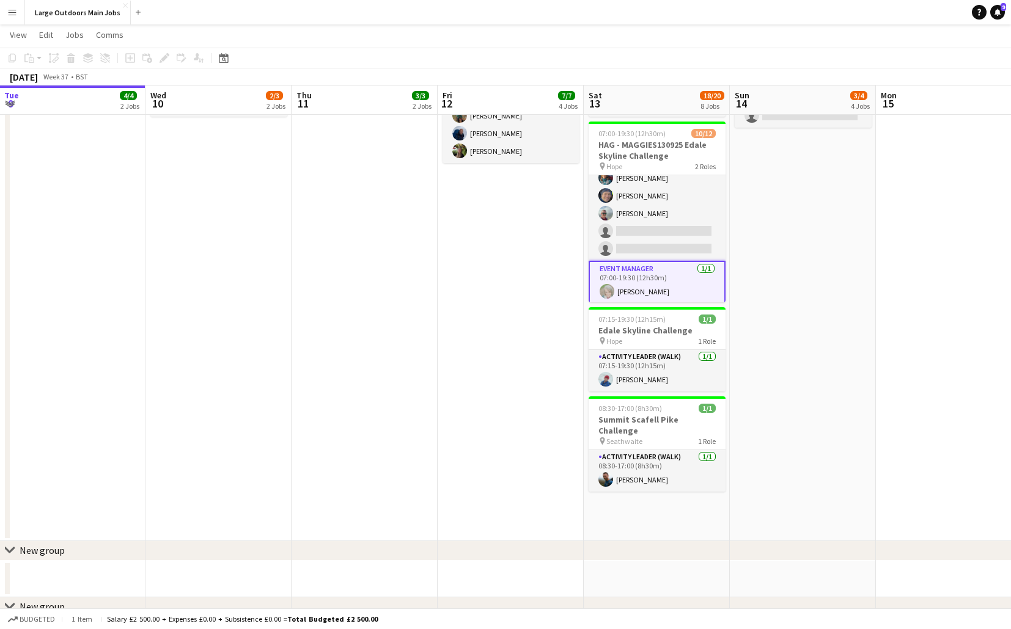
click at [486, 298] on app-date-cell "06:15-17:00 (10h45m) 3/3 HAG - SHOOSMITH120925 - Yorkshire Three Peaks 1 Role A…" at bounding box center [511, 285] width 146 height 514
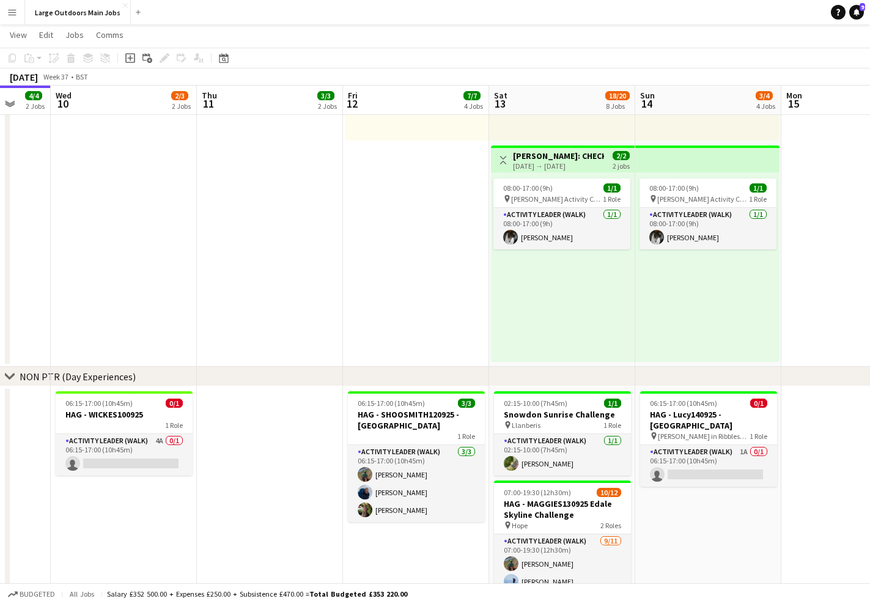
scroll to position [0, 379]
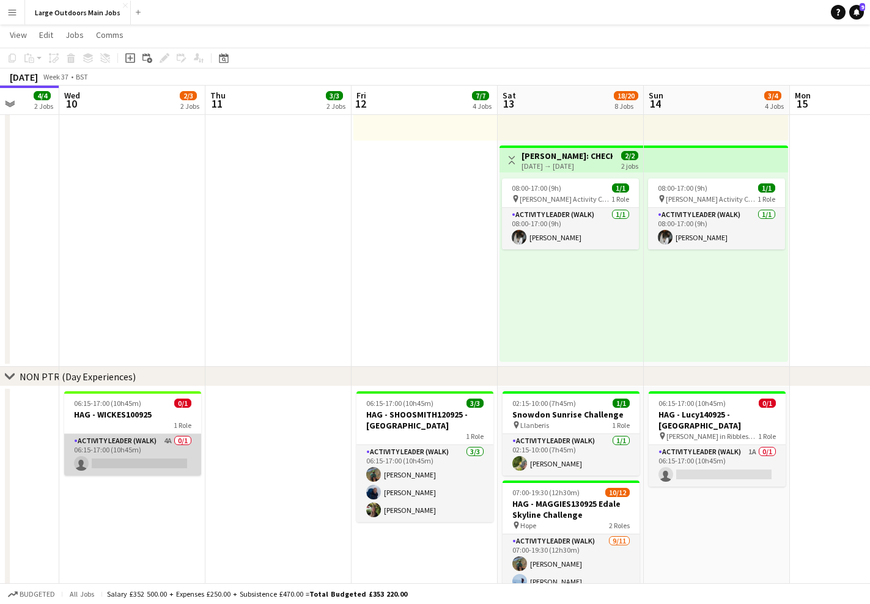
click at [125, 438] on app-card-role "Activity Leader (Walk) 4A 0/1 06:15-17:00 (10h45m) single-neutral-actions" at bounding box center [132, 455] width 137 height 42
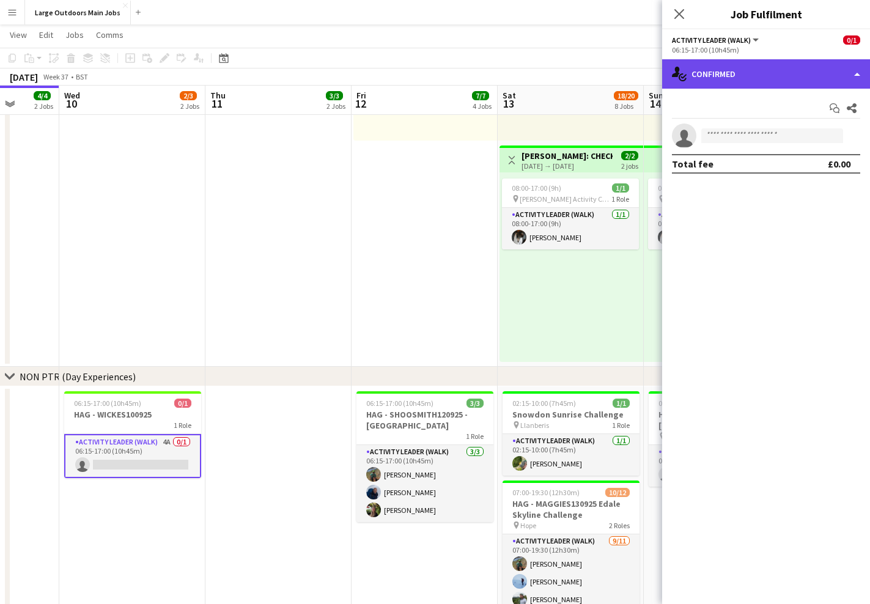
click at [762, 70] on div "single-neutral-actions-check-2 Confirmed" at bounding box center [766, 73] width 208 height 29
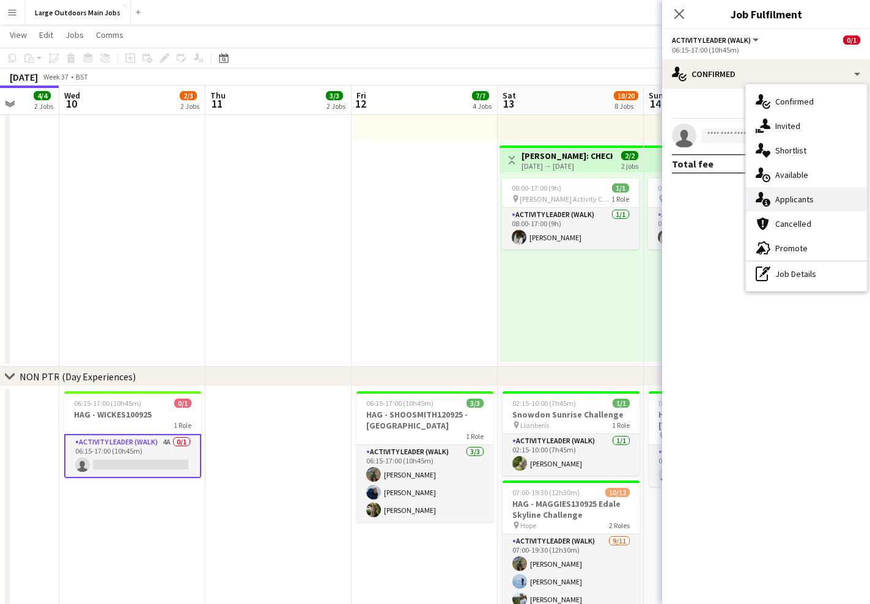
click at [790, 204] on span "Applicants" at bounding box center [794, 199] width 39 height 11
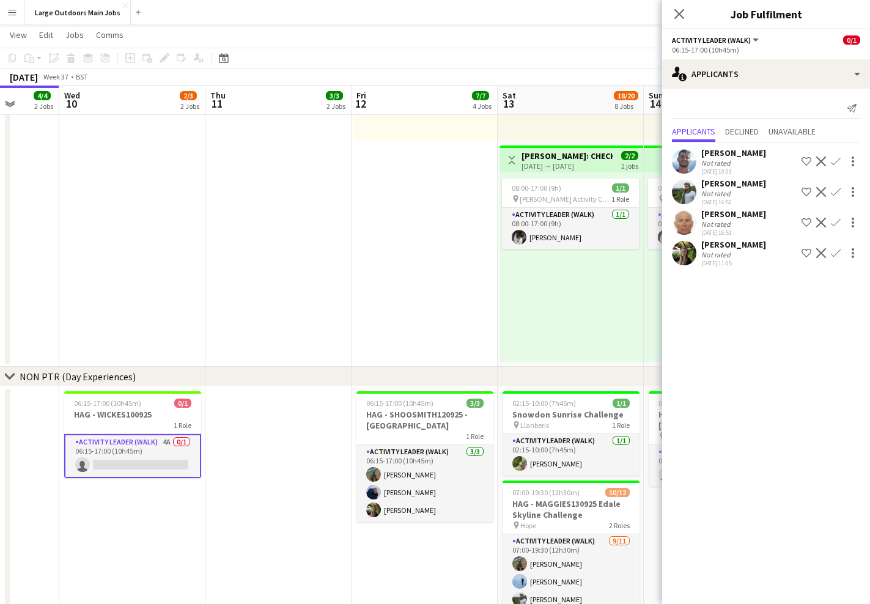
click at [721, 249] on div "[PERSON_NAME]" at bounding box center [733, 244] width 65 height 11
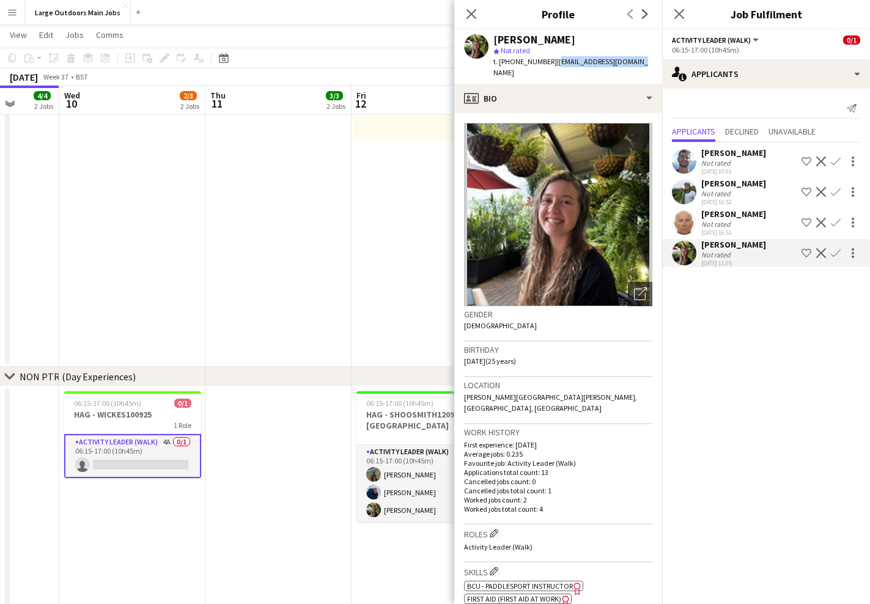
drag, startPoint x: 629, startPoint y: 62, endPoint x: 555, endPoint y: 62, distance: 74.6
click at [555, 62] on span "| [EMAIL_ADDRESS][DOMAIN_NAME]" at bounding box center [570, 67] width 155 height 20
copy span "[EMAIL_ADDRESS][DOMAIN_NAME]"
click at [743, 153] on div "[PERSON_NAME]" at bounding box center [733, 152] width 65 height 11
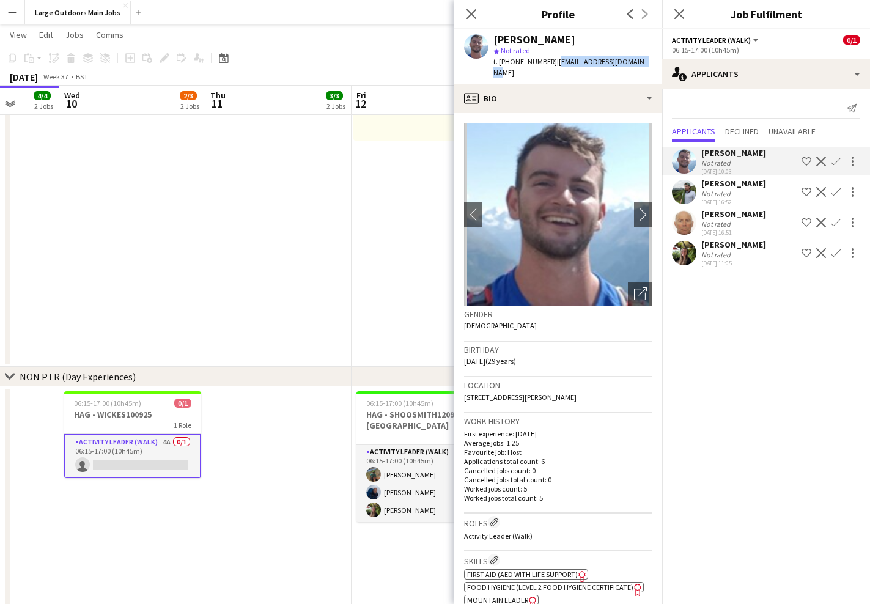
drag, startPoint x: 551, startPoint y: 62, endPoint x: 636, endPoint y: 63, distance: 85.6
click at [636, 63] on div "[PERSON_NAME] star Not rated t. [PHONE_NUMBER] | [EMAIL_ADDRESS][DOMAIN_NAME]" at bounding box center [558, 56] width 208 height 54
copy span "[EMAIL_ADDRESS][DOMAIN_NAME]"
click at [732, 221] on div "Not rated" at bounding box center [733, 223] width 65 height 9
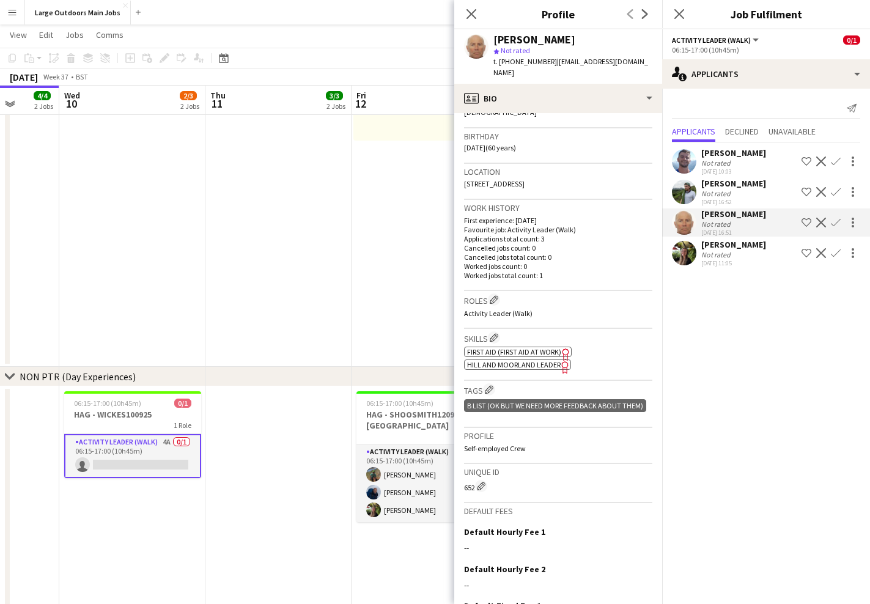
scroll to position [0, 0]
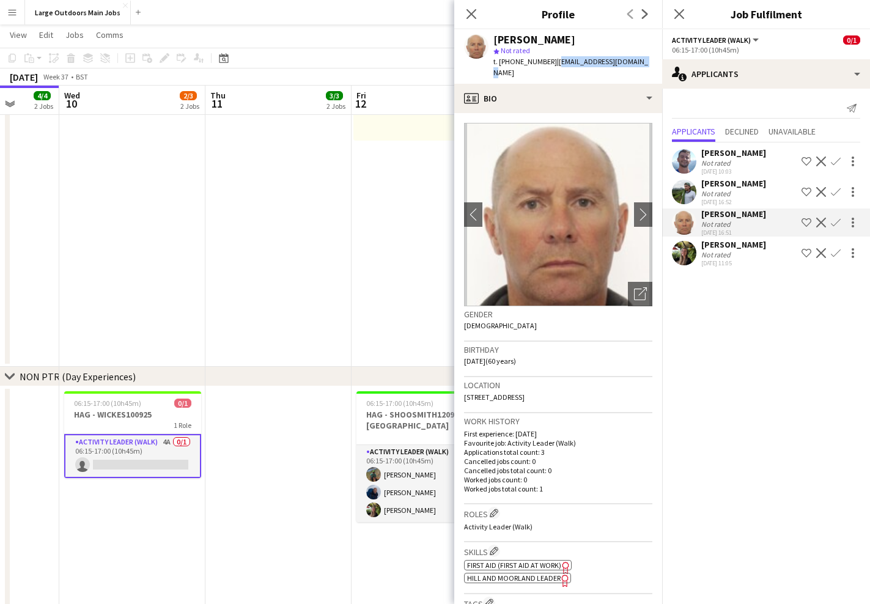
drag, startPoint x: 552, startPoint y: 63, endPoint x: 633, endPoint y: 65, distance: 80.7
click at [633, 65] on div "[PERSON_NAME] star Not rated t. [PHONE_NUMBER] | [EMAIL_ADDRESS][DOMAIN_NAME]" at bounding box center [558, 56] width 208 height 54
copy span "[EMAIL_ADDRESS][DOMAIN_NAME]"
click at [476, 13] on icon "Close pop-in" at bounding box center [471, 14] width 12 height 12
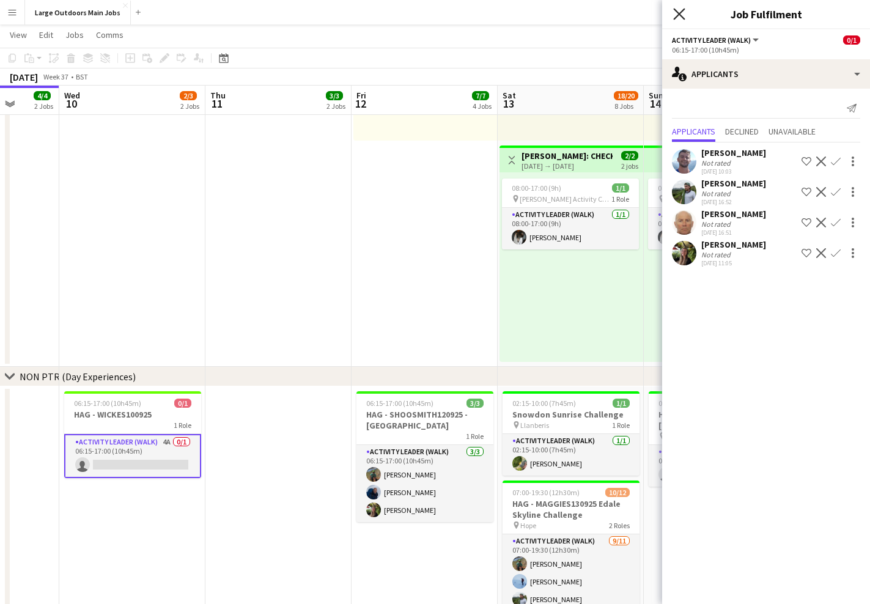
click at [680, 10] on icon "Close pop-in" at bounding box center [679, 14] width 12 height 12
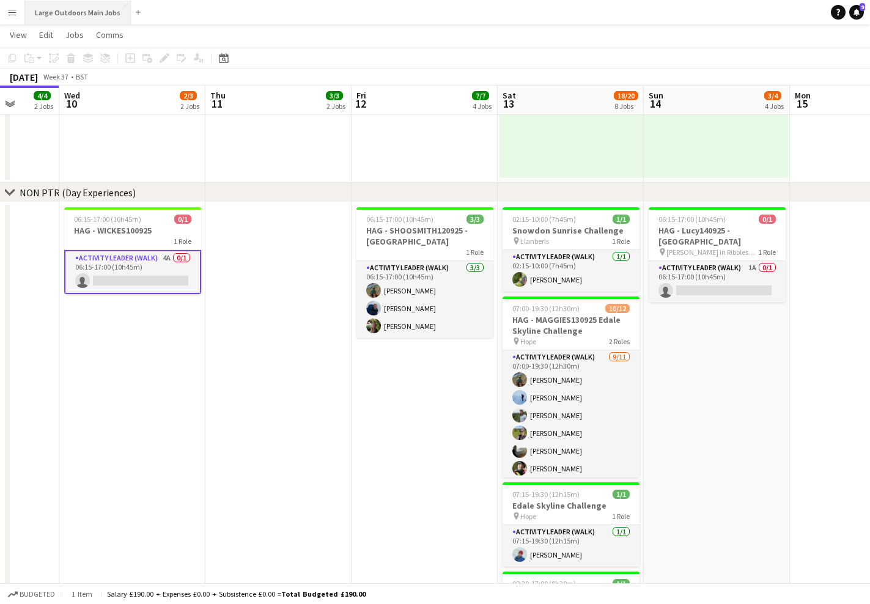
click at [68, 15] on button "Large Outdoors Main Jobs Close" at bounding box center [78, 13] width 106 height 24
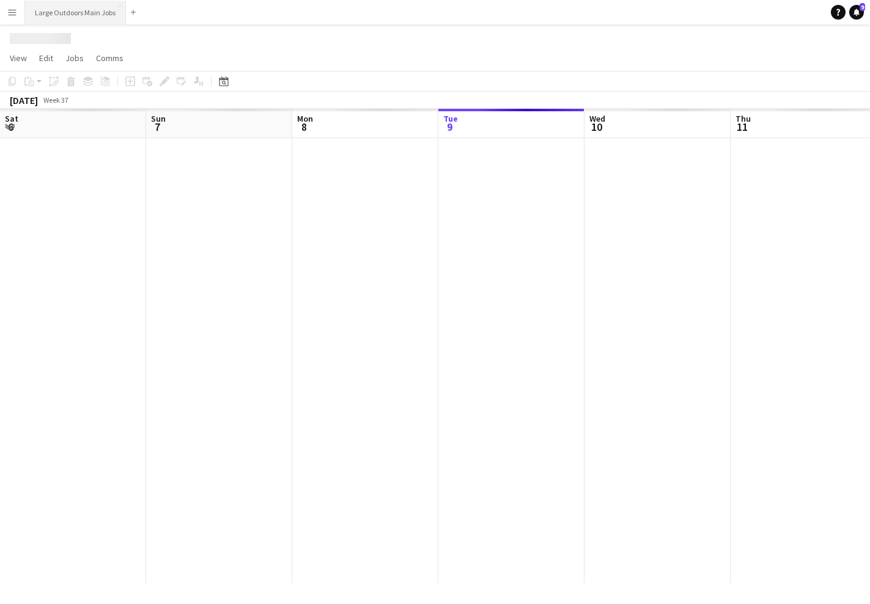
scroll to position [0, 292]
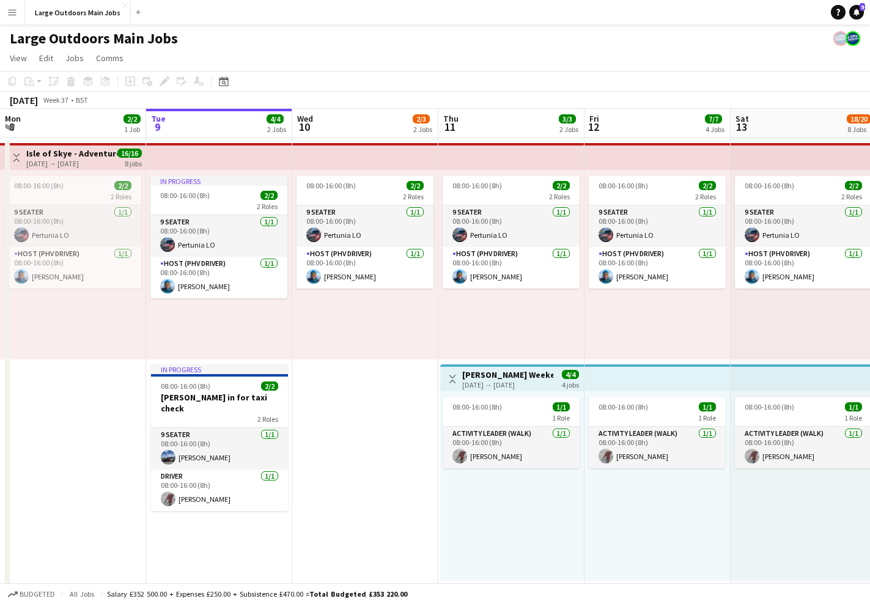
click at [15, 7] on button "Menu" at bounding box center [12, 12] width 24 height 24
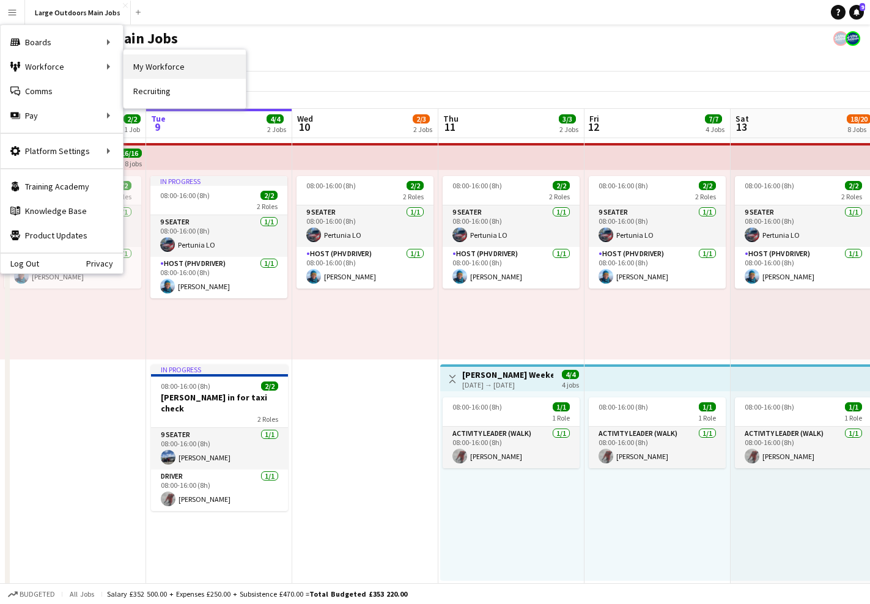
click at [160, 68] on link "My Workforce" at bounding box center [184, 66] width 122 height 24
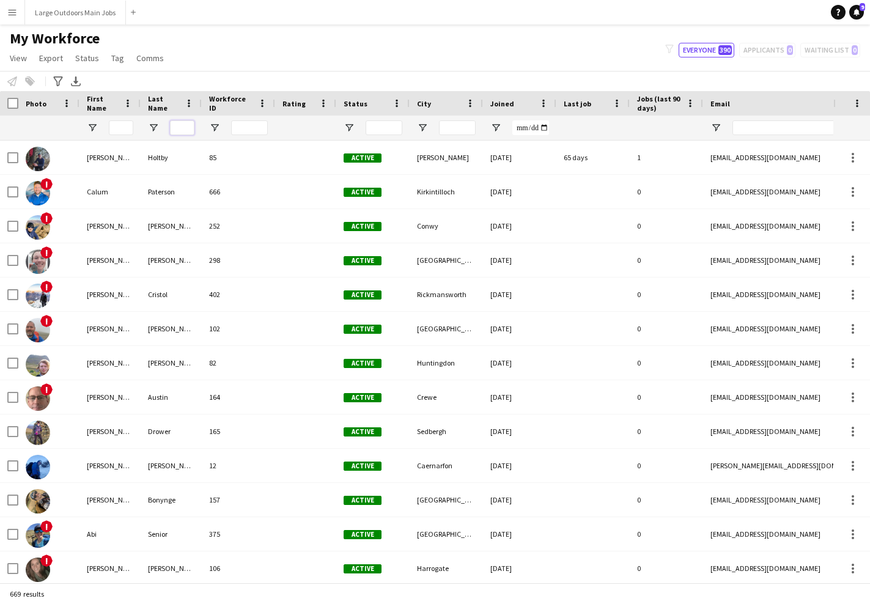
click at [188, 128] on input "Last Name Filter Input" at bounding box center [182, 127] width 24 height 15
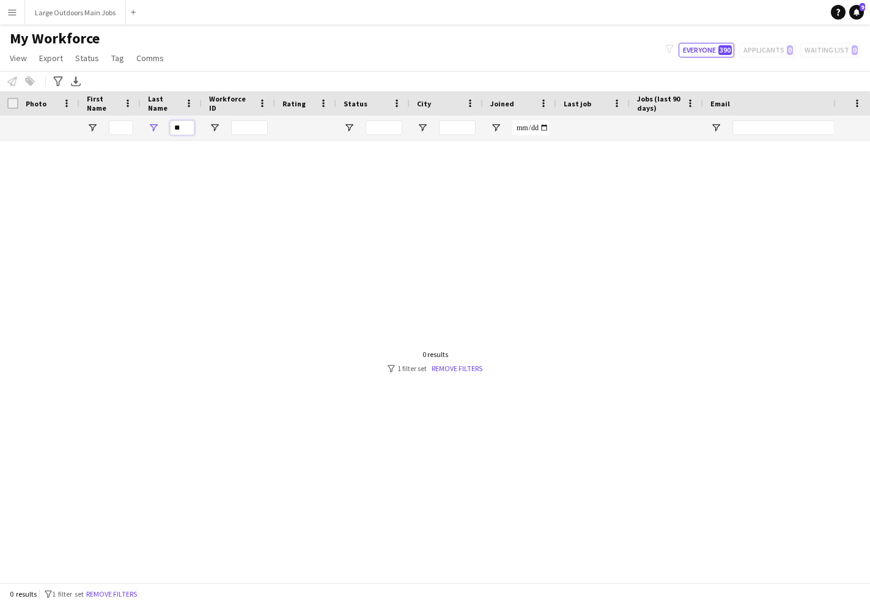
type input "*"
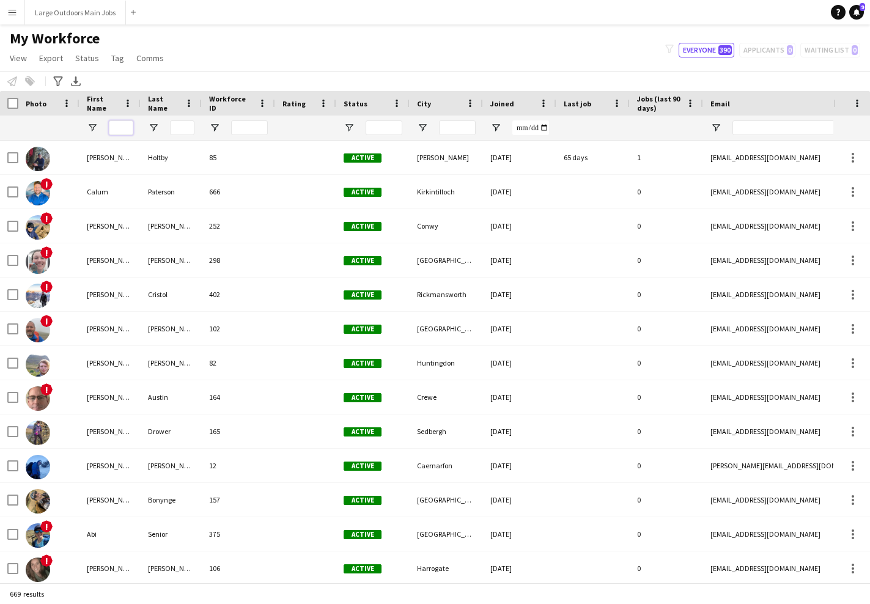
click at [127, 123] on input "First Name Filter Input" at bounding box center [121, 127] width 24 height 15
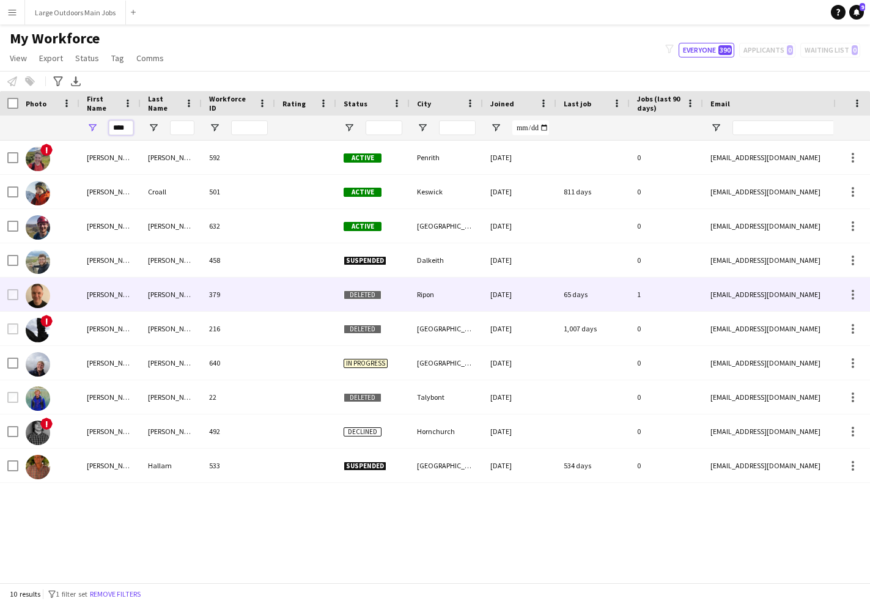
type input "****"
click at [361, 296] on span "Deleted" at bounding box center [362, 294] width 38 height 9
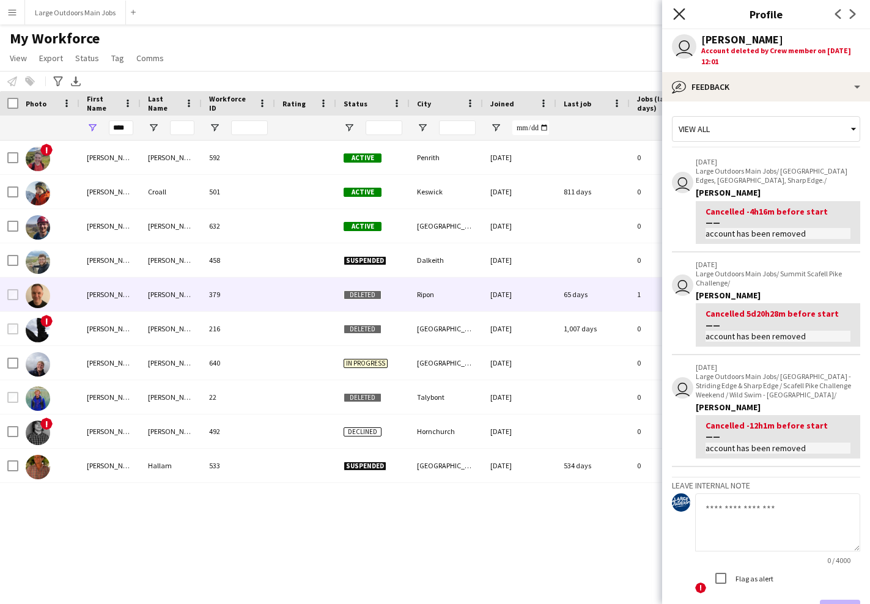
click at [680, 13] on icon at bounding box center [679, 14] width 12 height 12
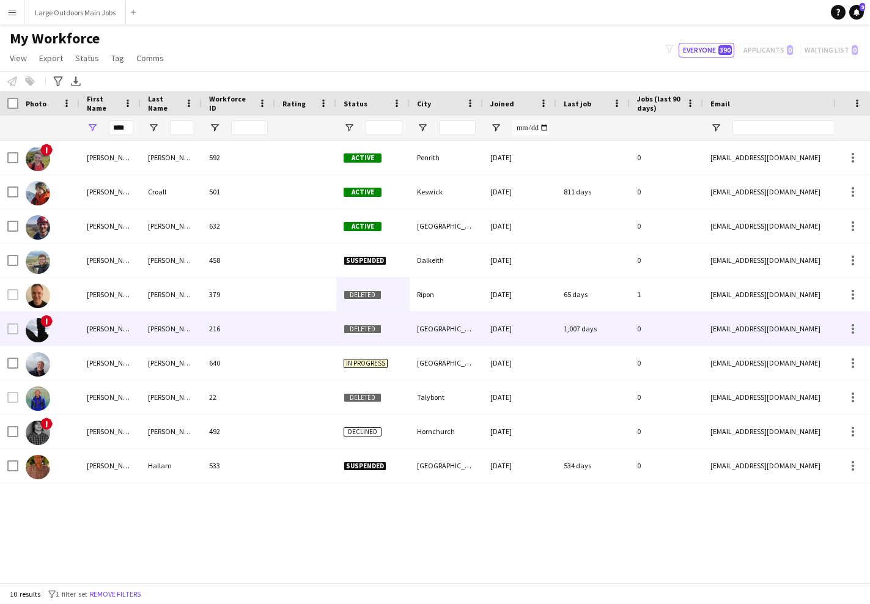
click at [266, 323] on div "216" at bounding box center [238, 329] width 73 height 34
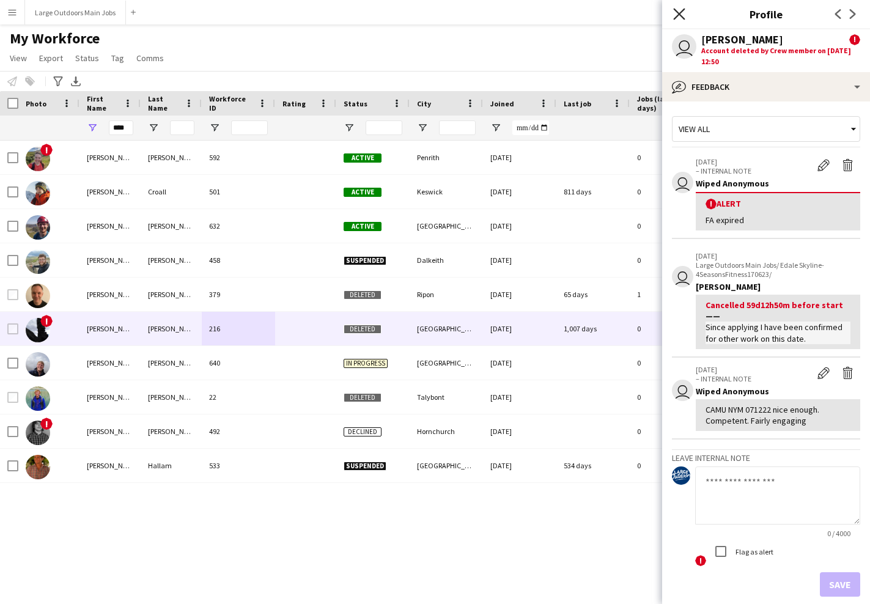
click at [674, 12] on icon "Close pop-in" at bounding box center [679, 14] width 12 height 12
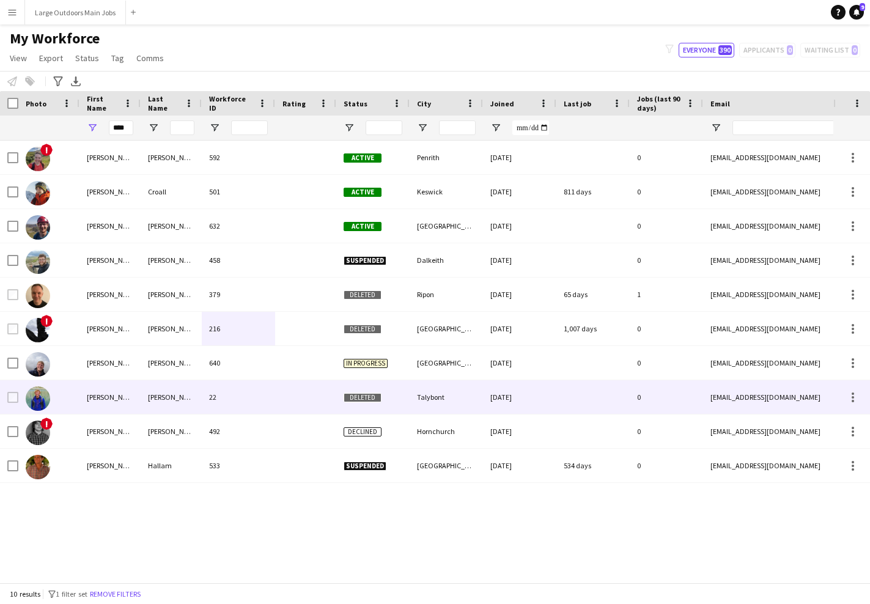
click at [262, 397] on div "22" at bounding box center [238, 397] width 73 height 34
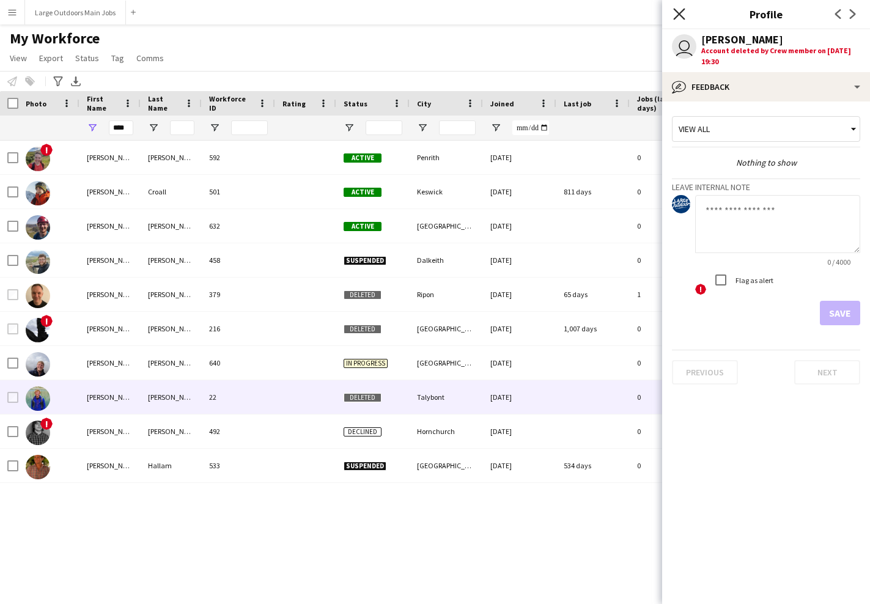
click at [676, 18] on icon "Close pop-in" at bounding box center [679, 14] width 12 height 12
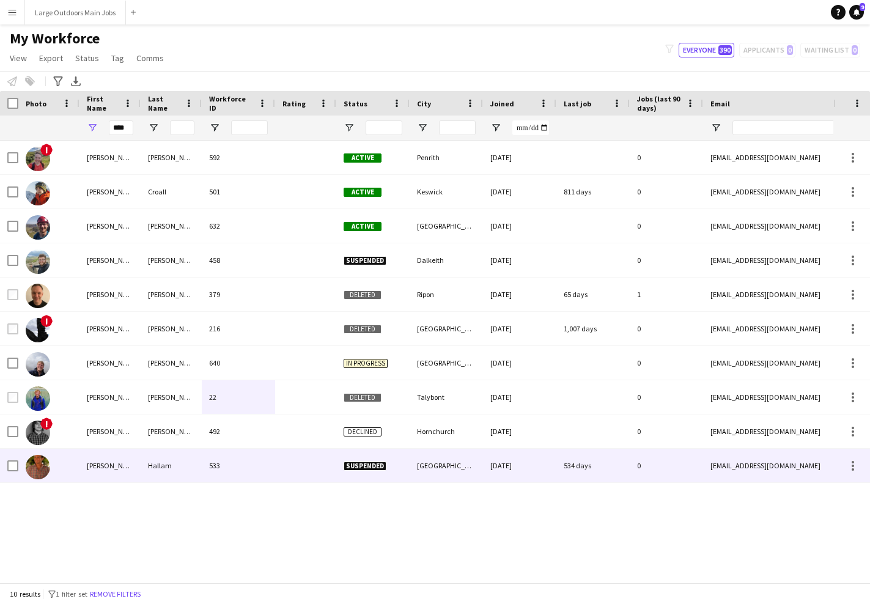
click at [280, 469] on div at bounding box center [305, 466] width 61 height 34
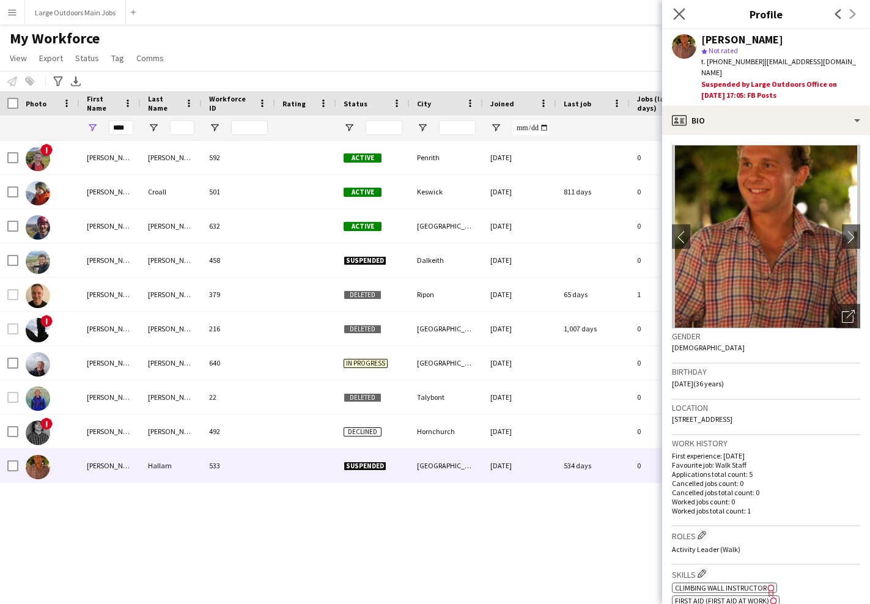
click at [670, 11] on app-icon "Close pop-in" at bounding box center [679, 15] width 18 height 18
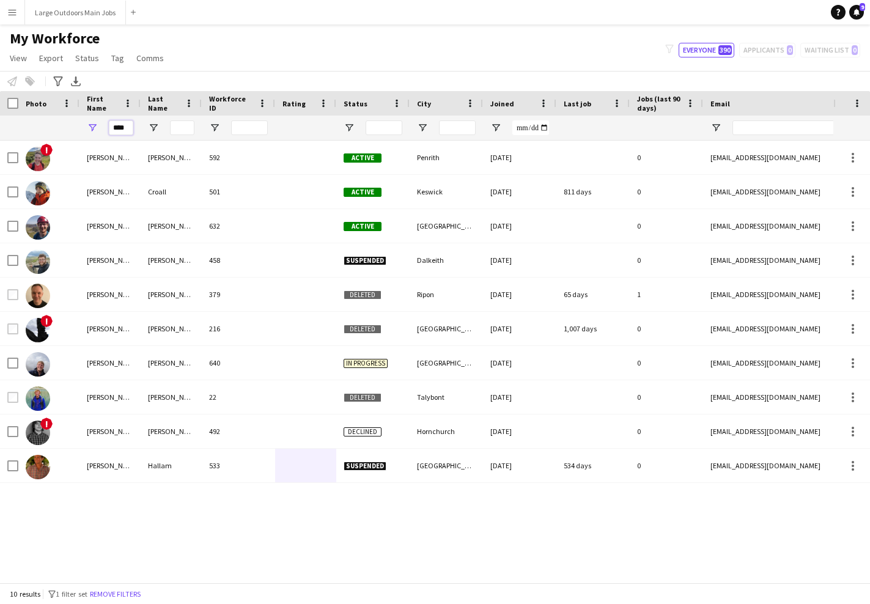
click at [128, 125] on input "****" at bounding box center [121, 127] width 24 height 15
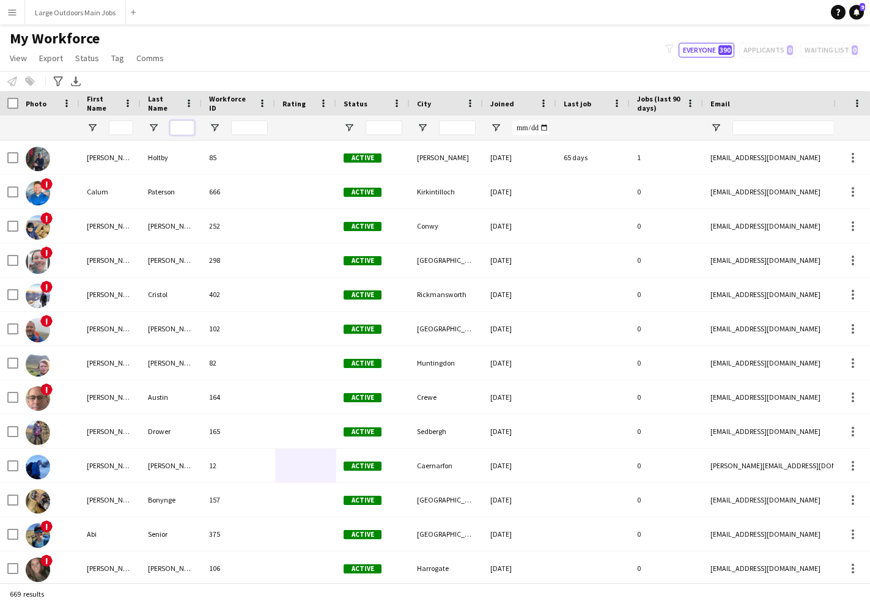
click at [183, 124] on input "Last Name Filter Input" at bounding box center [182, 127] width 24 height 15
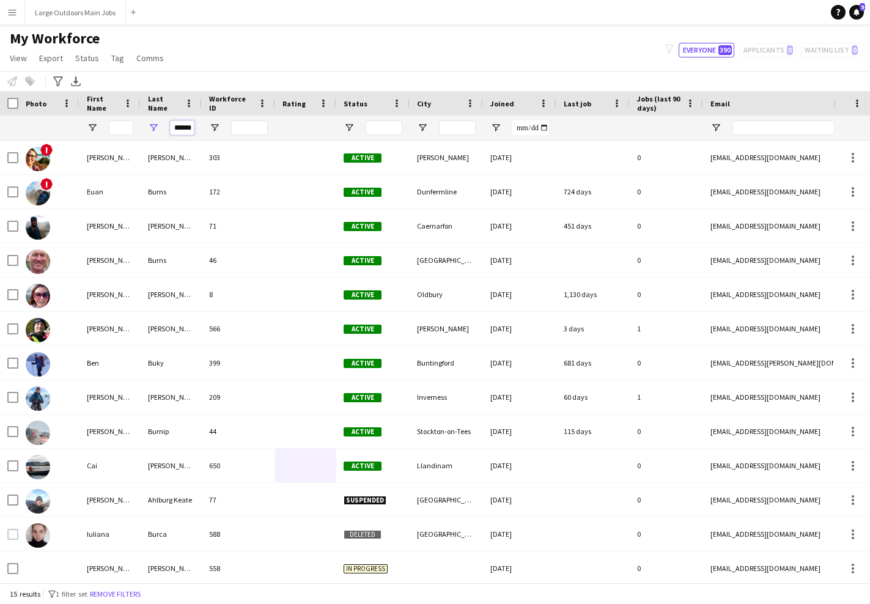
scroll to position [0, 6]
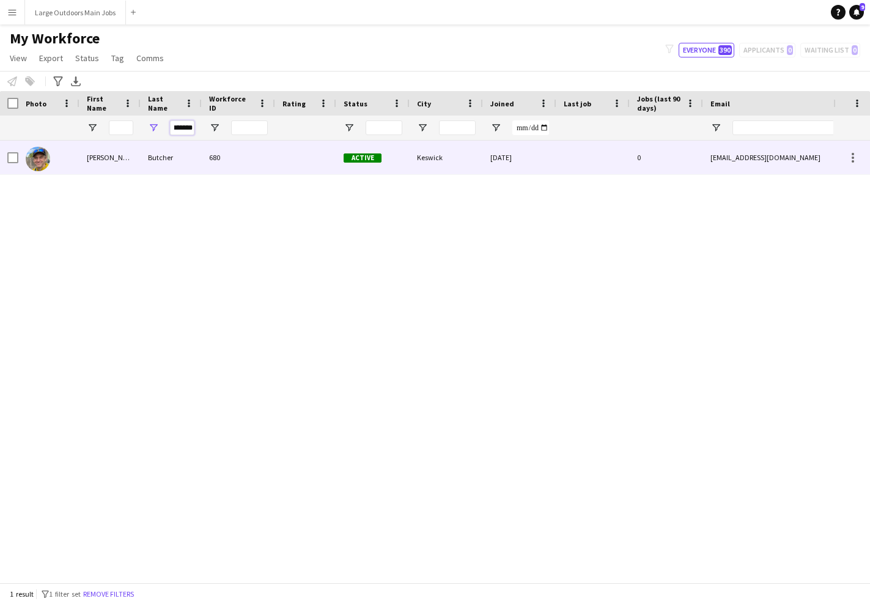
type input "*******"
click at [139, 159] on div "[PERSON_NAME]" at bounding box center [109, 158] width 61 height 34
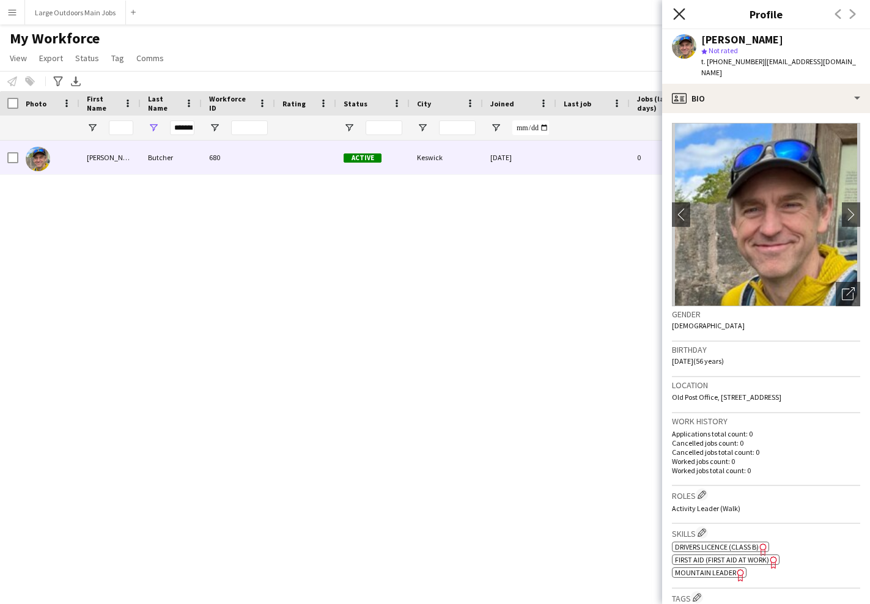
click at [678, 14] on icon at bounding box center [679, 14] width 12 height 12
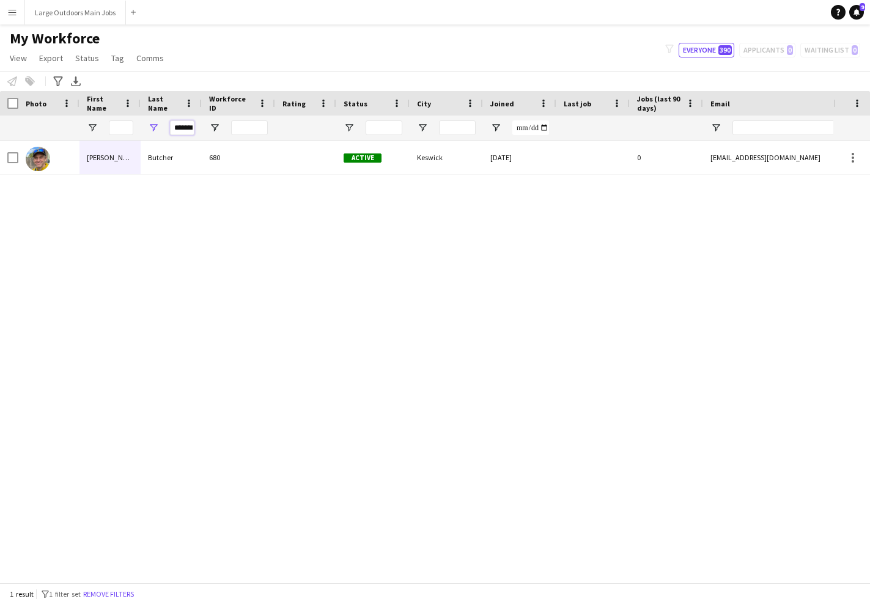
click at [186, 128] on input "*******" at bounding box center [182, 127] width 24 height 15
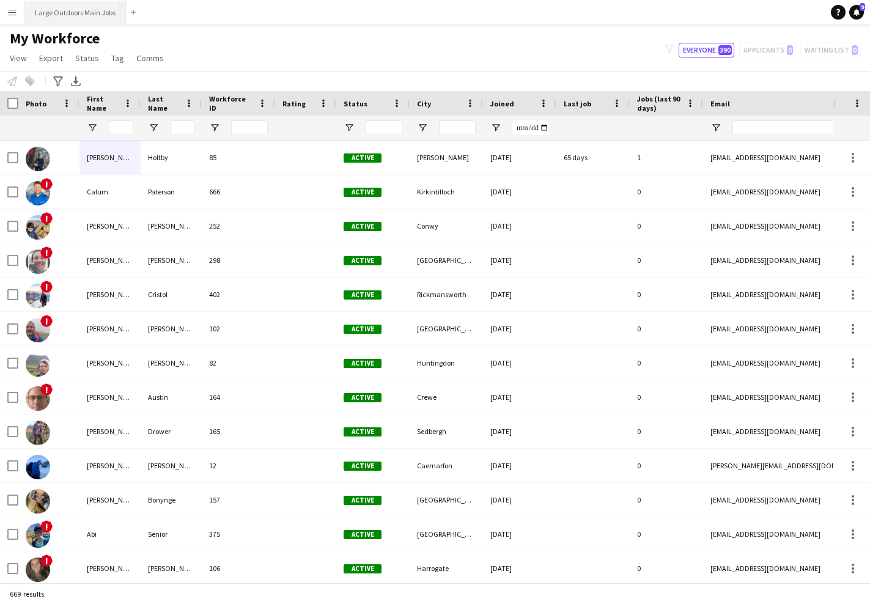
click at [79, 18] on button "Large Outdoors Main Jobs Close" at bounding box center [75, 13] width 101 height 24
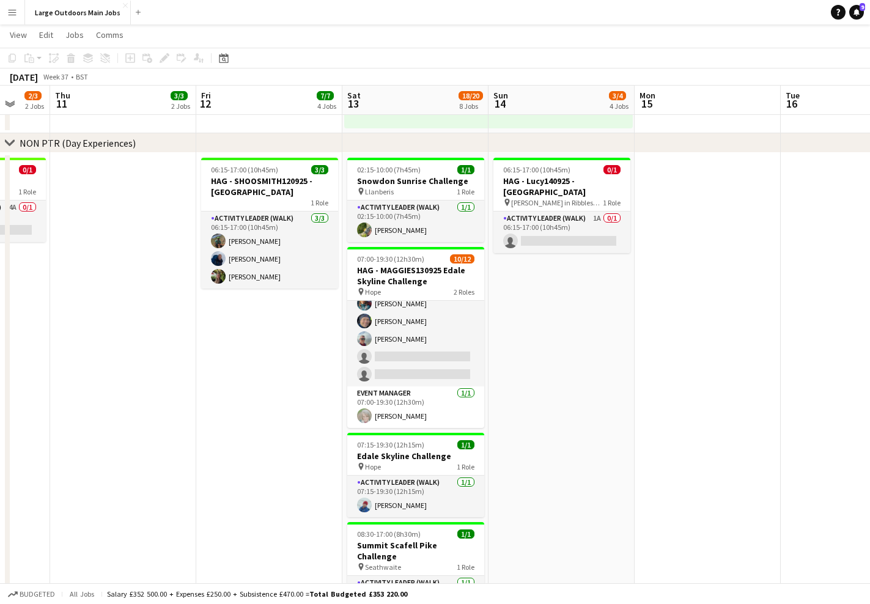
scroll to position [877, 0]
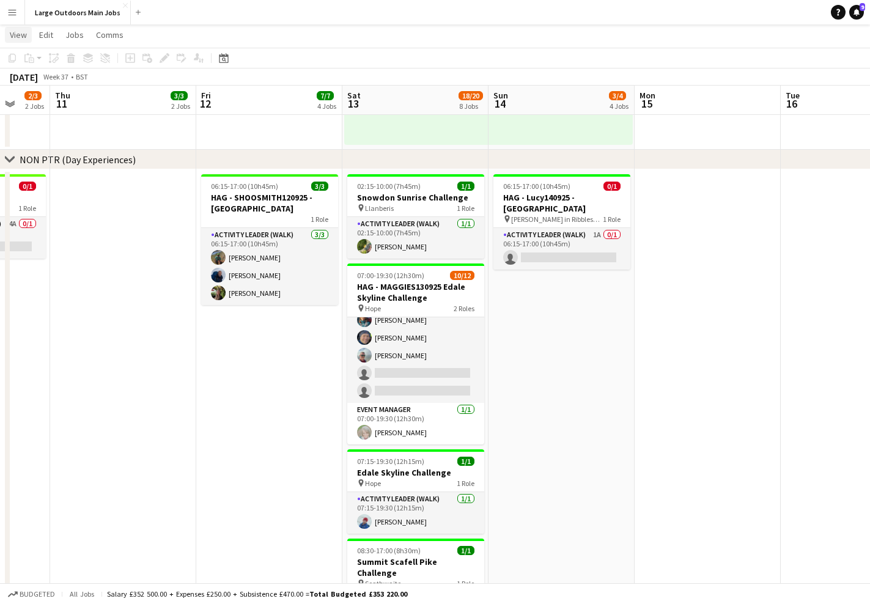
click at [17, 35] on span "View" at bounding box center [18, 34] width 17 height 11
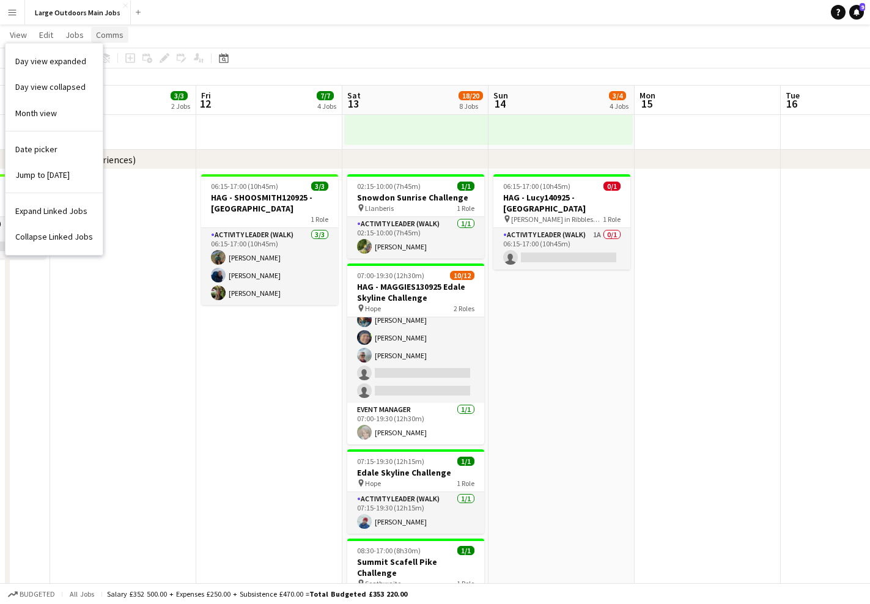
click at [105, 31] on span "Comms" at bounding box center [110, 34] width 28 height 11
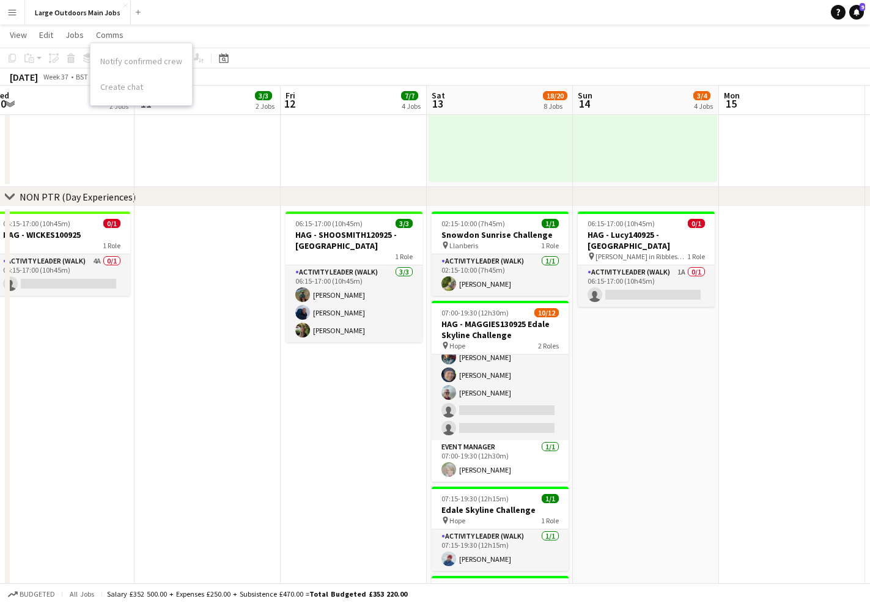
scroll to position [0, 301]
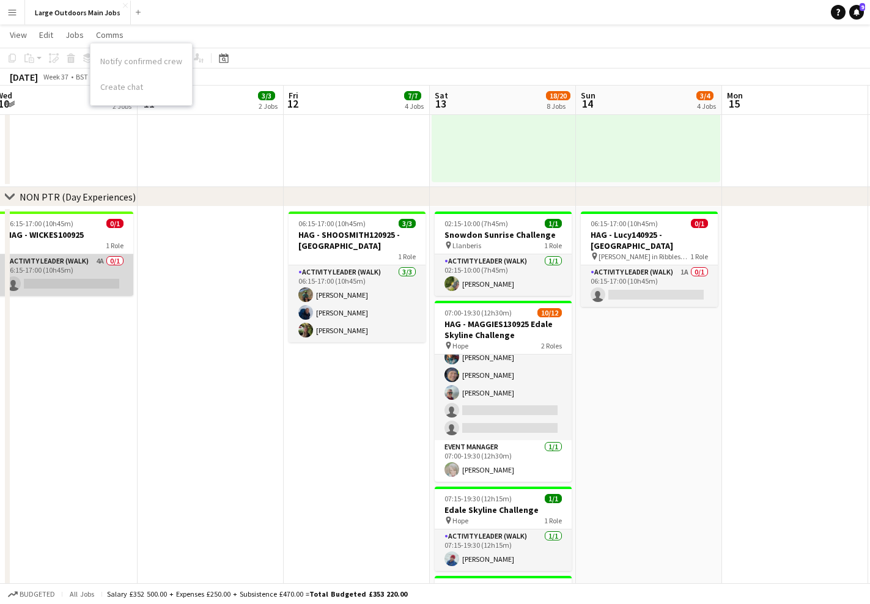
click at [26, 269] on app-card-role "Activity Leader (Walk) 4A 0/1 06:15-17:00 (10h45m) single-neutral-actions" at bounding box center [64, 275] width 137 height 42
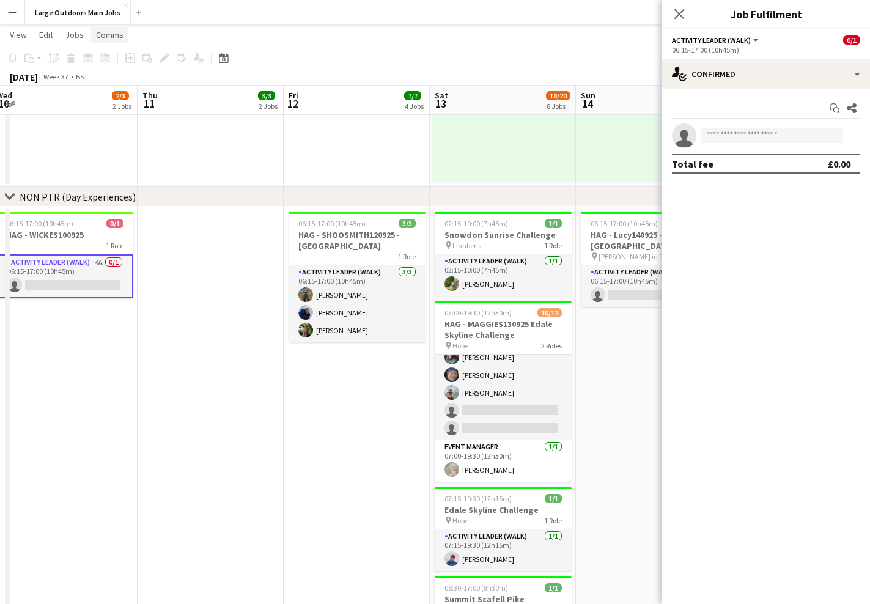
click at [110, 40] on span "Comms" at bounding box center [110, 34] width 28 height 11
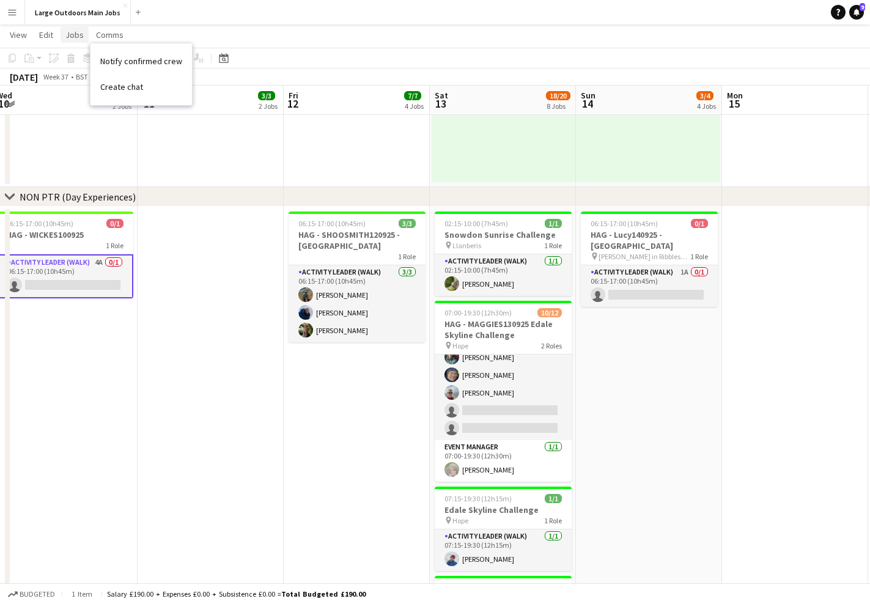
click at [75, 32] on span "Jobs" at bounding box center [74, 34] width 18 height 11
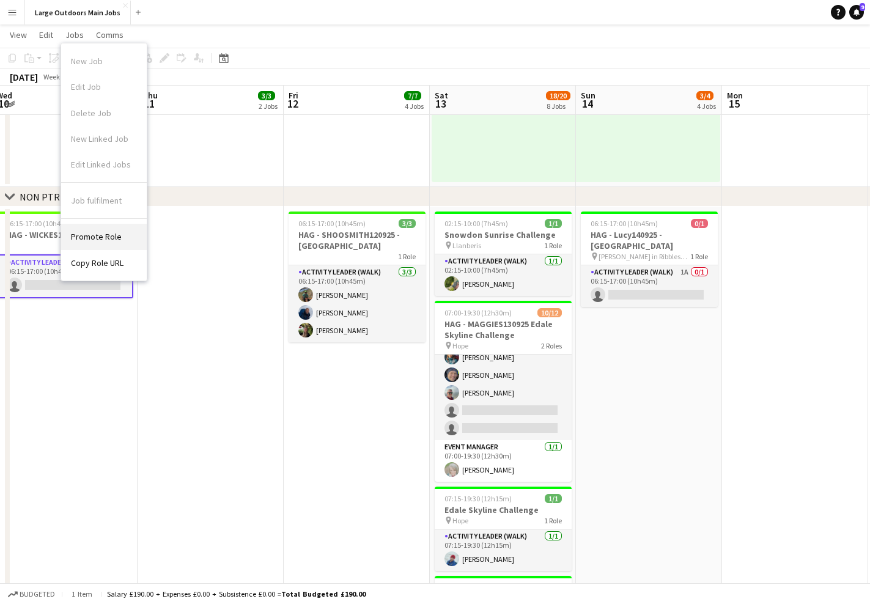
click at [92, 234] on span "Promote Role" at bounding box center [96, 236] width 51 height 11
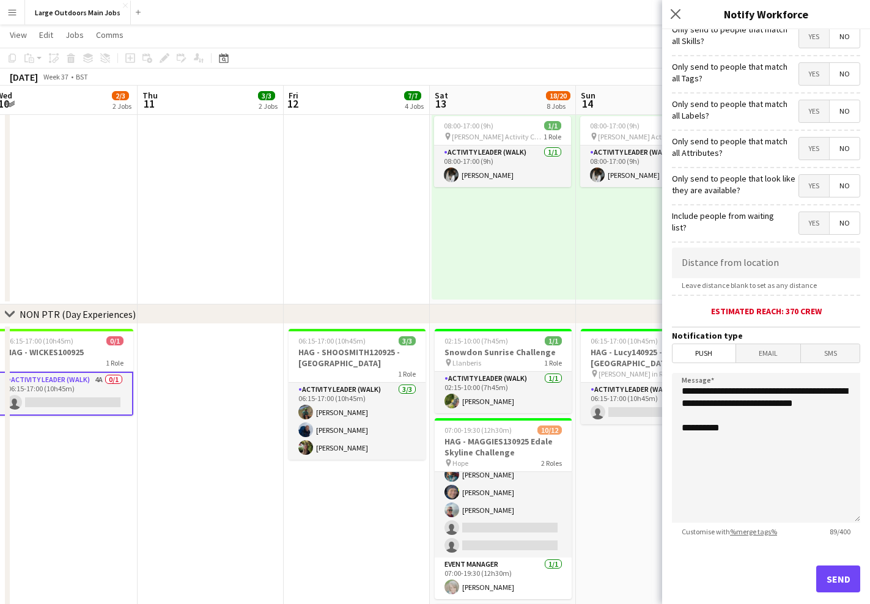
scroll to position [72, 0]
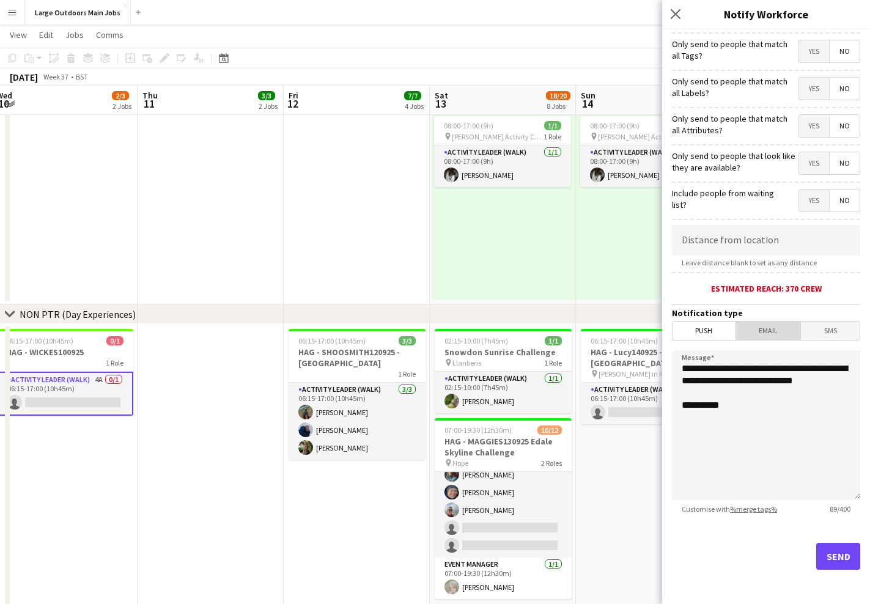
click at [761, 331] on span "Email" at bounding box center [768, 330] width 65 height 18
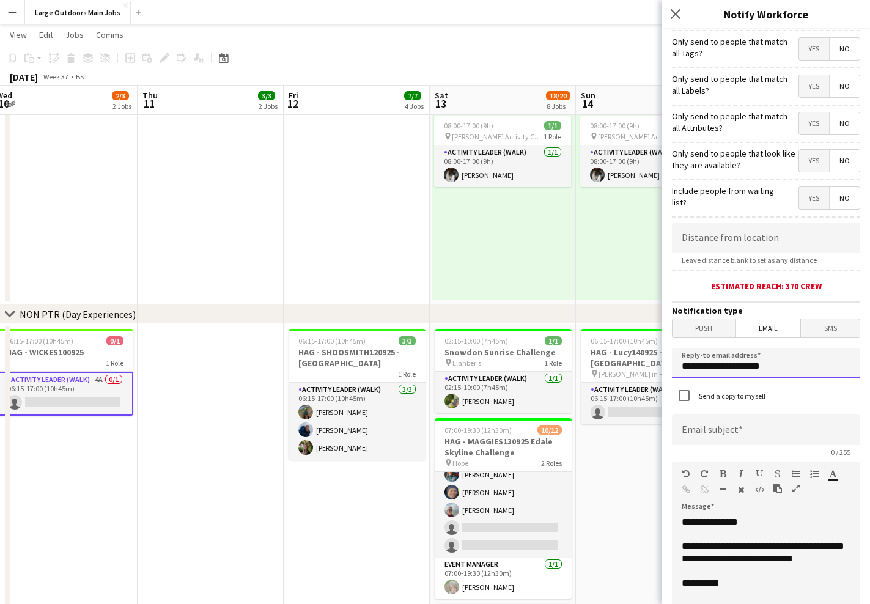
click at [713, 369] on input "**********" at bounding box center [766, 363] width 188 height 31
type input "**********"
click at [721, 436] on input at bounding box center [766, 429] width 188 height 31
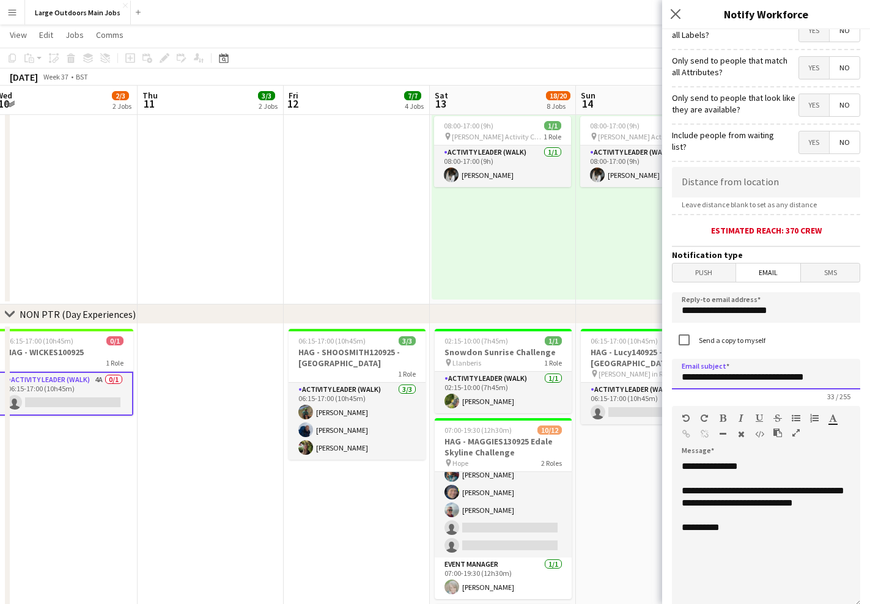
scroll to position [126, 0]
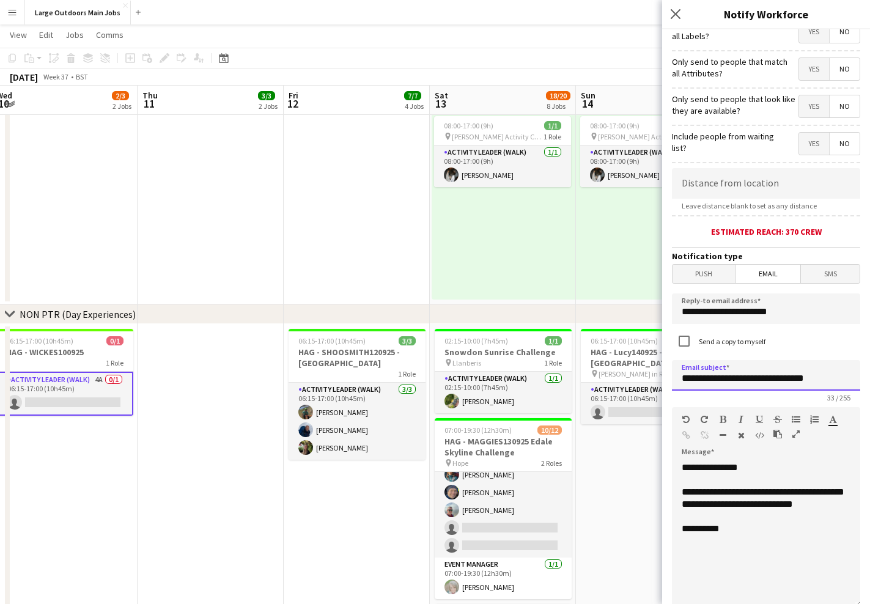
type input "**********"
drag, startPoint x: 834, startPoint y: 506, endPoint x: 677, endPoint y: 488, distance: 158.7
click at [677, 488] on div "**********" at bounding box center [766, 534] width 188 height 147
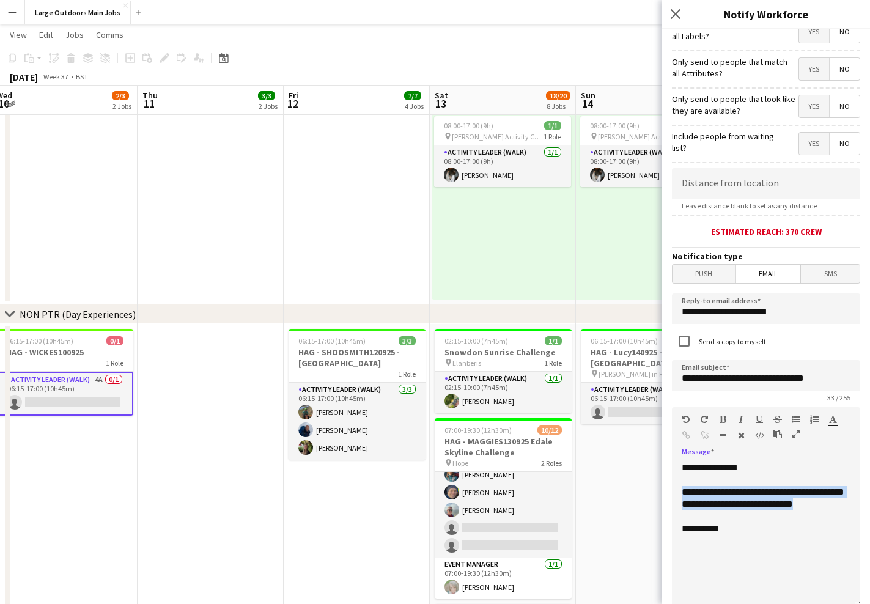
drag, startPoint x: 743, startPoint y: 518, endPoint x: 675, endPoint y: 493, distance: 72.3
click at [675, 493] on div "**********" at bounding box center [766, 534] width 188 height 147
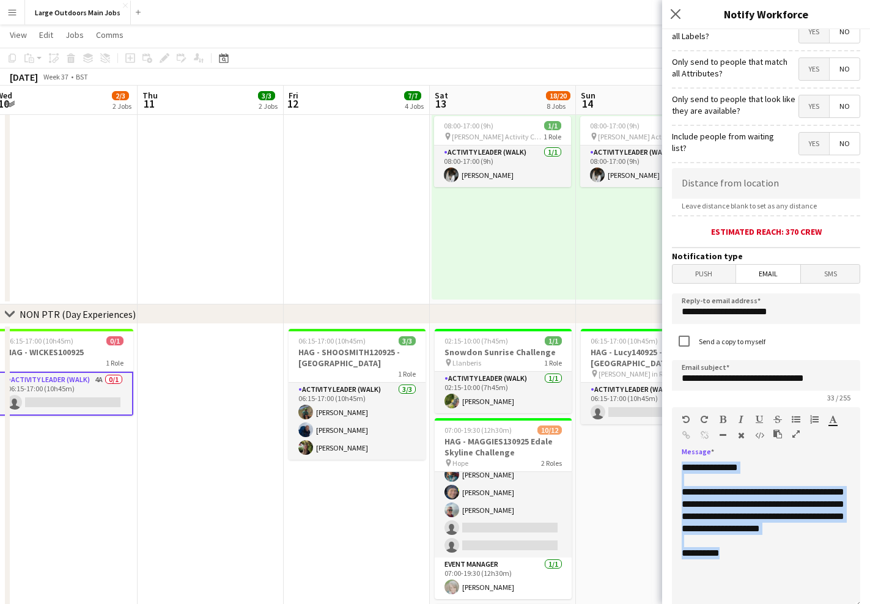
copy div "**********"
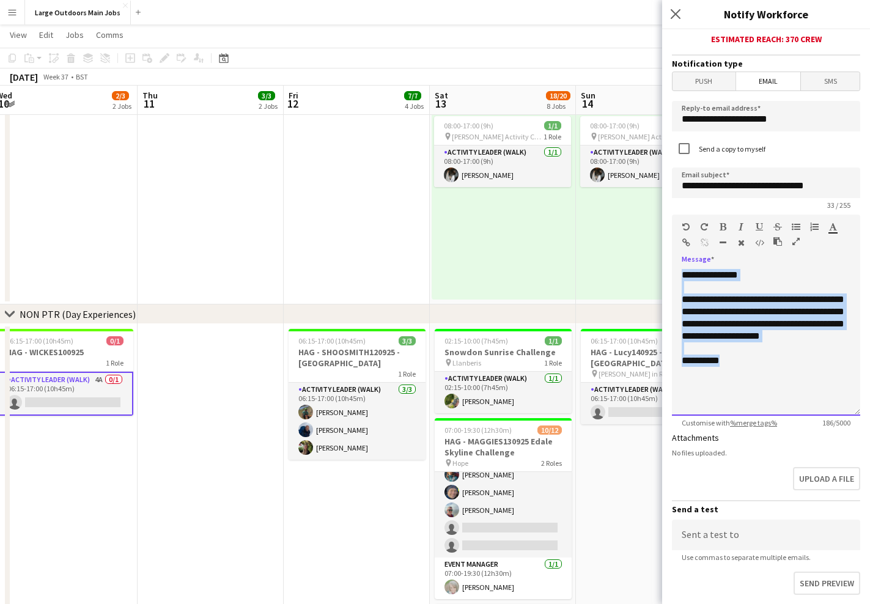
scroll to position [346, 0]
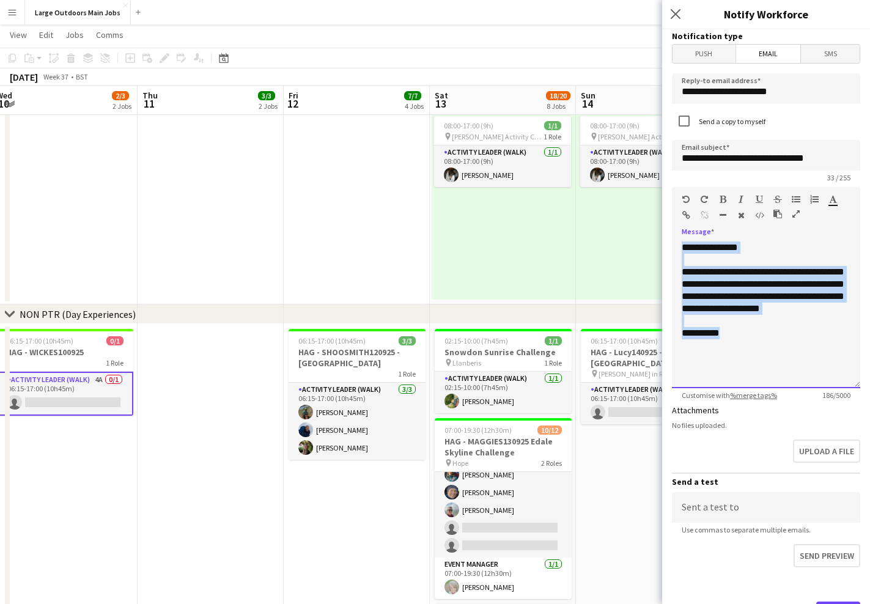
click at [757, 322] on div "**********" at bounding box center [766, 314] width 188 height 147
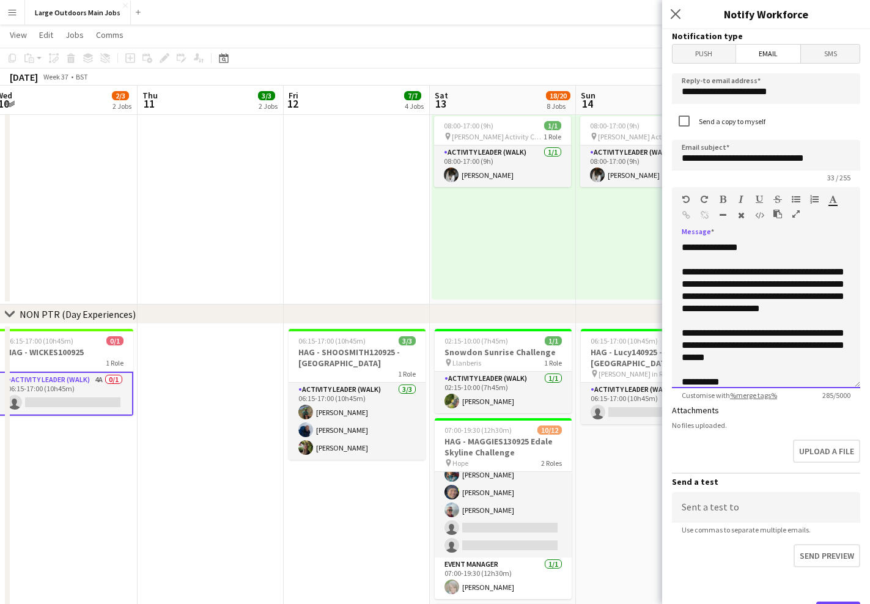
scroll to position [22, 0]
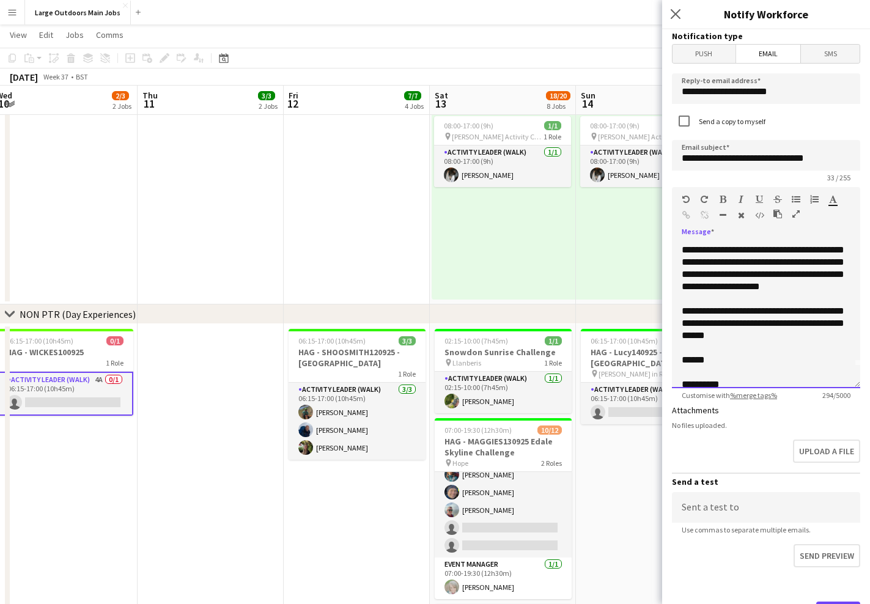
click at [755, 303] on div "**********" at bounding box center [766, 314] width 188 height 147
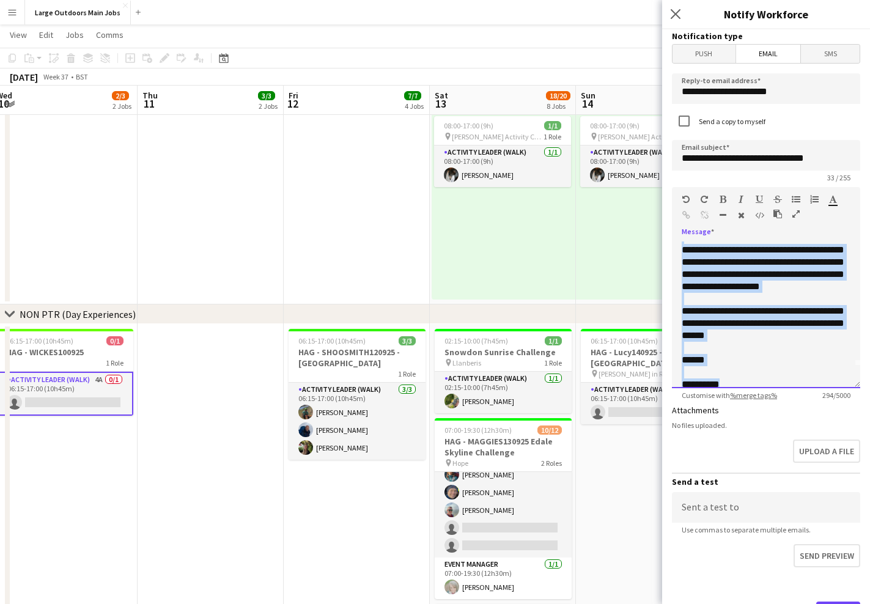
copy div "**********"
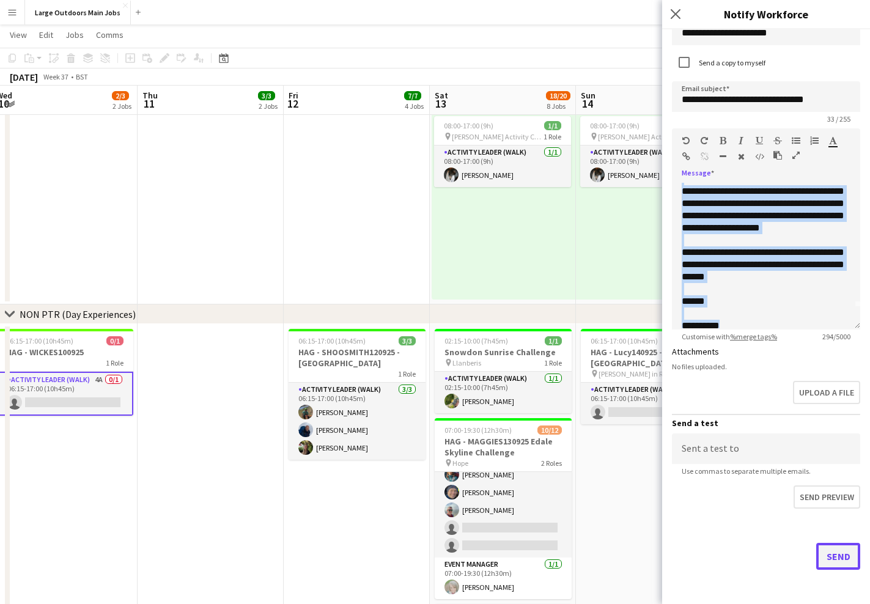
click at [825, 548] on button "Send" at bounding box center [838, 556] width 44 height 27
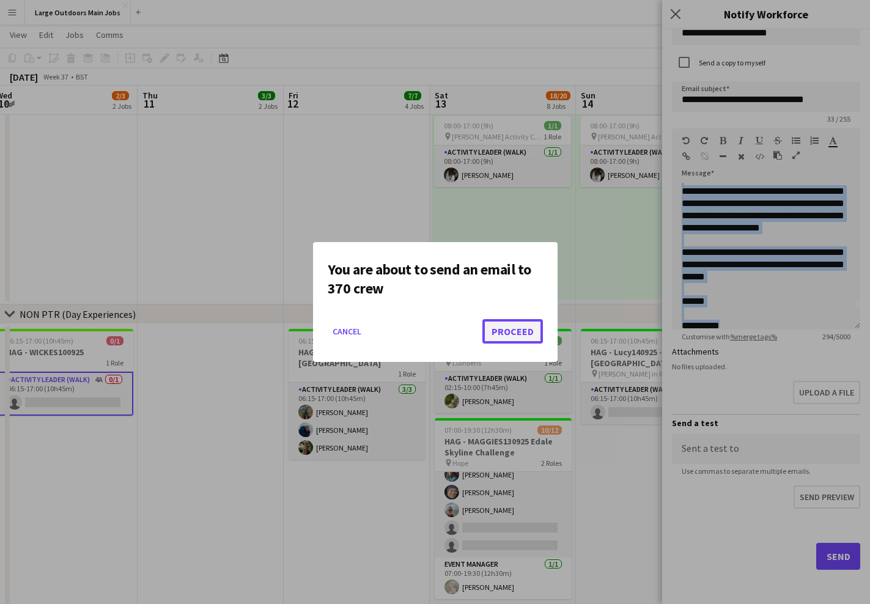
click at [512, 333] on button "Proceed" at bounding box center [512, 331] width 61 height 24
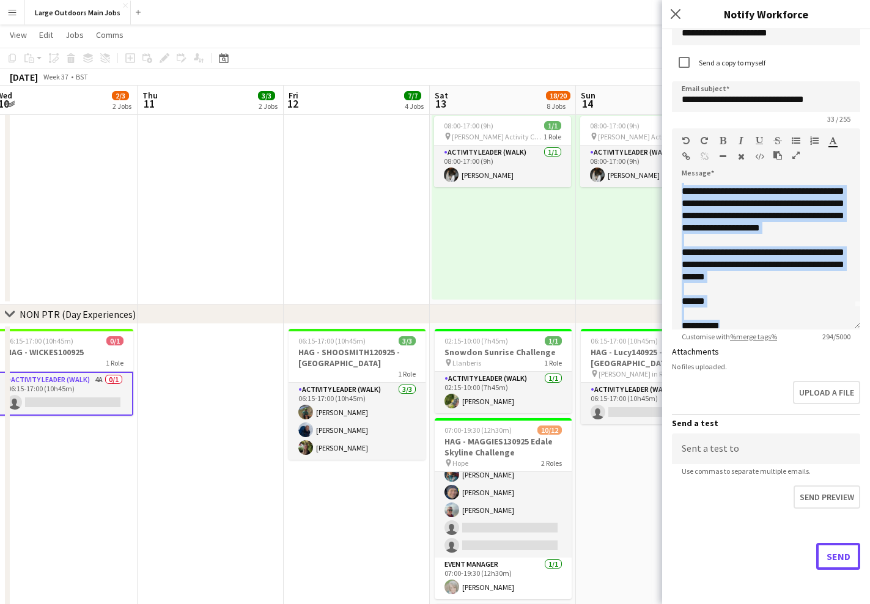
scroll to position [722, 0]
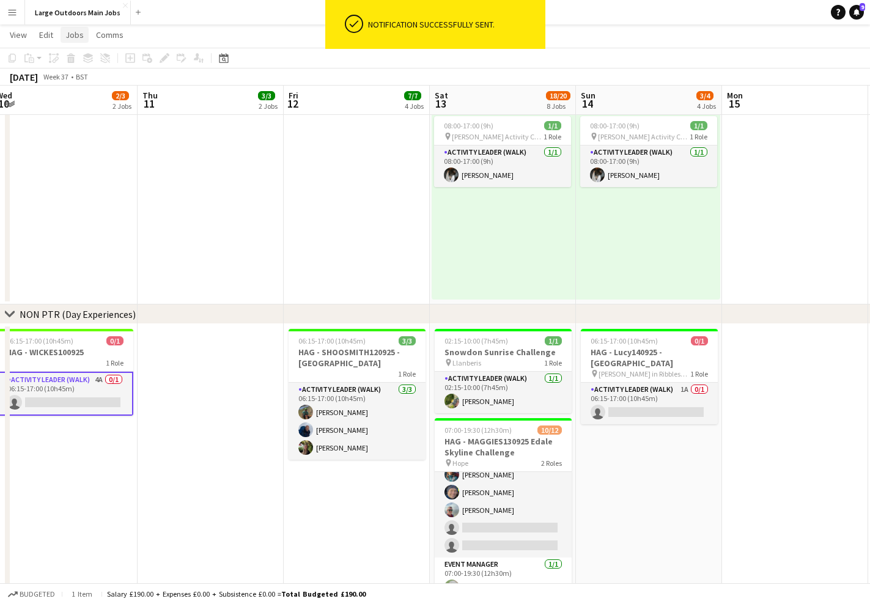
click at [67, 35] on span "Jobs" at bounding box center [74, 34] width 18 height 11
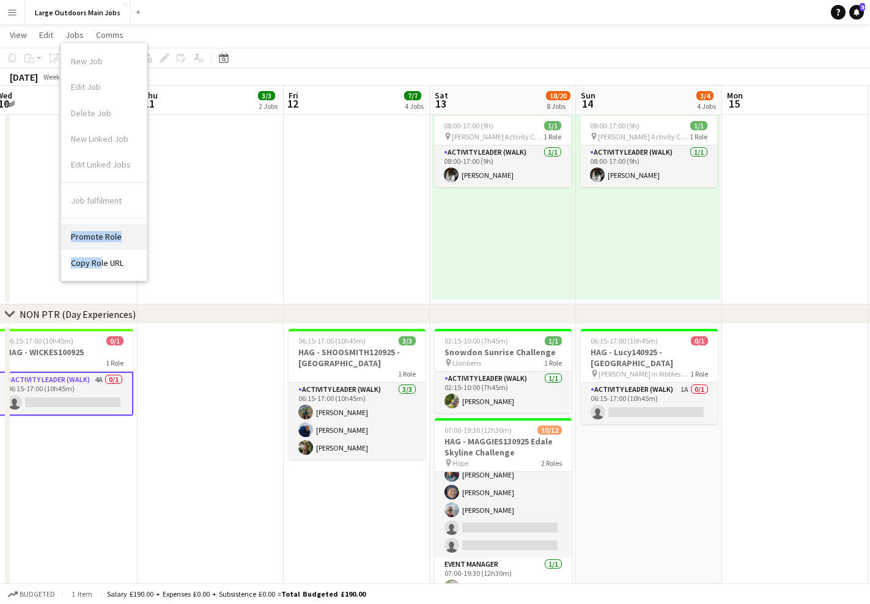
drag, startPoint x: 100, startPoint y: 264, endPoint x: 89, endPoint y: 230, distance: 35.9
click at [89, 230] on div "Promote Role Copy Role URL" at bounding box center [104, 247] width 86 height 56
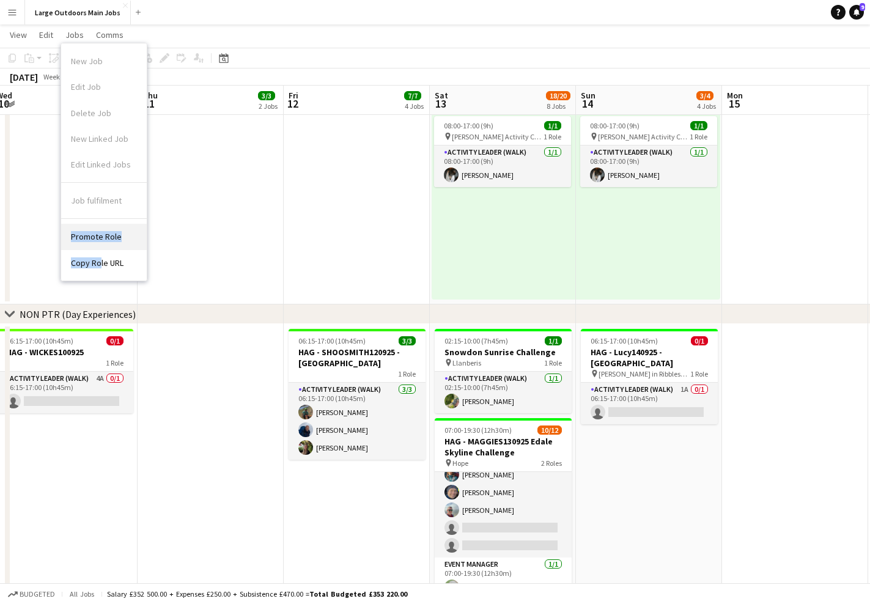
click at [89, 230] on link "Promote Role" at bounding box center [104, 237] width 86 height 26
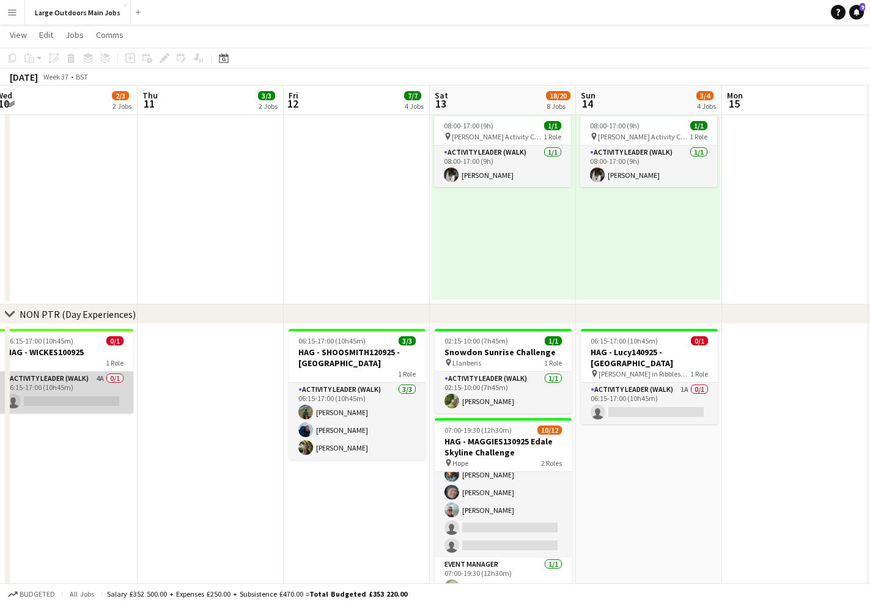
click at [51, 378] on app-card-role "Activity Leader (Walk) 4A 0/1 06:15-17:00 (10h45m) single-neutral-actions" at bounding box center [64, 393] width 137 height 42
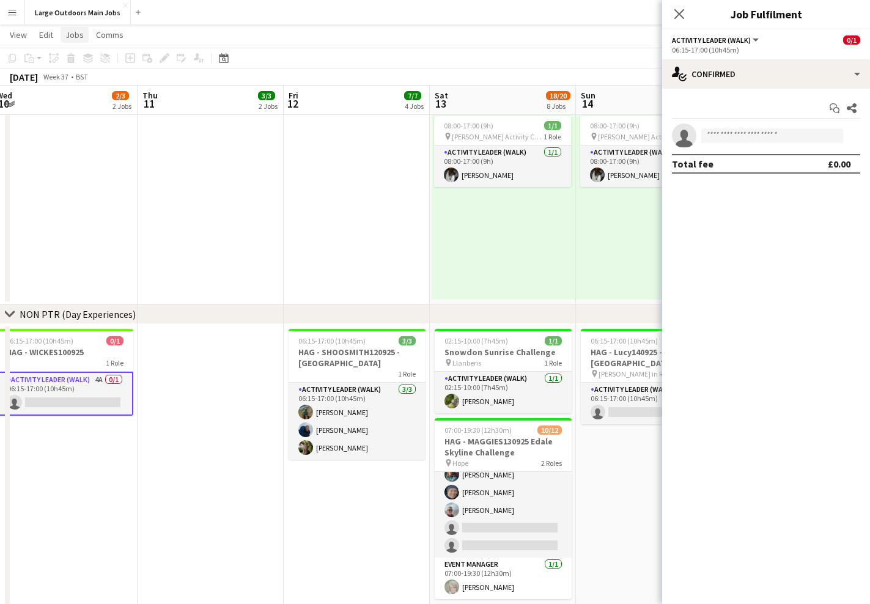
click at [74, 38] on span "Jobs" at bounding box center [74, 34] width 18 height 11
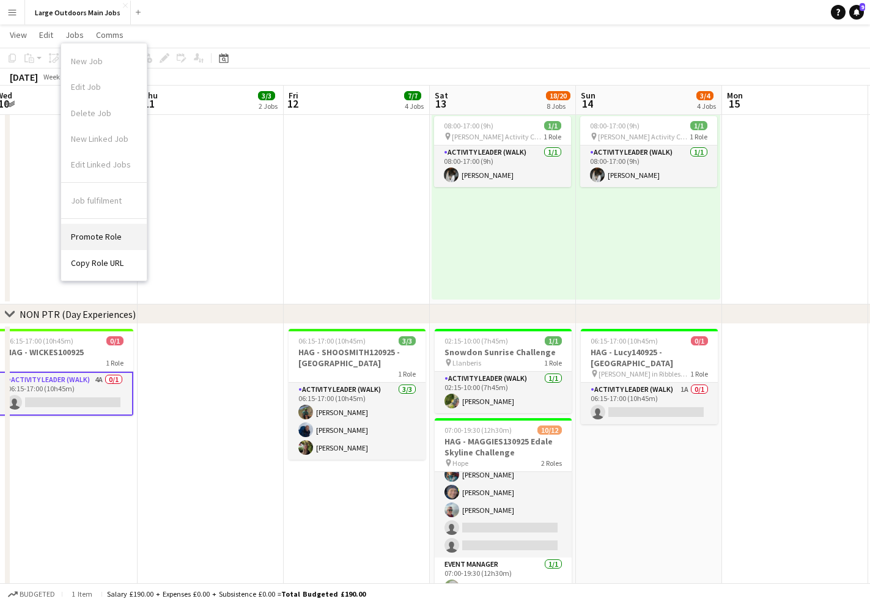
click at [97, 242] on span "Promote Role" at bounding box center [96, 236] width 51 height 11
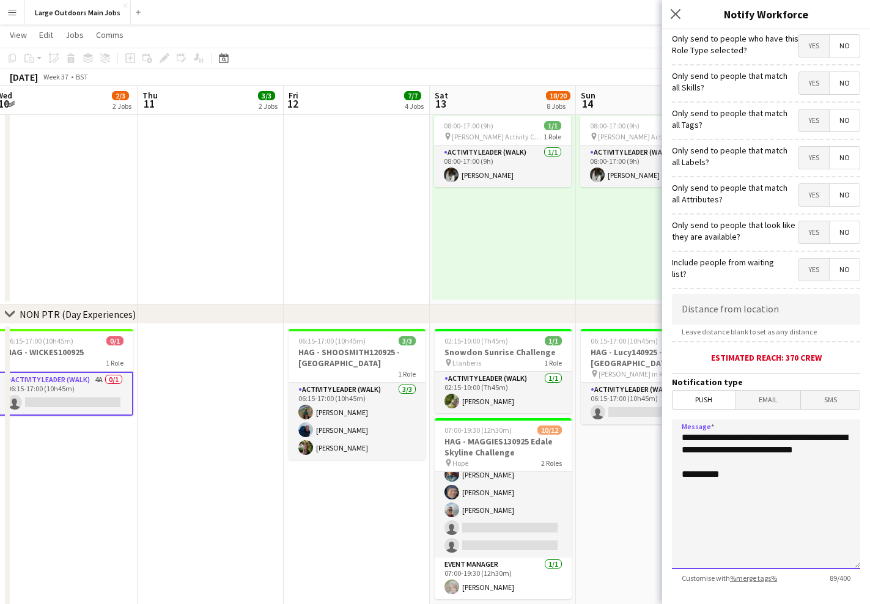
drag, startPoint x: 744, startPoint y: 463, endPoint x: 677, endPoint y: 437, distance: 72.0
click at [677, 437] on textarea "**********" at bounding box center [766, 494] width 188 height 150
paste textarea "**********"
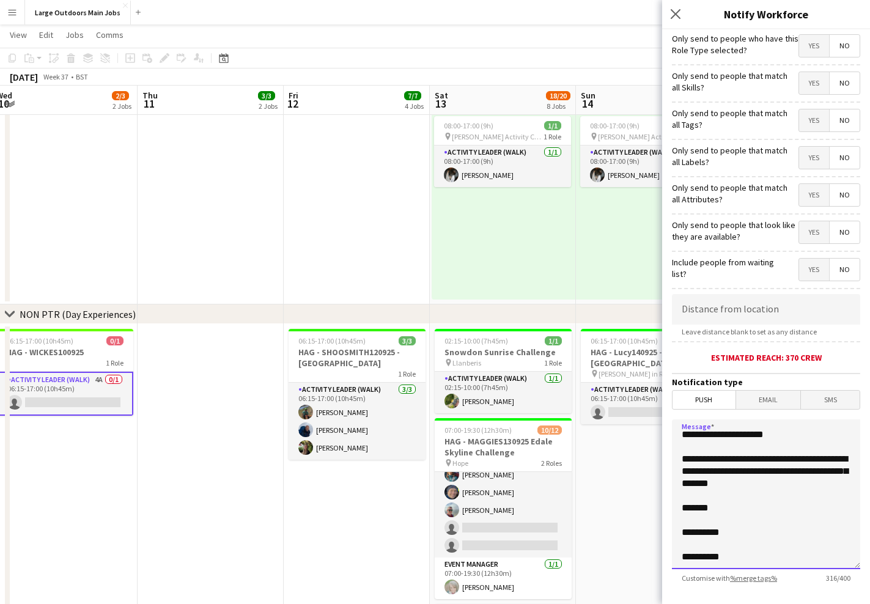
scroll to position [72, 0]
drag, startPoint x: 735, startPoint y: 540, endPoint x: 676, endPoint y: 541, distance: 59.3
click at [676, 541] on textarea "**********" at bounding box center [766, 494] width 188 height 150
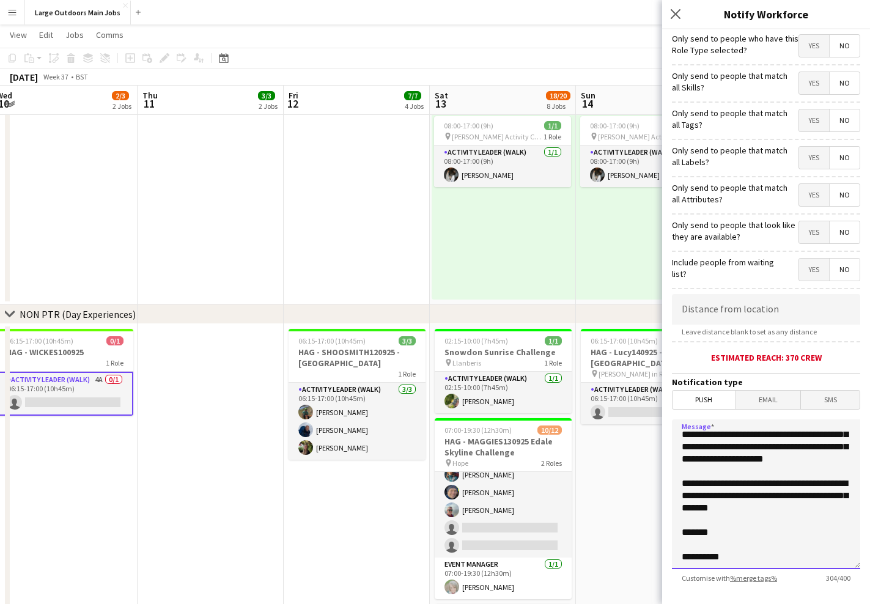
scroll to position [52, 0]
type textarea "**********"
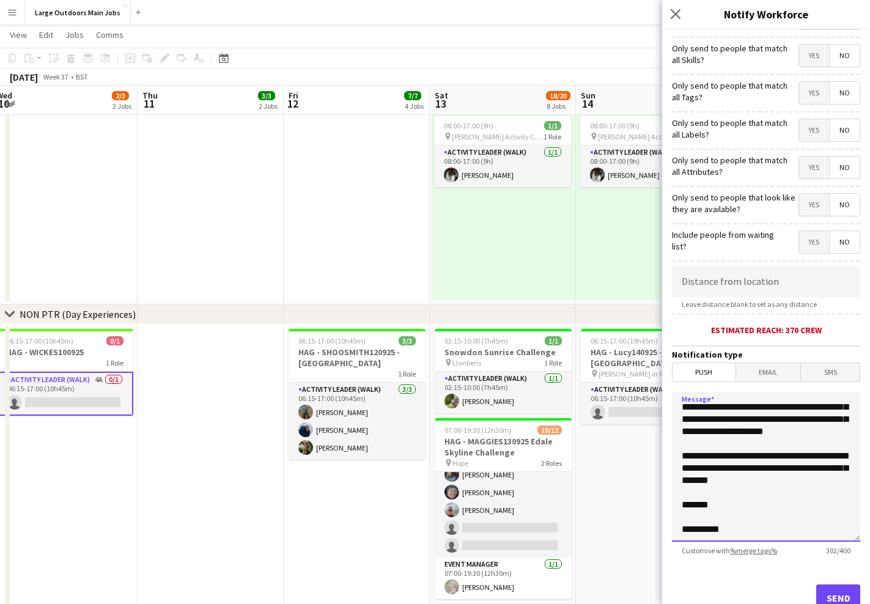
scroll to position [27, 0]
click at [825, 591] on button "Send" at bounding box center [838, 598] width 44 height 27
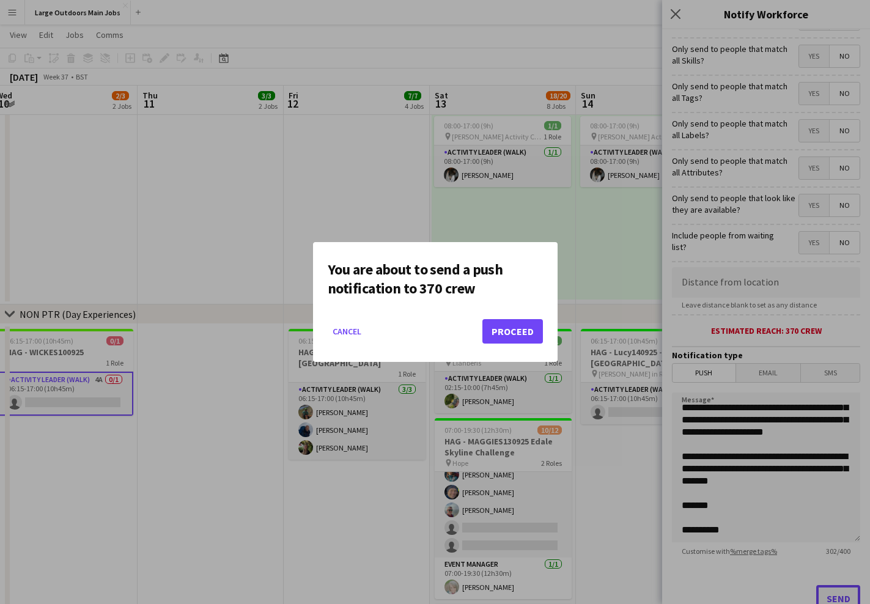
scroll to position [0, 0]
click at [519, 330] on button "Proceed" at bounding box center [512, 331] width 61 height 24
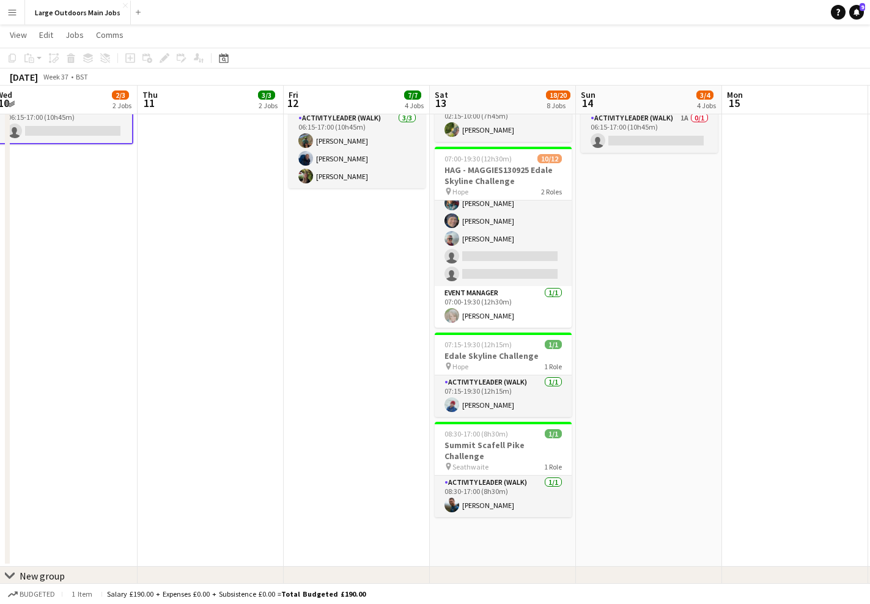
scroll to position [994, 0]
click at [480, 480] on app-card-role "Activity Leader (Walk) [DATE] 08:30-17:00 (8h30m) [PERSON_NAME]" at bounding box center [503, 496] width 137 height 42
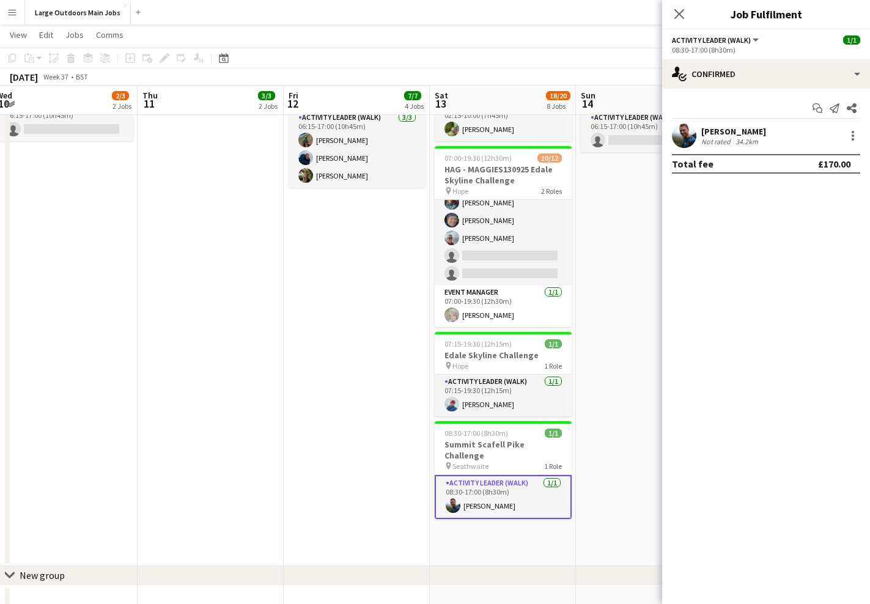
click at [724, 133] on div "[PERSON_NAME]" at bounding box center [733, 131] width 65 height 11
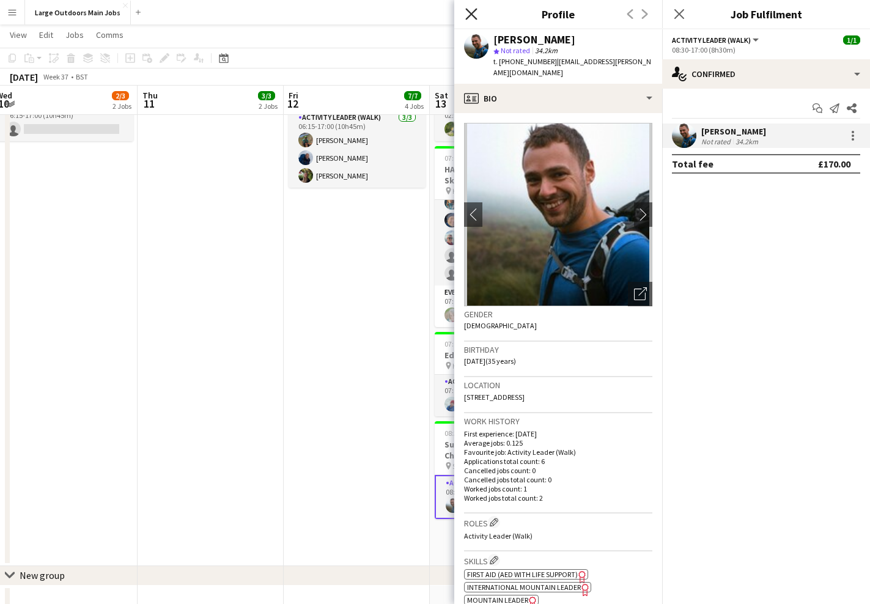
click at [470, 12] on icon at bounding box center [471, 14] width 12 height 12
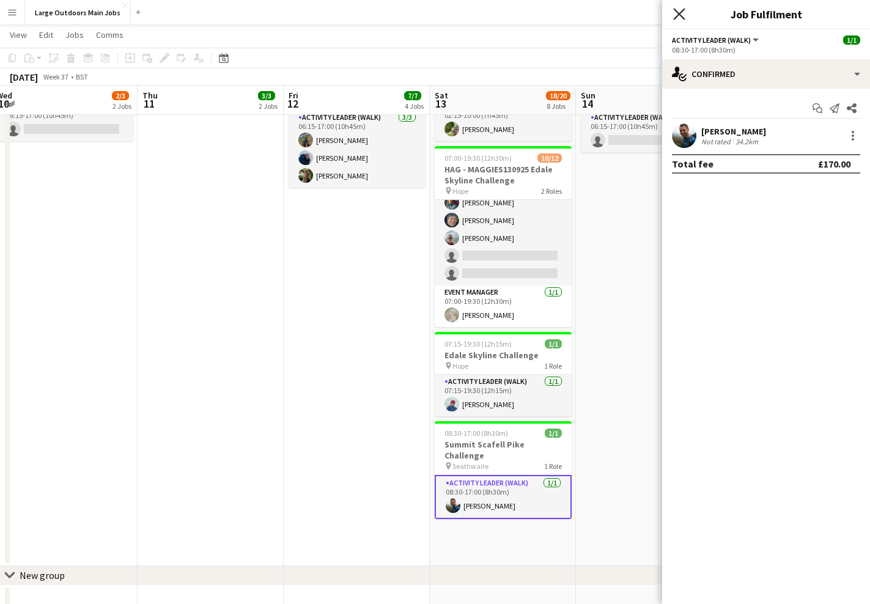
click at [677, 16] on icon at bounding box center [679, 14] width 12 height 12
